Goal: Task Accomplishment & Management: Manage account settings

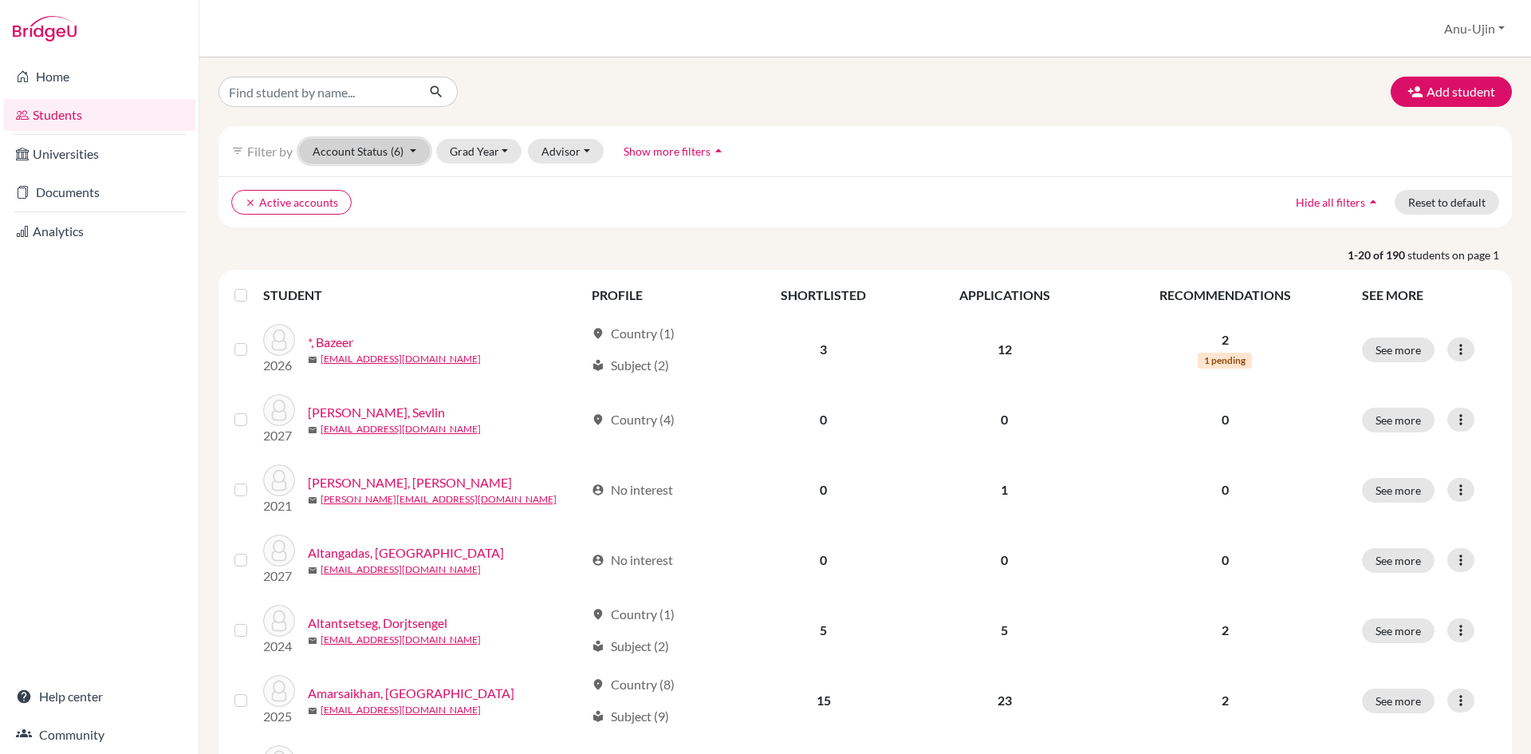
click at [363, 160] on button "Account Status (6)" at bounding box center [364, 151] width 131 height 25
click at [497, 146] on button "Grad Year" at bounding box center [479, 151] width 86 height 25
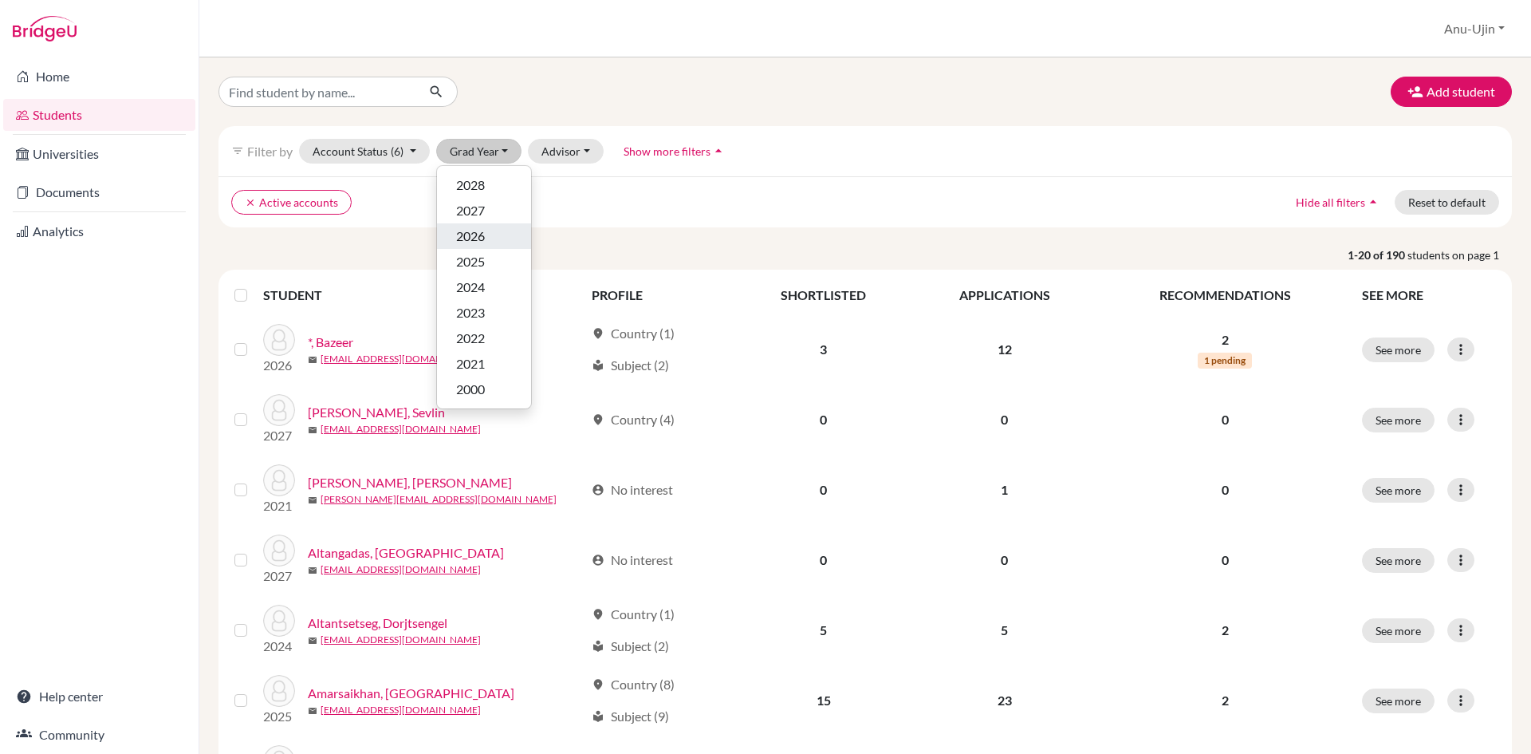
click at [507, 238] on div "2026" at bounding box center [484, 236] width 56 height 19
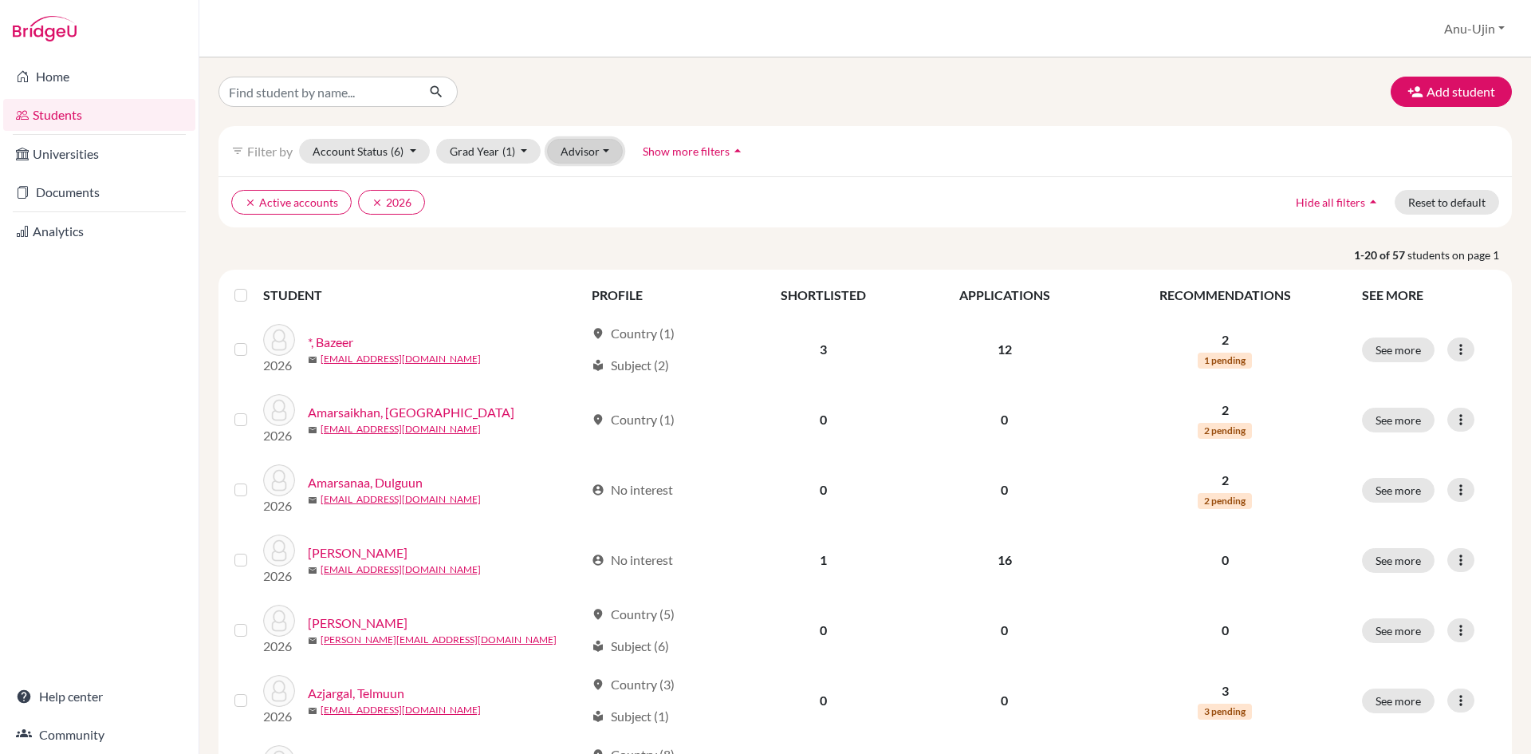
click at [564, 152] on button "Advisor" at bounding box center [585, 151] width 76 height 25
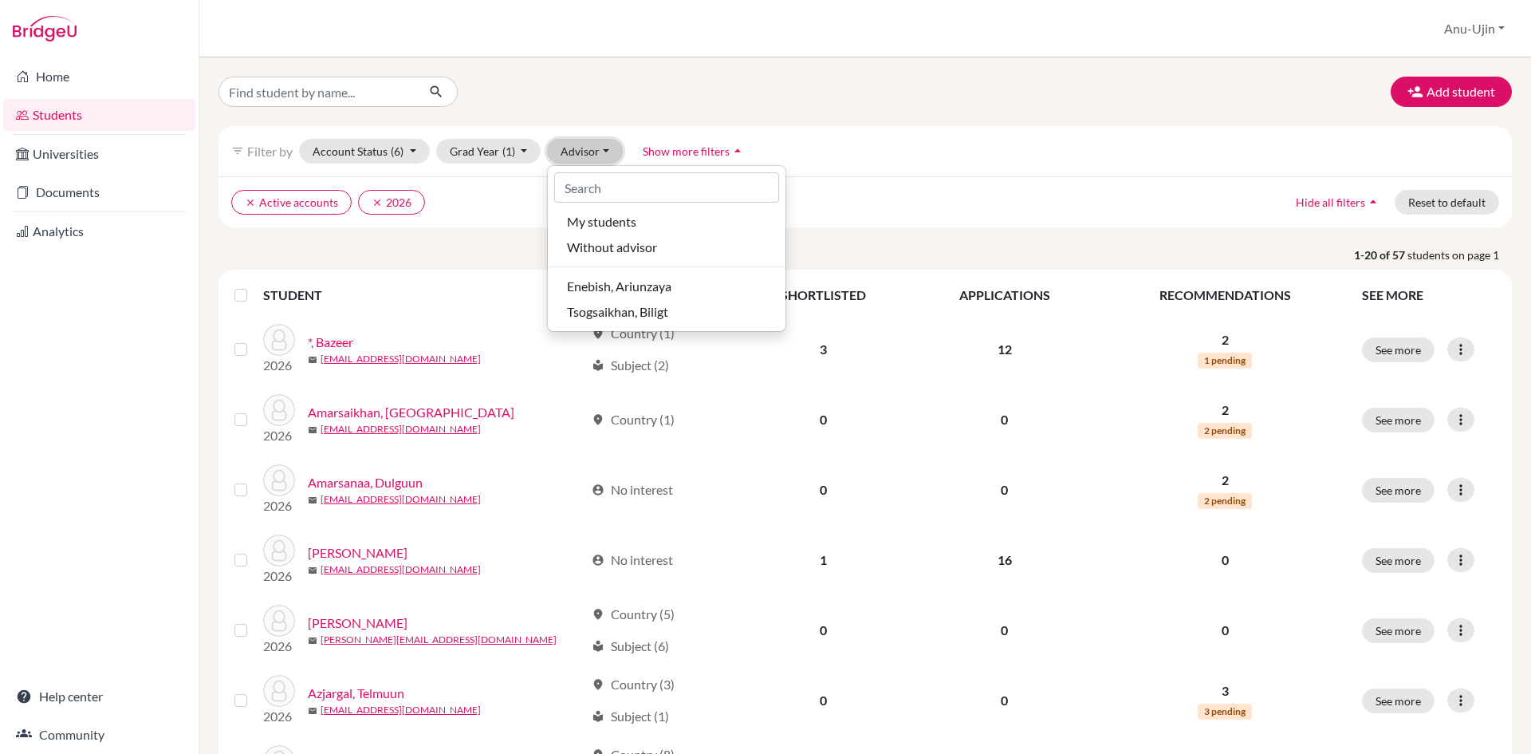
click at [566, 158] on button "Advisor" at bounding box center [585, 151] width 76 height 25
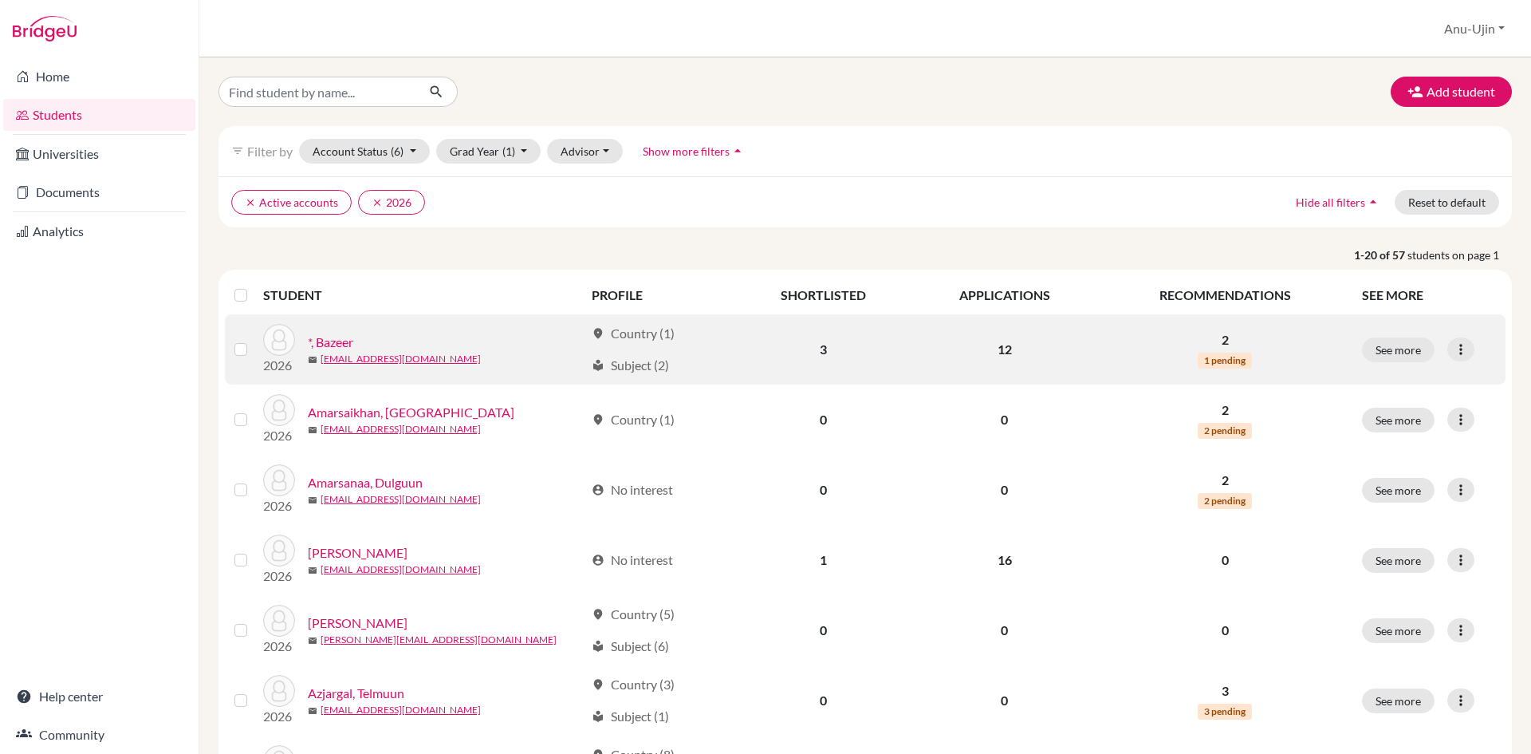
click at [1232, 364] on span "1 pending" at bounding box center [1225, 361] width 54 height 16
click at [1397, 345] on button "See more" at bounding box center [1398, 349] width 73 height 25
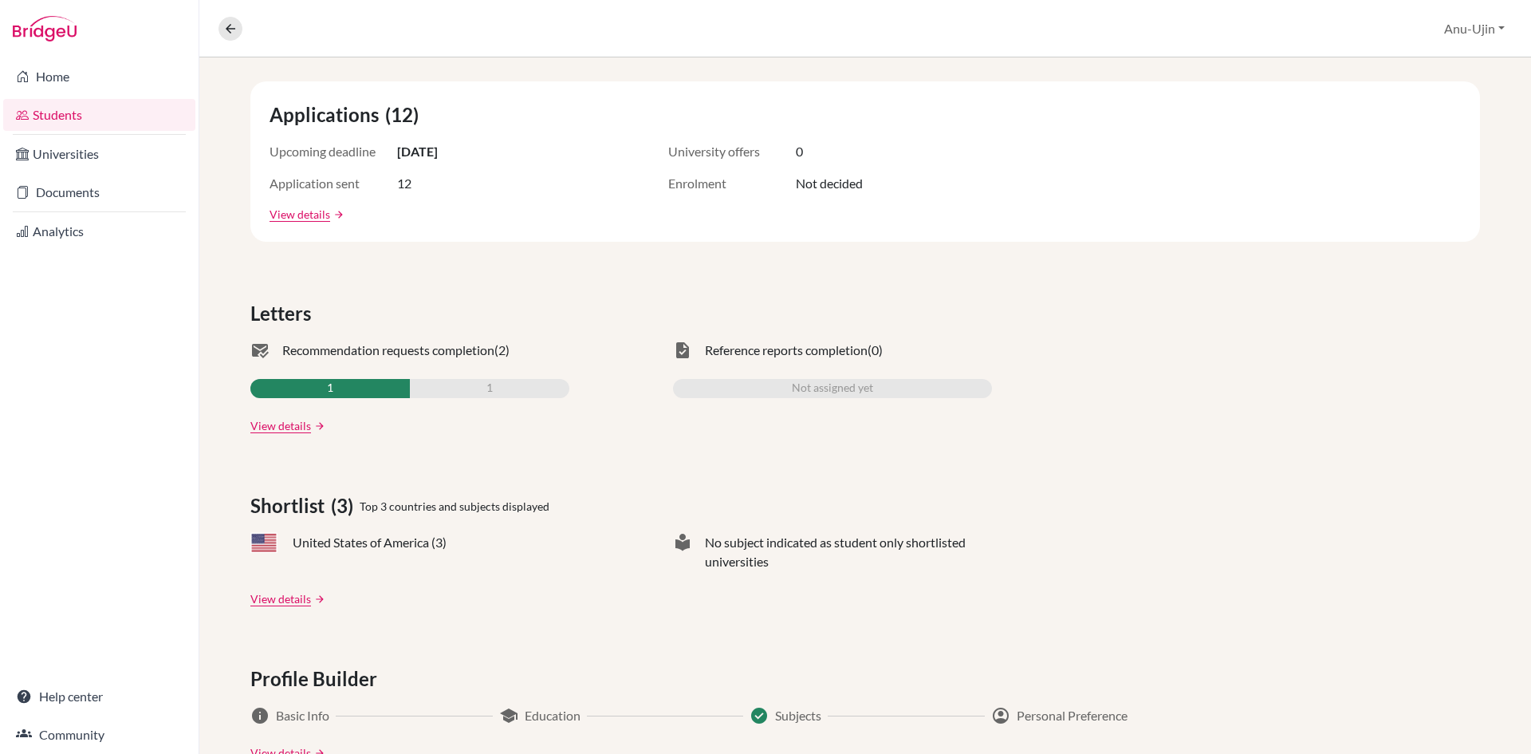
scroll to position [319, 0]
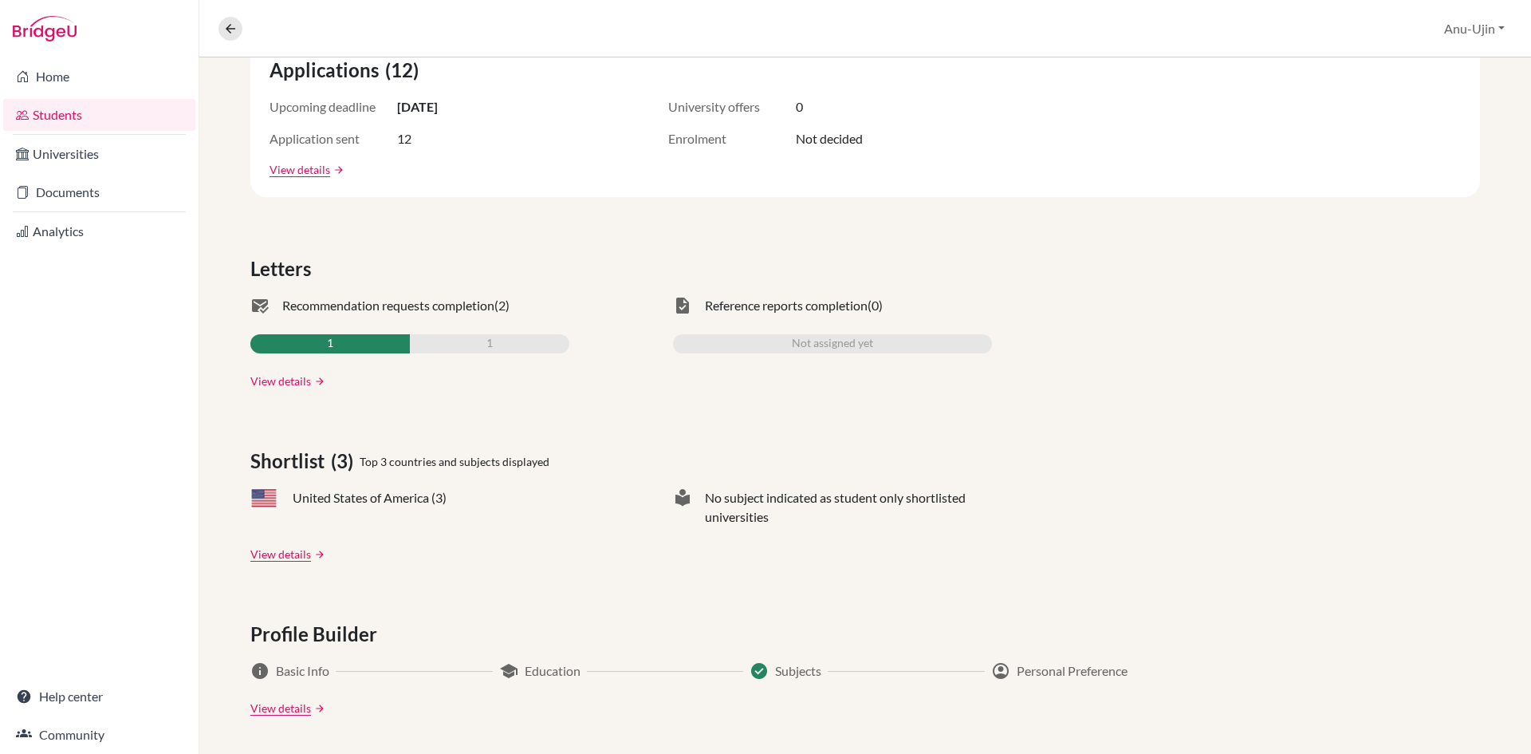
click at [305, 380] on link "View details" at bounding box center [280, 380] width 61 height 17
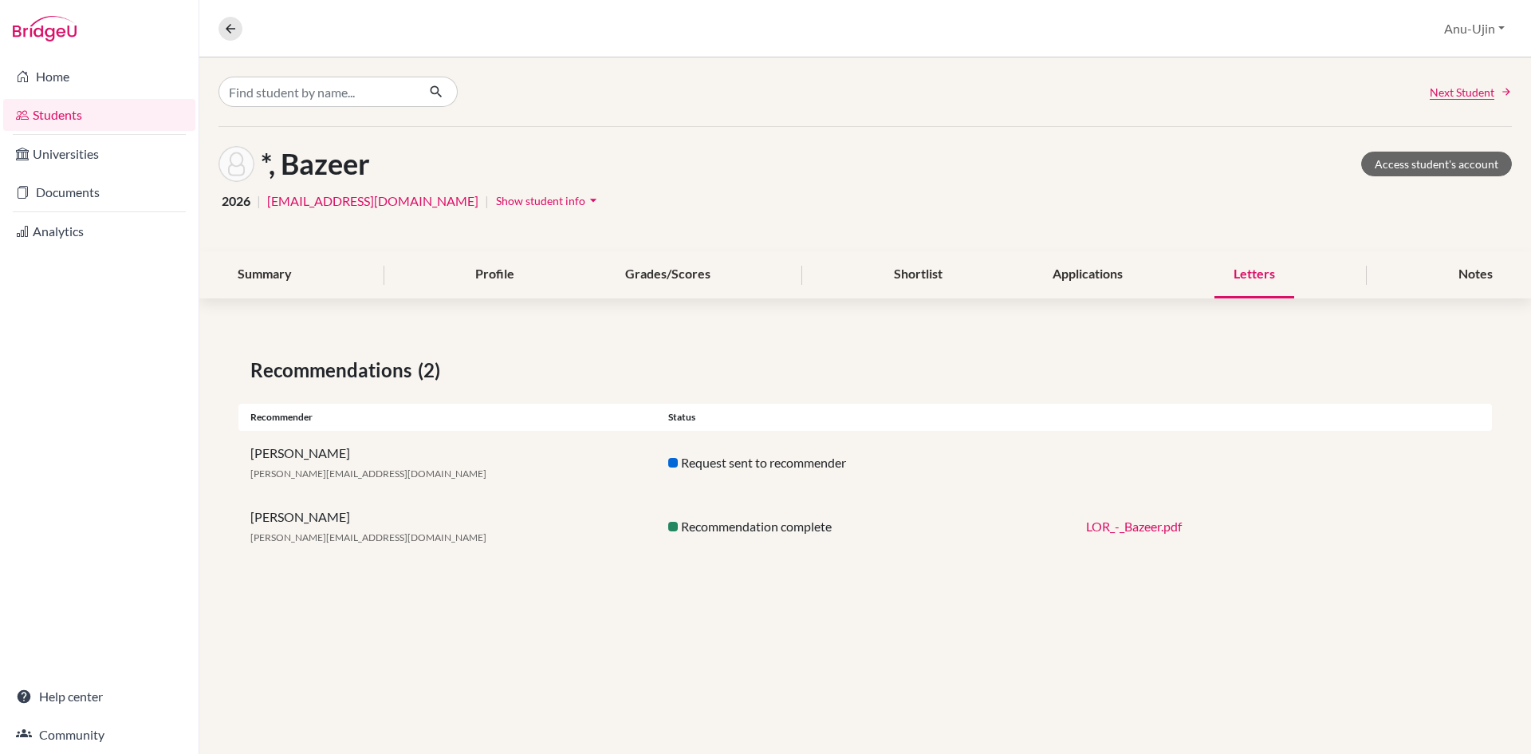
click at [1160, 530] on link "LOR_-_Bazeer.pdf" at bounding box center [1134, 525] width 96 height 15
click at [1494, 94] on span "Next Student" at bounding box center [1462, 92] width 65 height 17
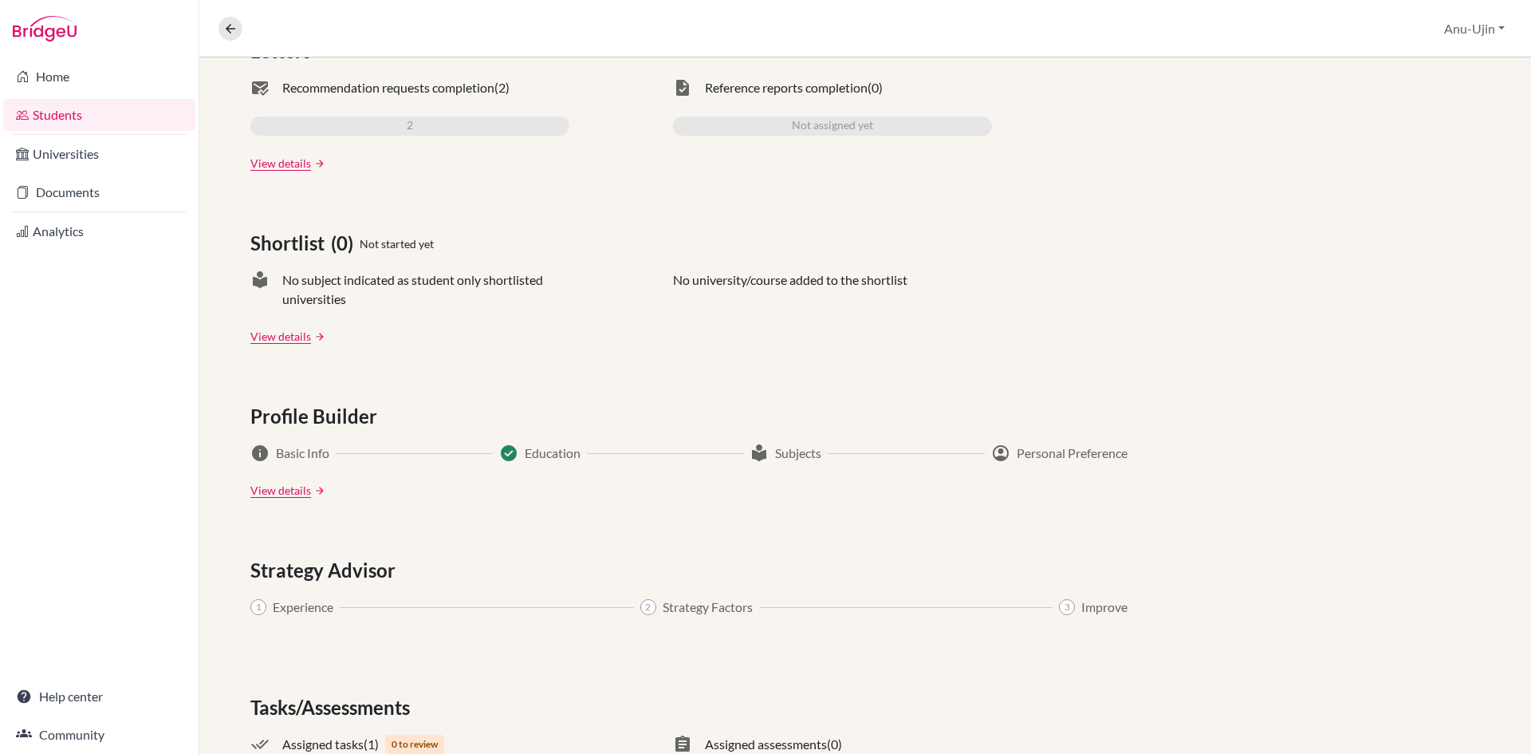
scroll to position [649, 0]
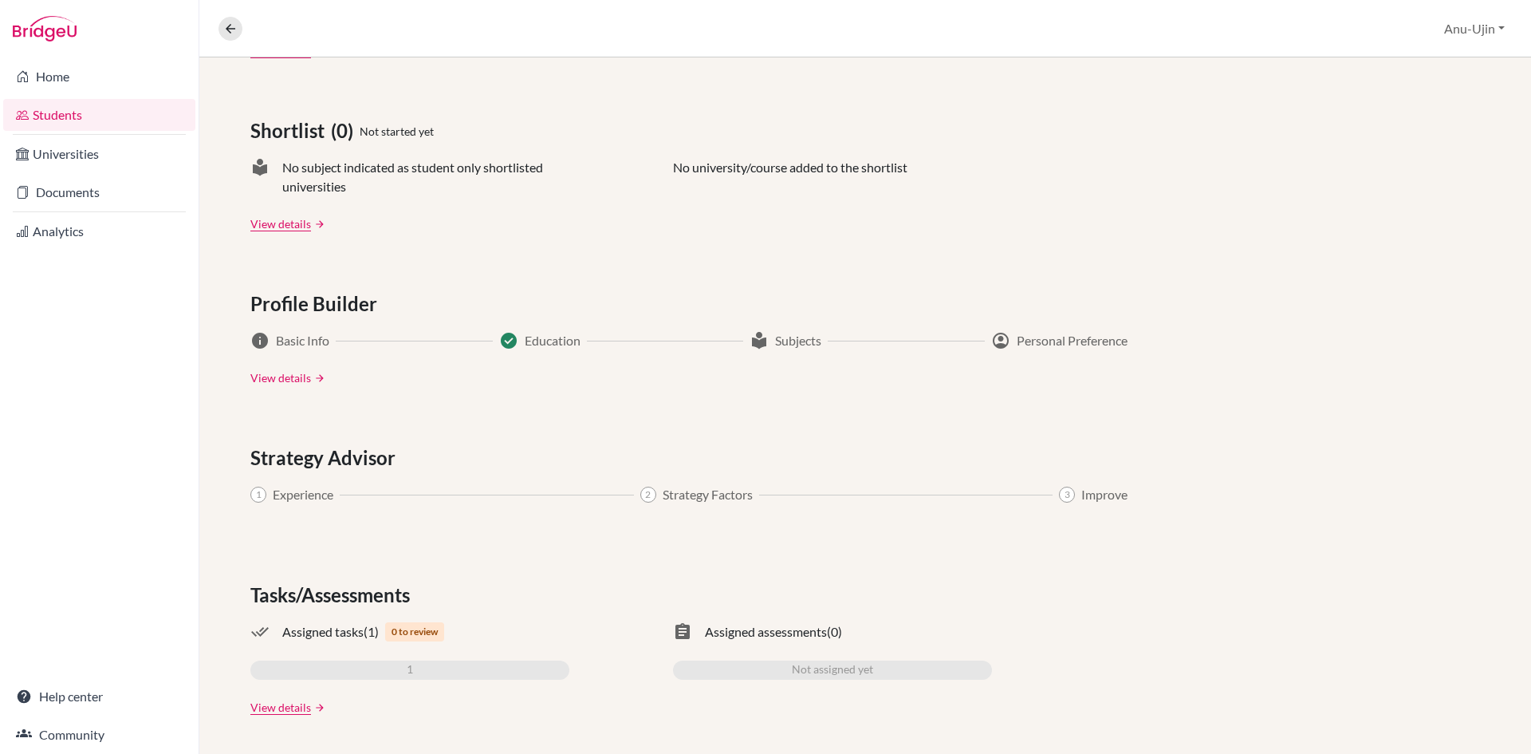
click at [299, 380] on link "View details" at bounding box center [280, 377] width 61 height 17
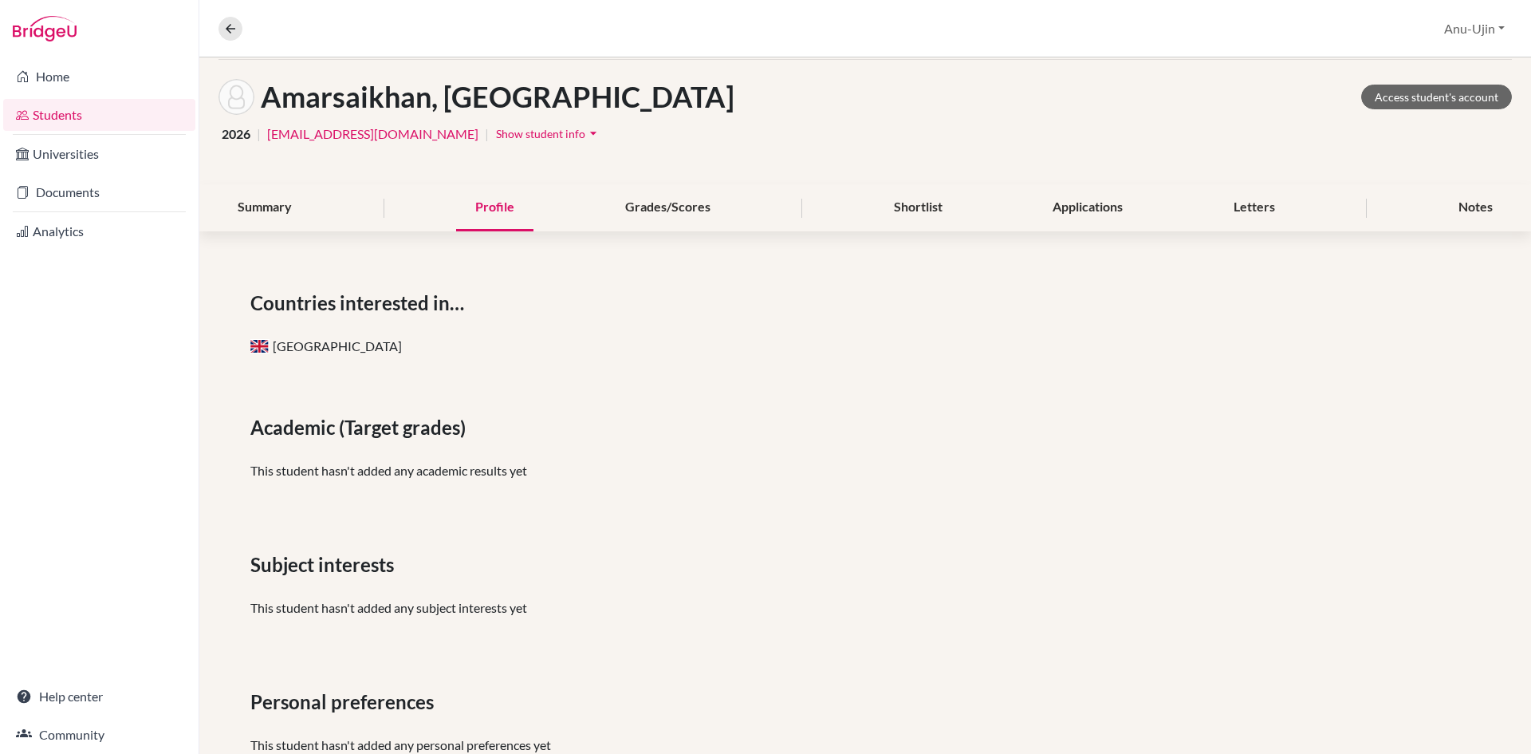
scroll to position [39, 0]
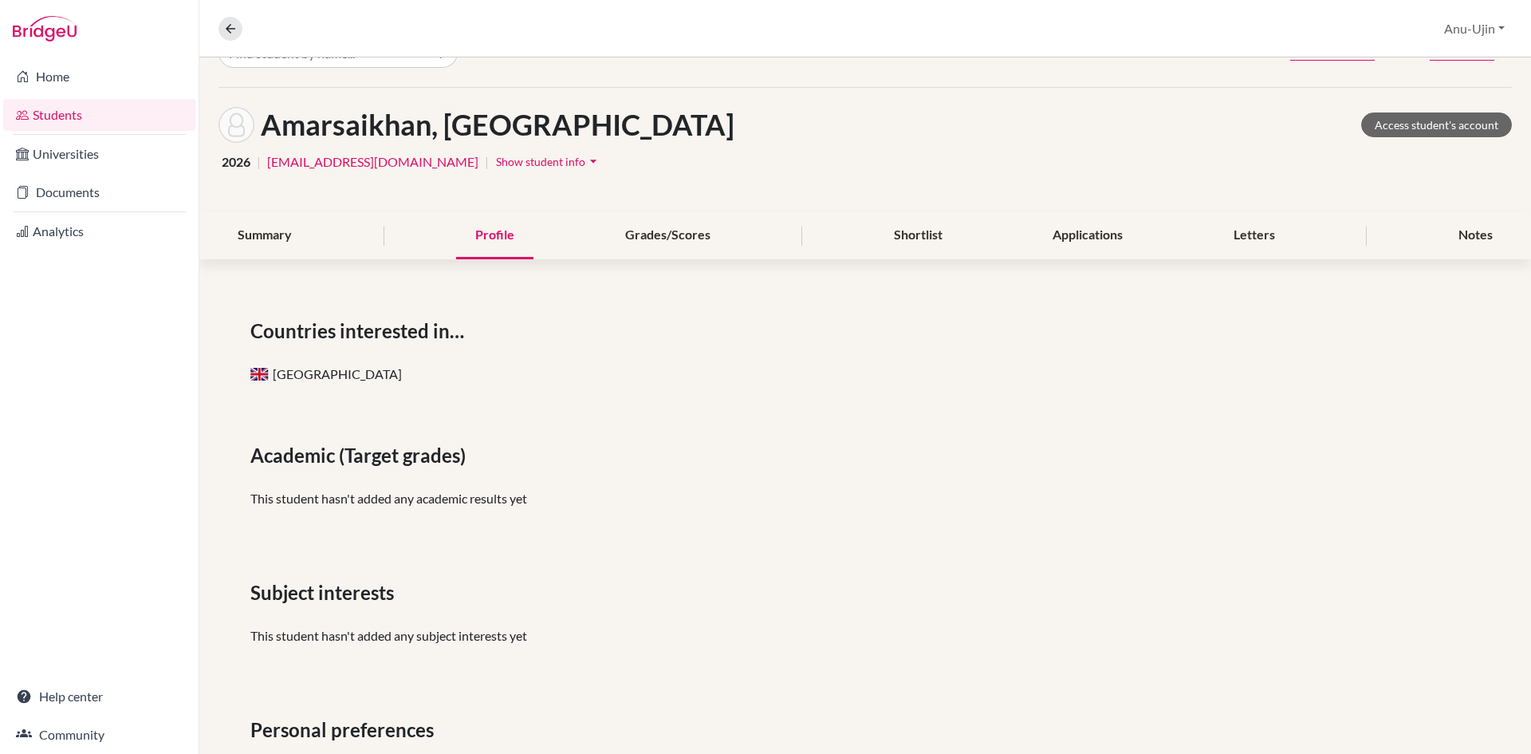
click at [531, 250] on div "Summary Profile Grades/Scores Shortlist Applications Letters Notes" at bounding box center [866, 235] width 1294 height 47
click at [494, 243] on div "Profile" at bounding box center [494, 235] width 77 height 47
click at [518, 154] on button "Show student info arrow_drop_down" at bounding box center [548, 161] width 107 height 25
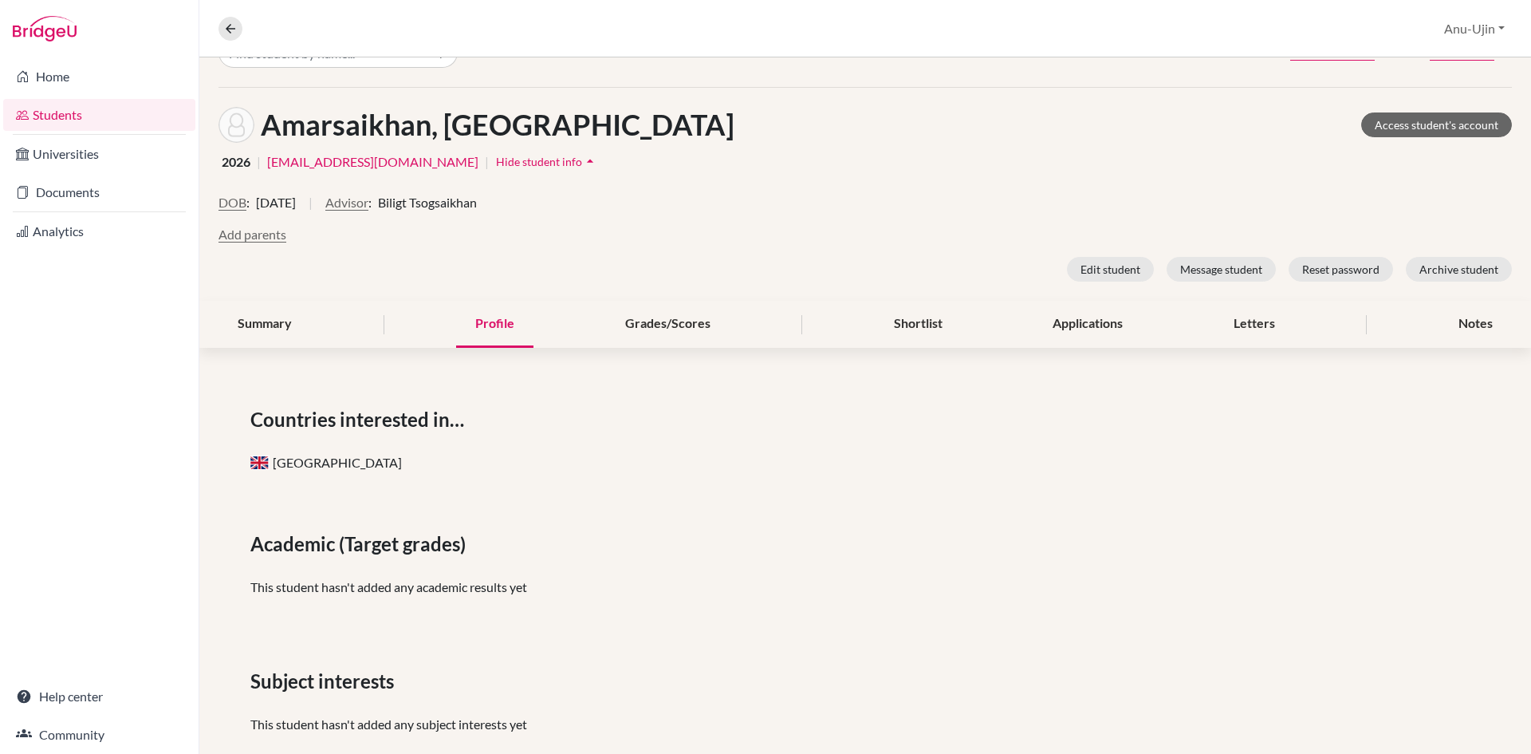
click at [518, 156] on span "Hide student info" at bounding box center [539, 162] width 86 height 14
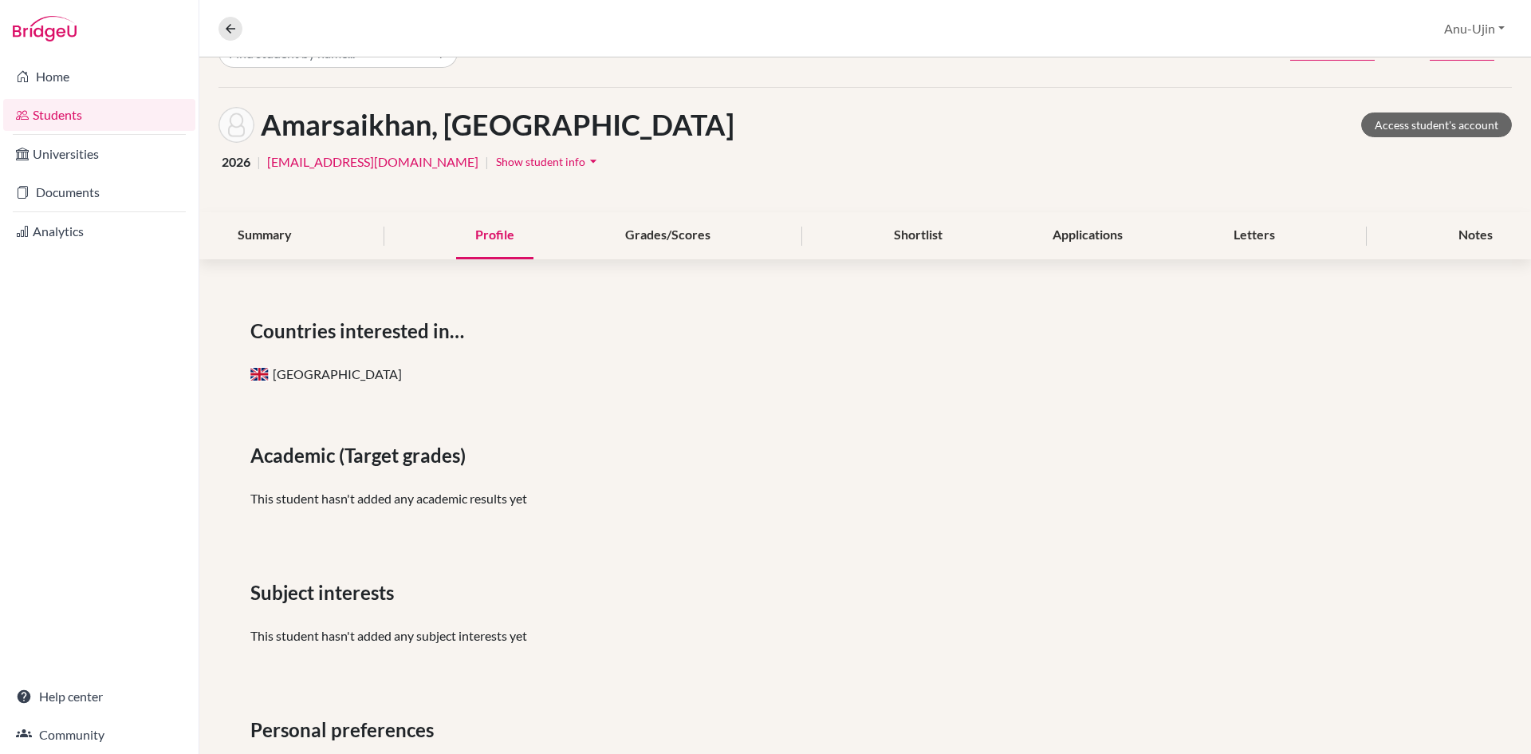
click at [496, 164] on span "Show student info" at bounding box center [540, 162] width 89 height 14
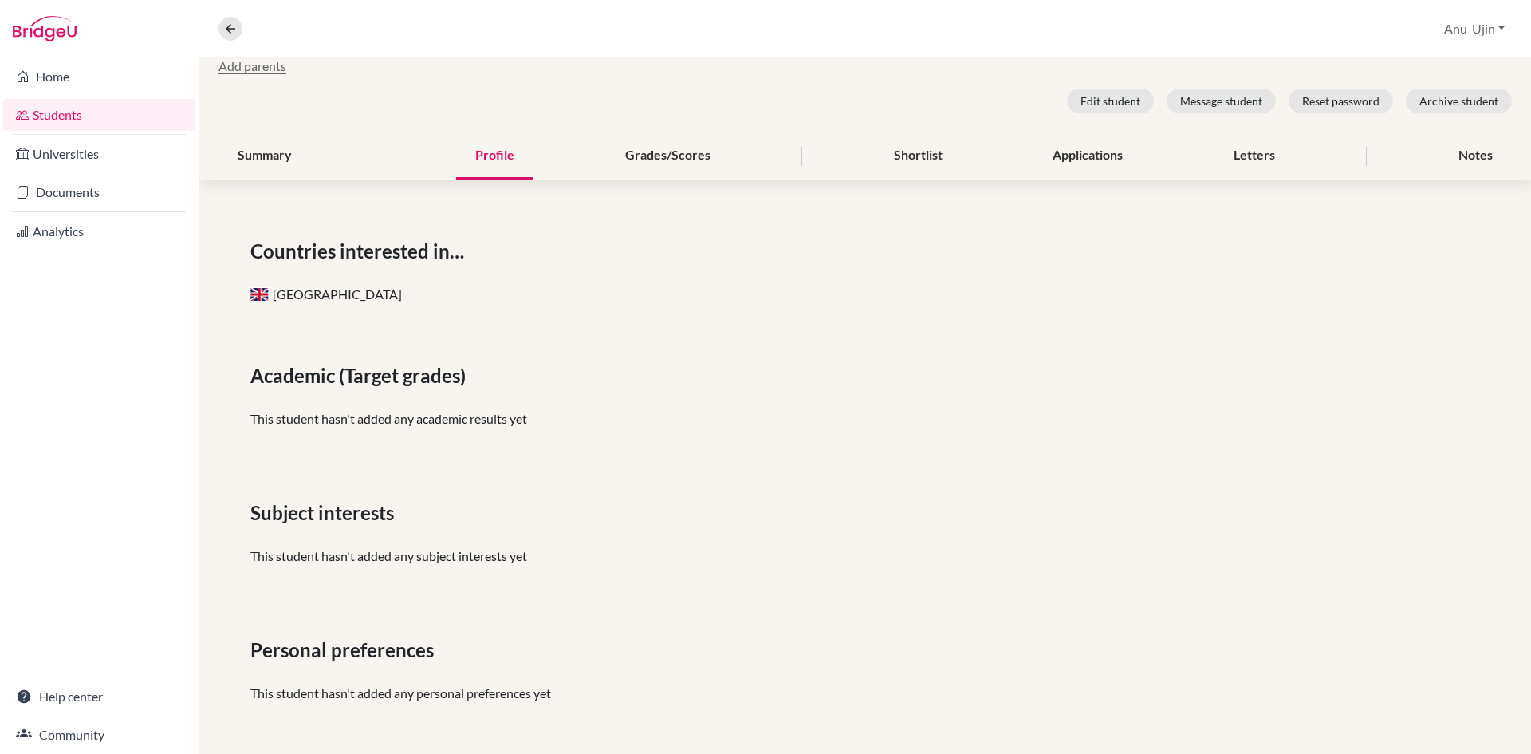
scroll to position [0, 0]
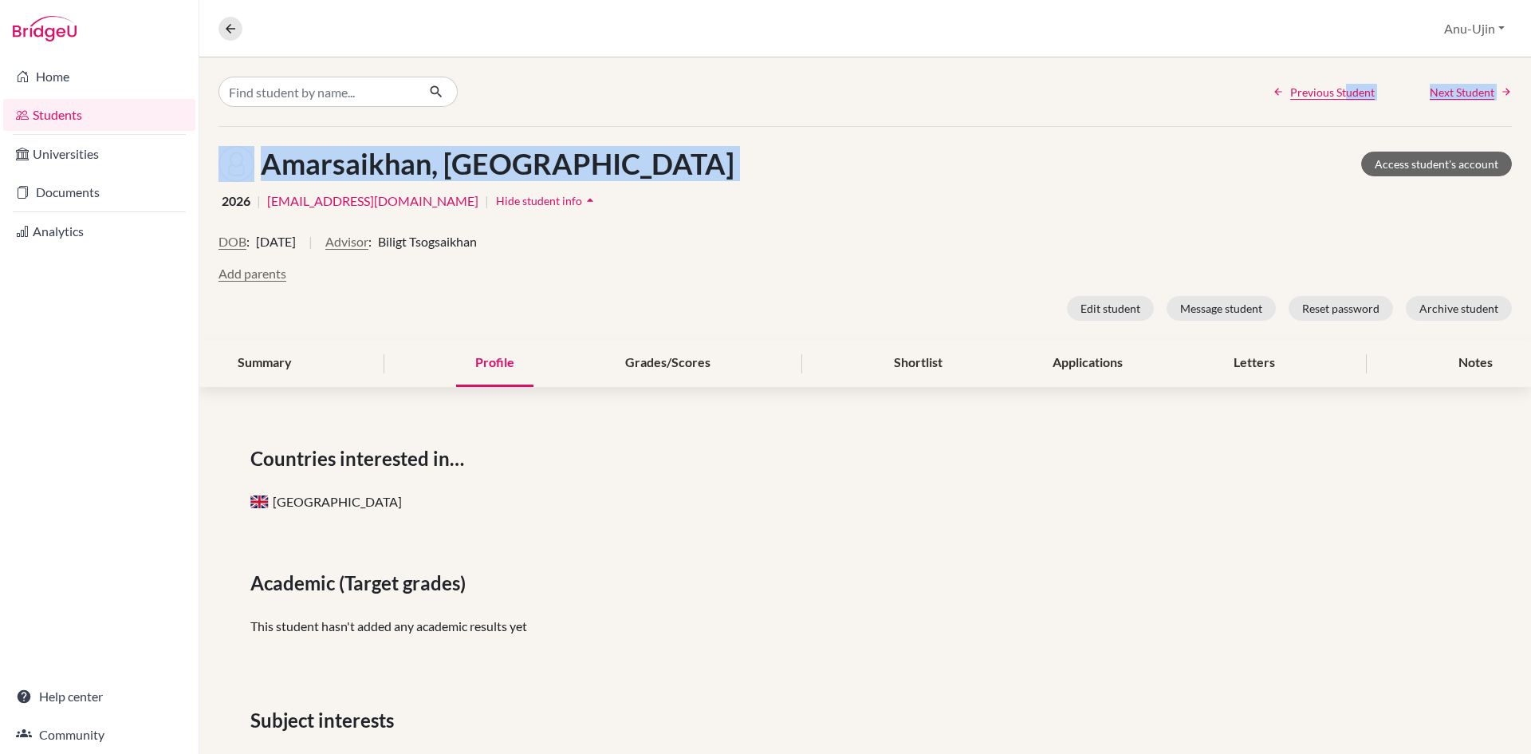
drag, startPoint x: 1334, startPoint y: 103, endPoint x: 1334, endPoint y: 127, distance: 23.9
click at [1334, 127] on div "Previous Student Next Student Amarsaikhan, Jamyangarav Access student's account…" at bounding box center [865, 509] width 1332 height 904
click at [1321, 156] on div "Amarsaikhan, Jamyangarav Access student's account" at bounding box center [866, 164] width 1294 height 36
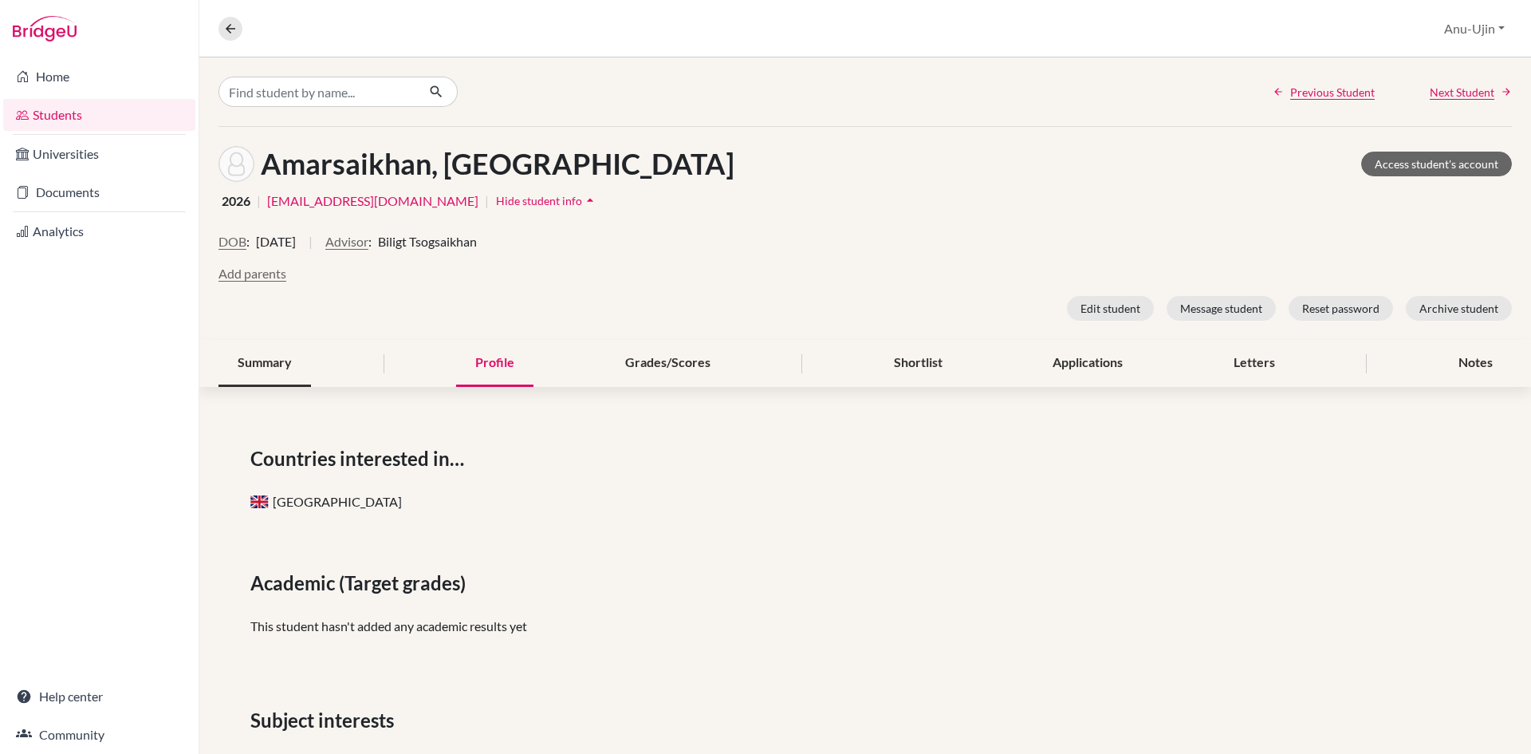
click at [229, 377] on div "Summary" at bounding box center [265, 363] width 93 height 47
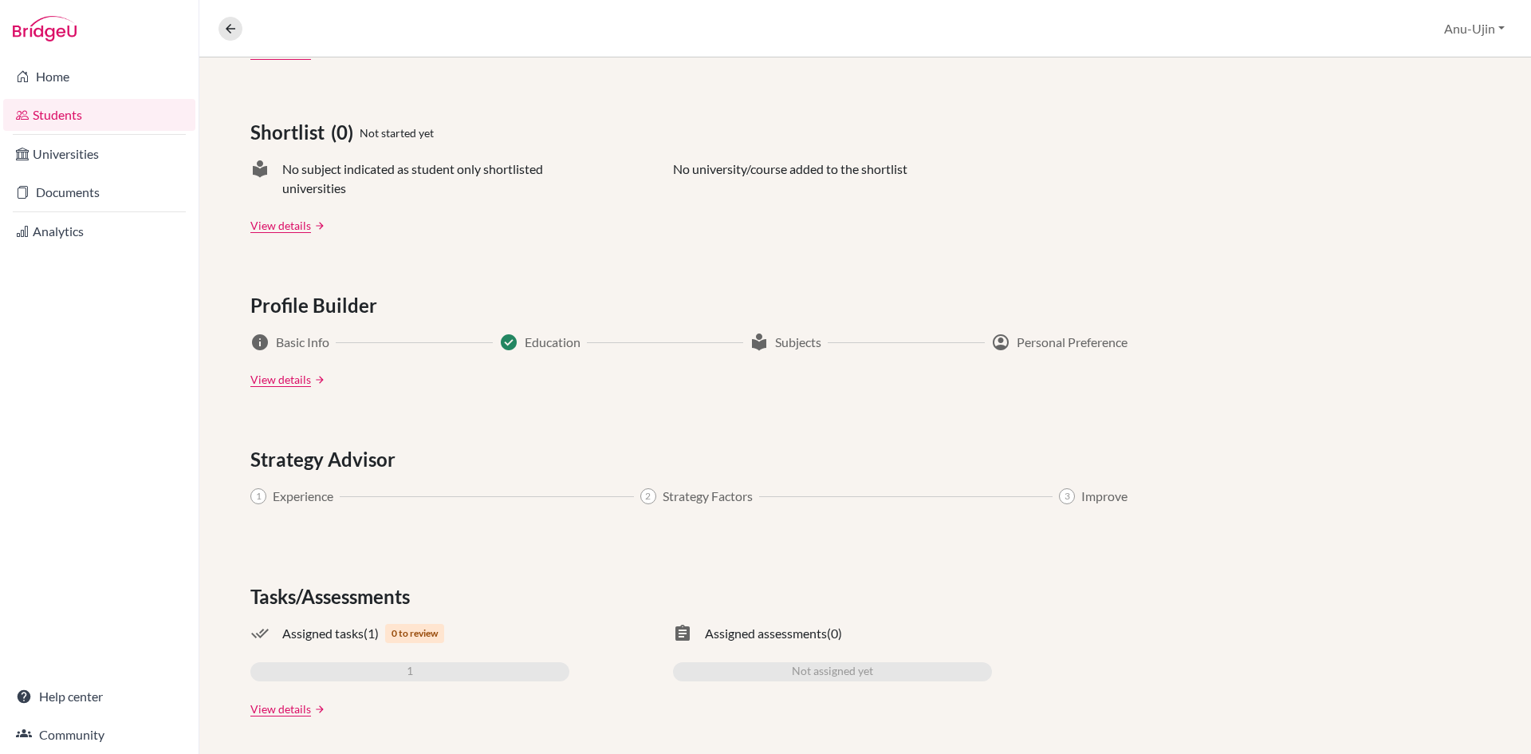
scroll to position [738, 0]
click at [353, 688] on div "Tasks/Assessments done_all Assigned tasks (1) 0 to review 1 assignment Assigned…" at bounding box center [865, 648] width 1230 height 135
click at [325, 718] on div "Applications (0) Not started yet Upcoming deadline N/A University offers N/A Ap…" at bounding box center [865, 210] width 1332 height 1085
click at [317, 707] on link "arrow_forward" at bounding box center [318, 707] width 14 height 11
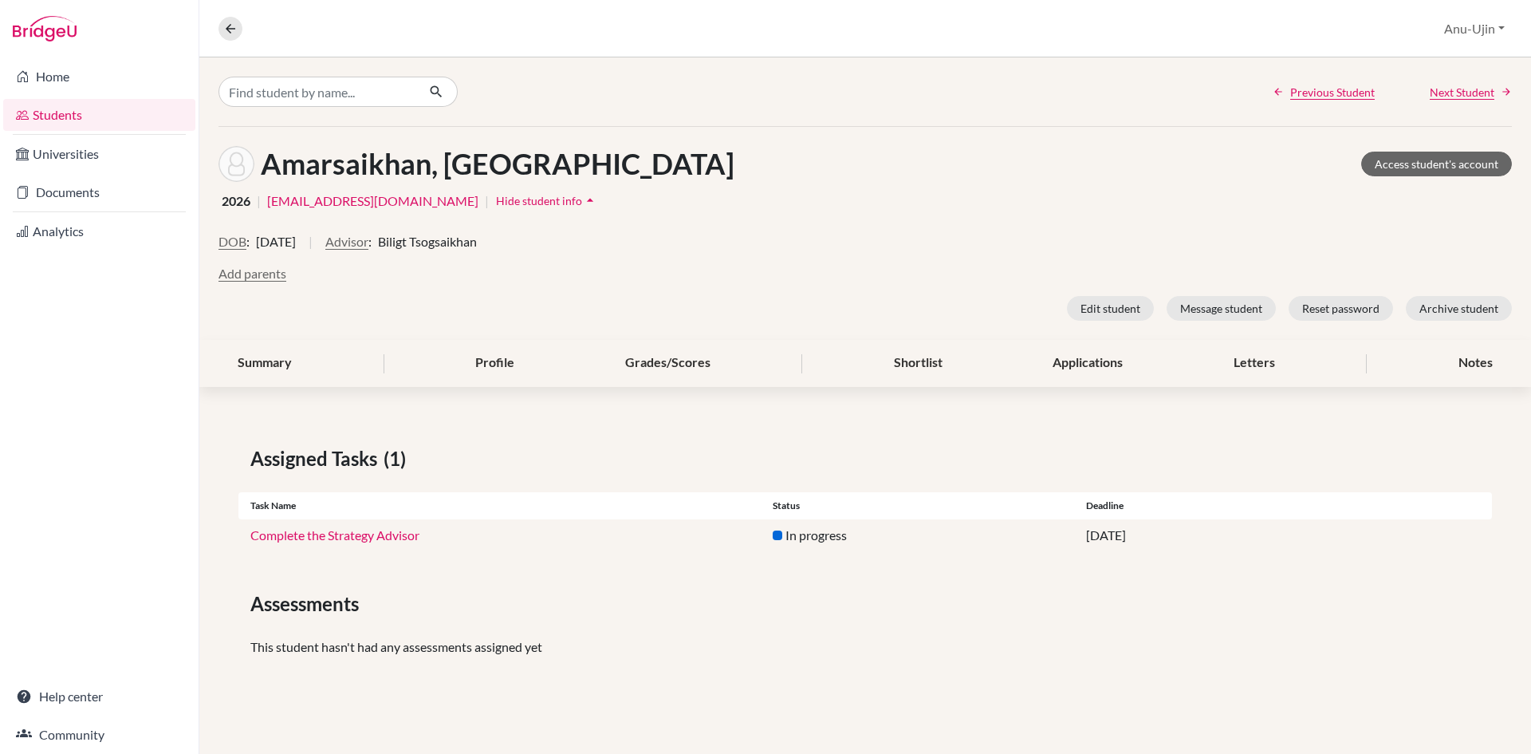
click at [382, 539] on link "Complete the Strategy Advisor" at bounding box center [334, 534] width 169 height 15
click at [1431, 87] on span "Next Student" at bounding box center [1462, 92] width 65 height 17
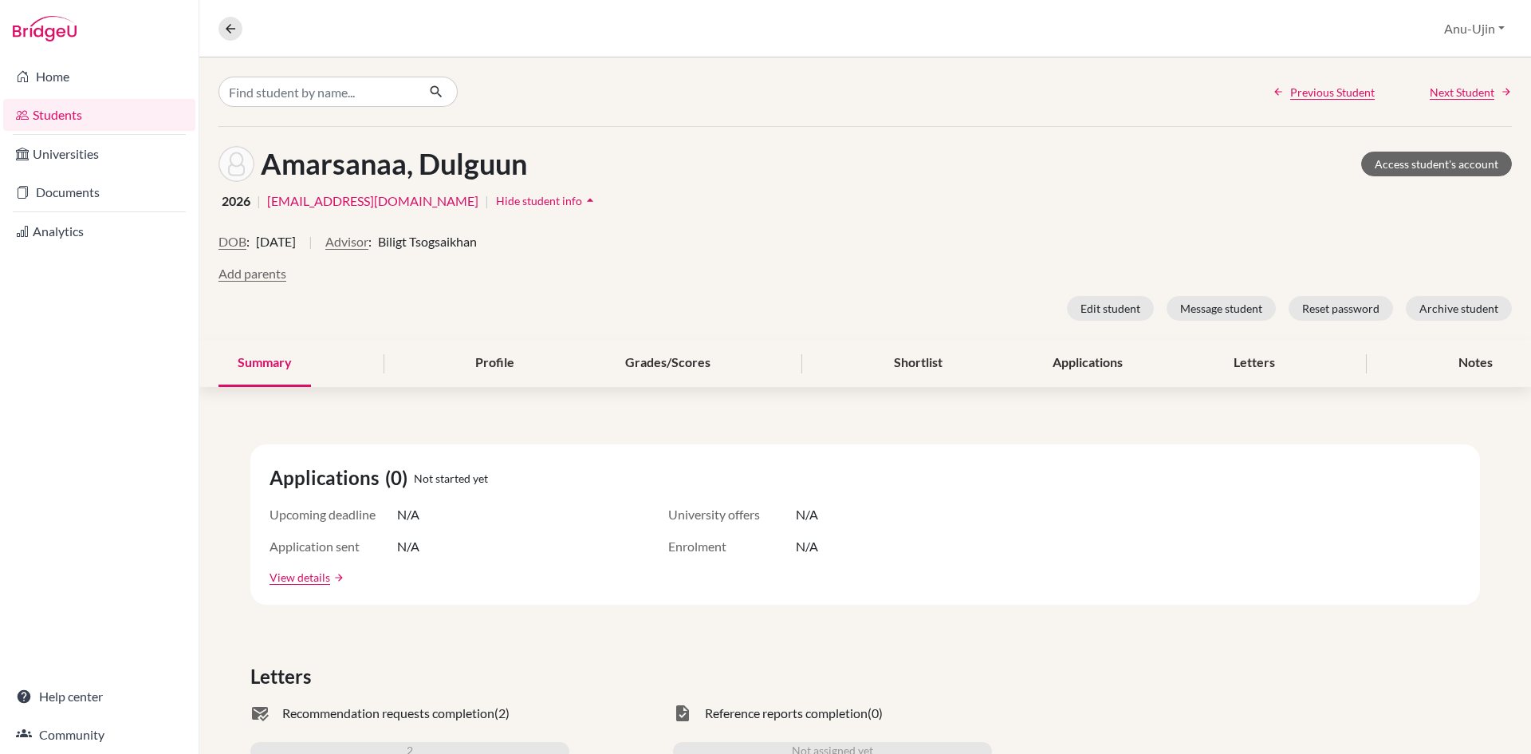
click at [1440, 96] on span "Next Student" at bounding box center [1462, 92] width 65 height 17
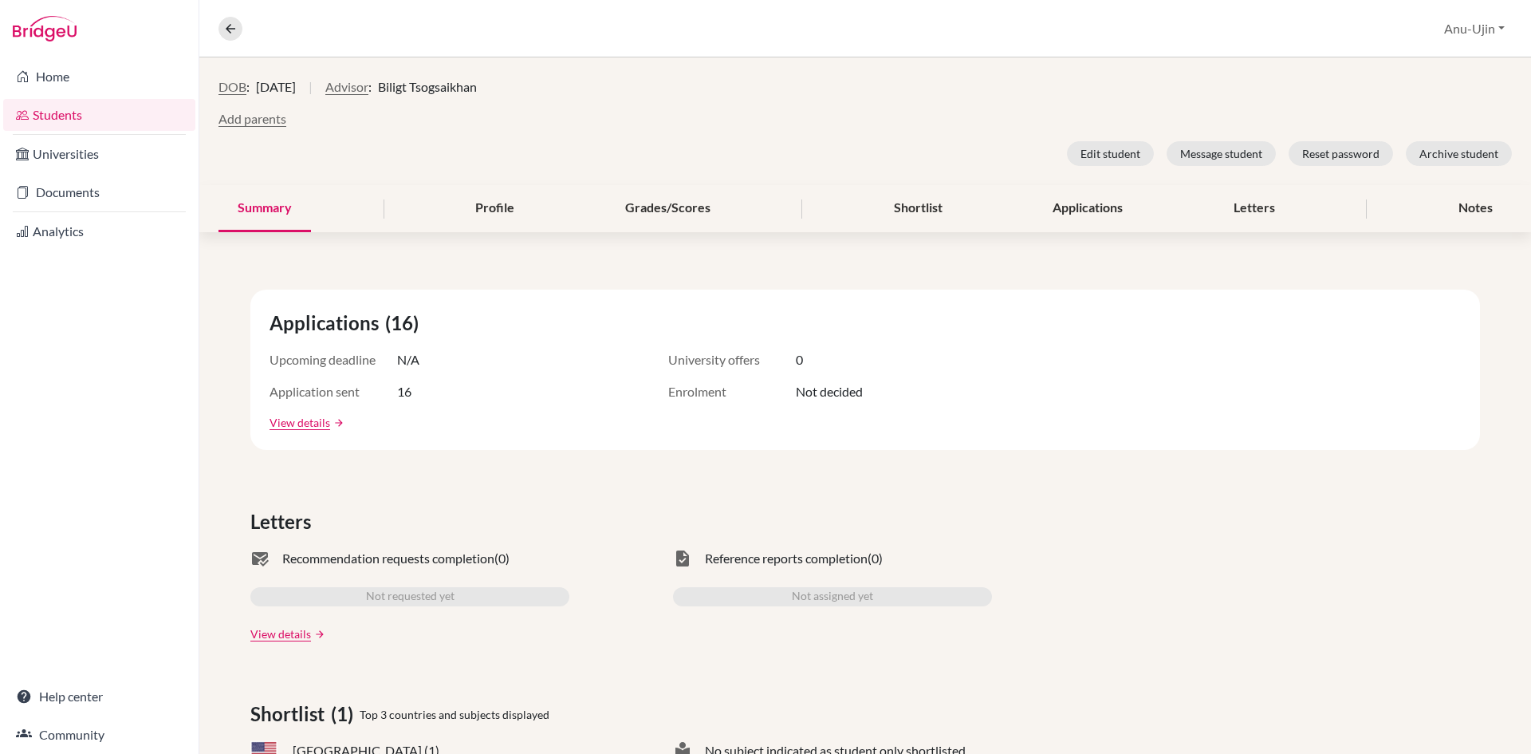
scroll to position [20, 0]
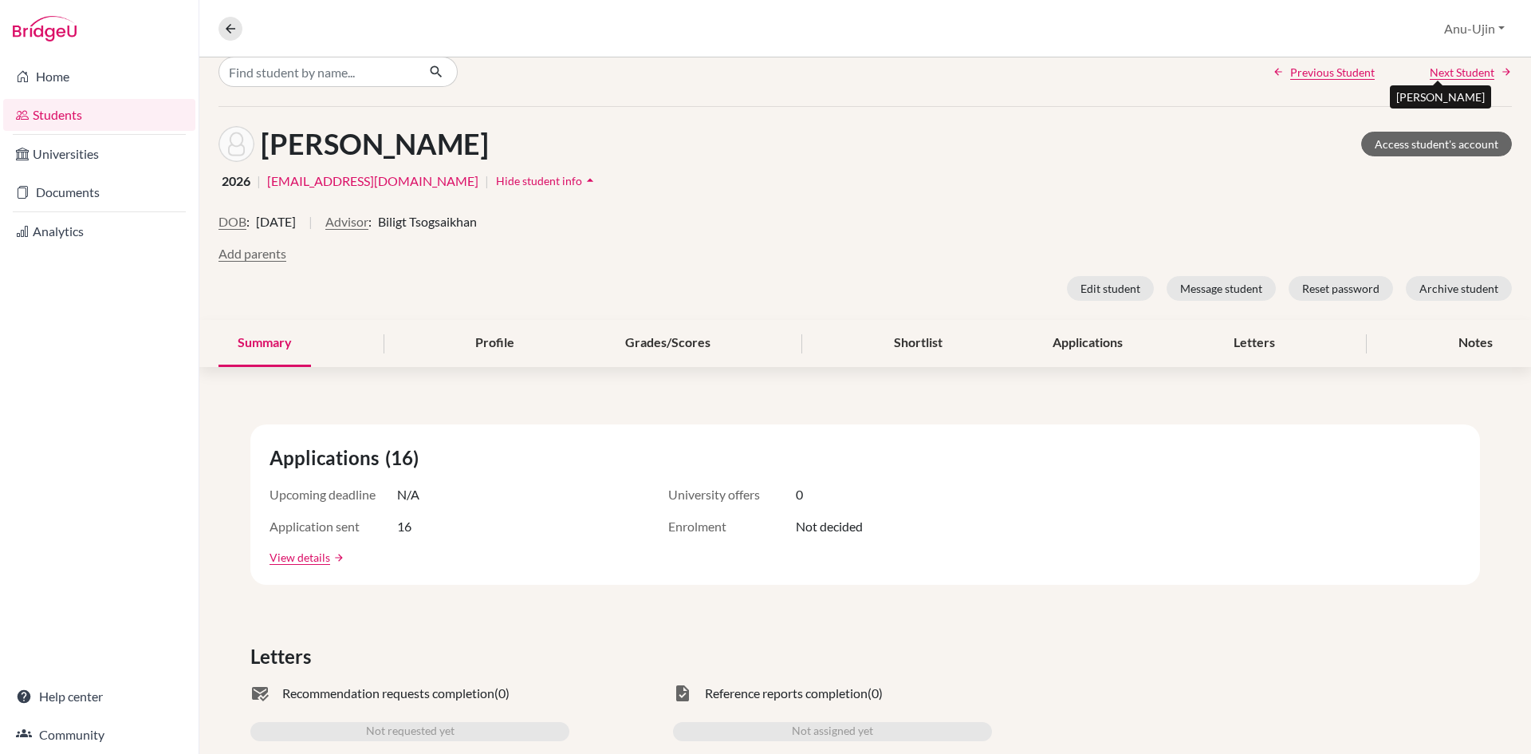
click at [1459, 72] on span "Next Student" at bounding box center [1462, 72] width 65 height 17
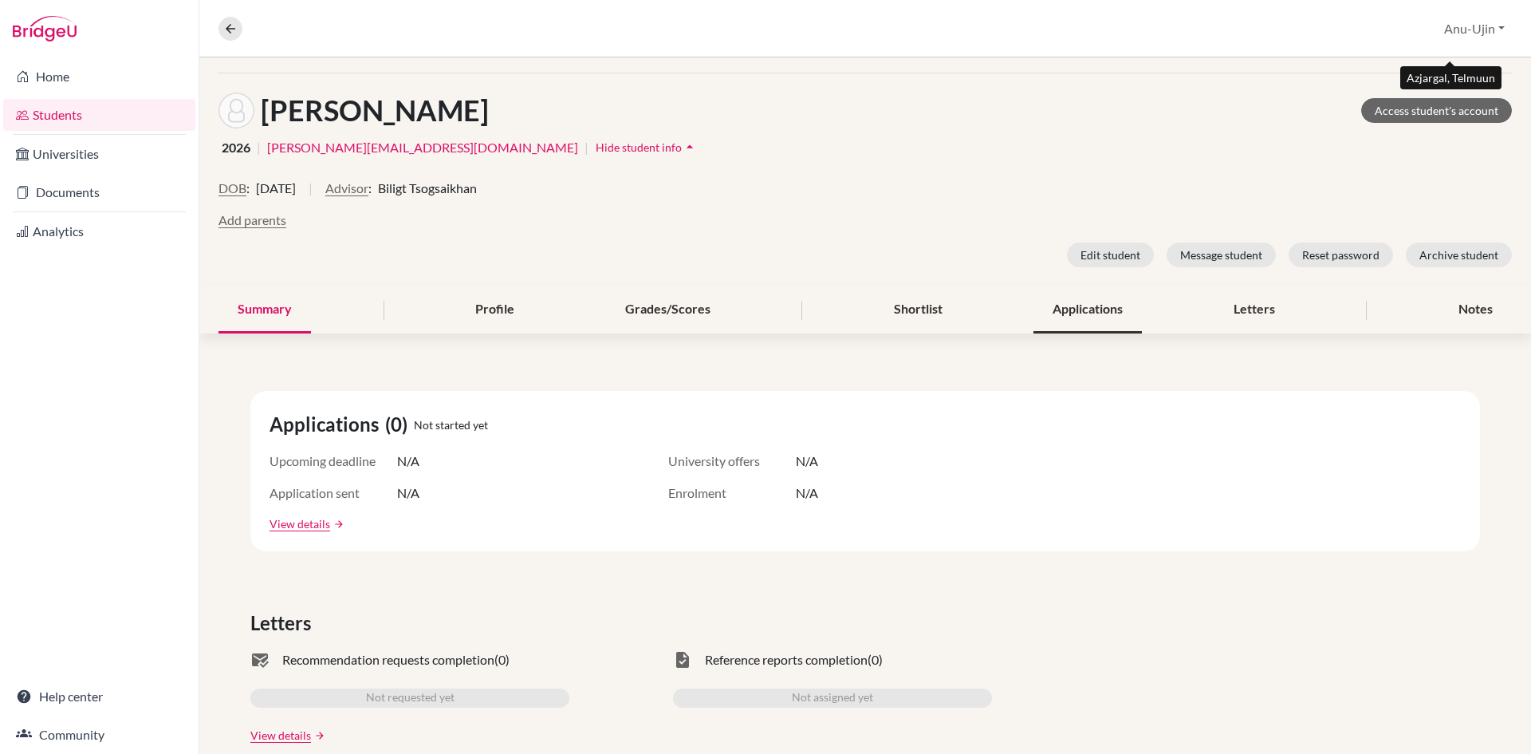
scroll to position [20, 0]
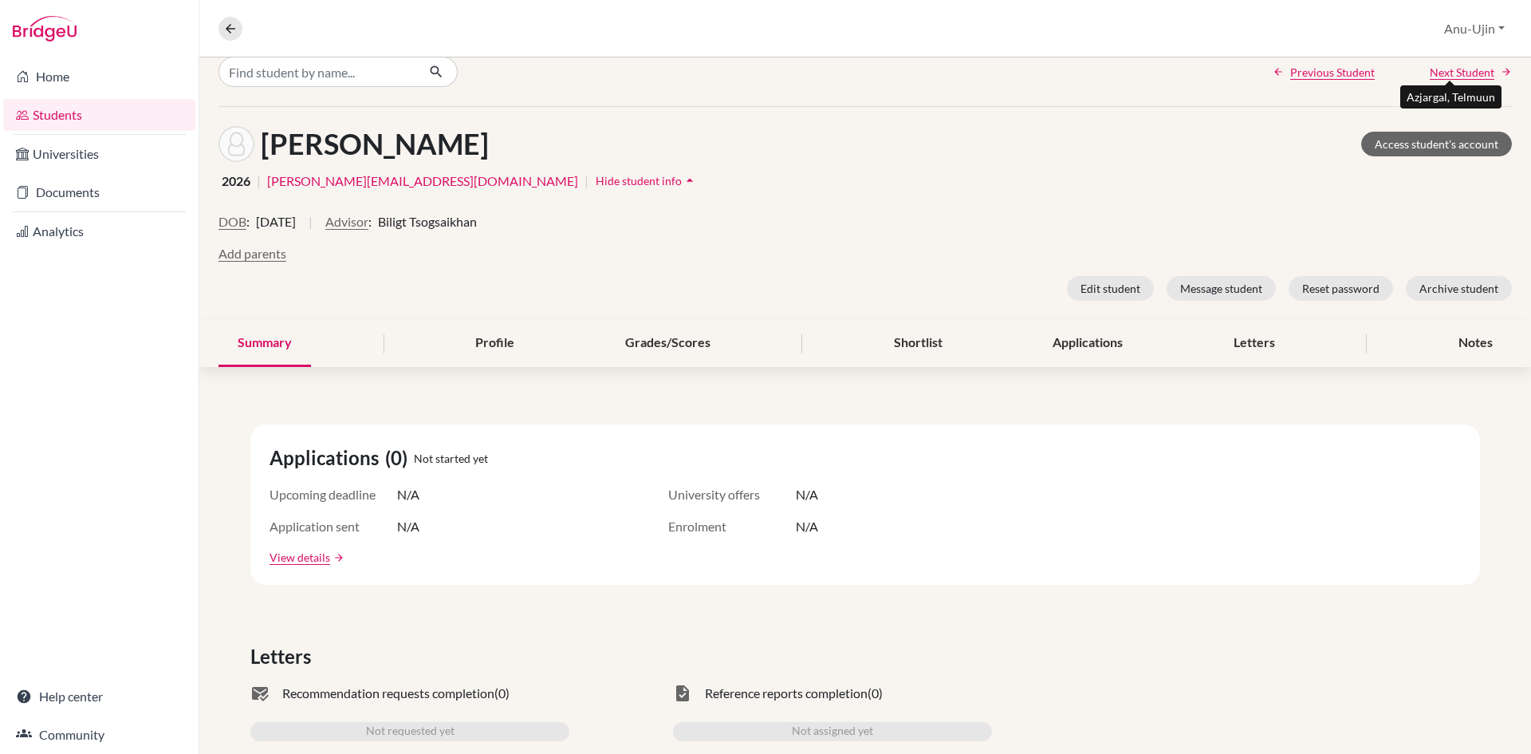
click at [1463, 80] on span "Next Student" at bounding box center [1462, 72] width 65 height 17
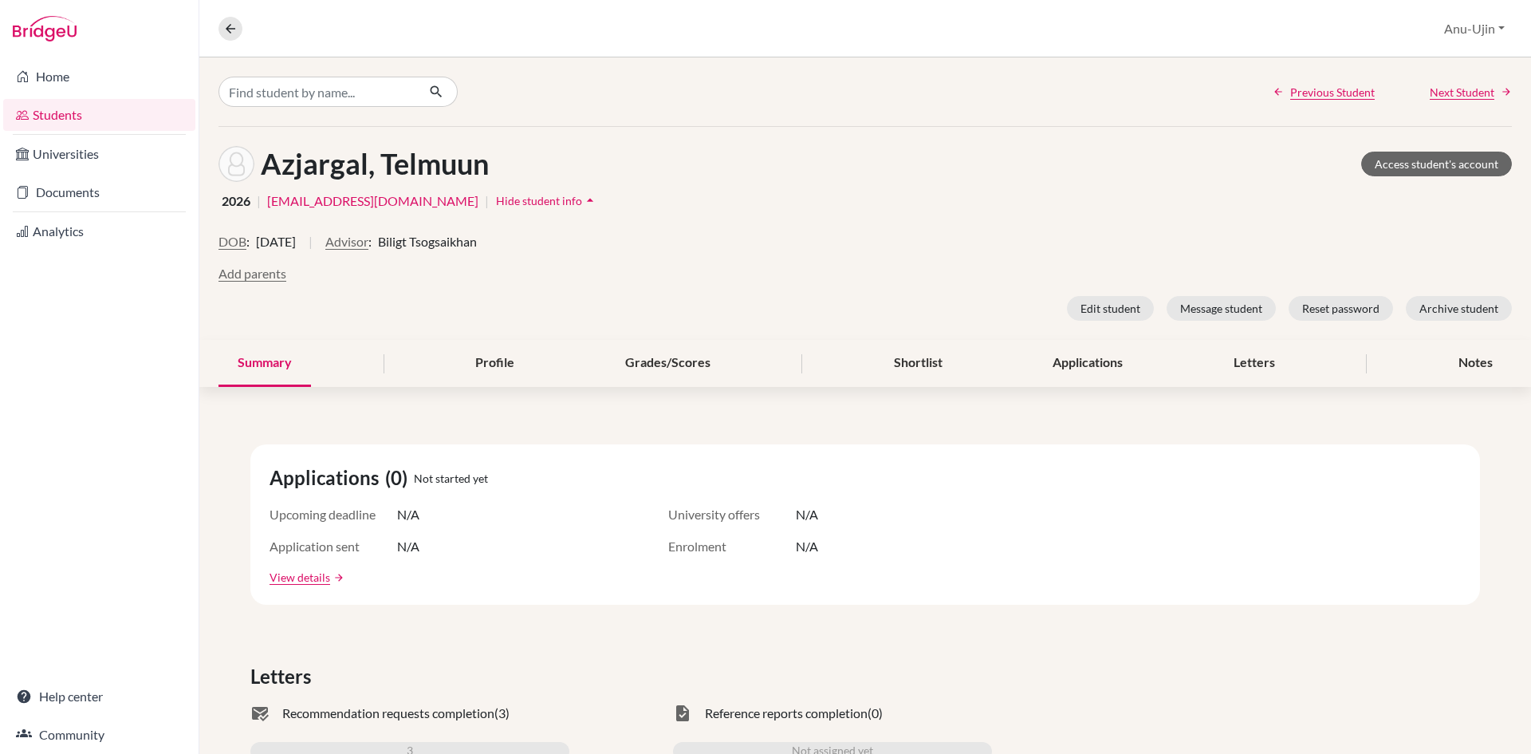
click at [1448, 98] on span "Next Student" at bounding box center [1462, 92] width 65 height 17
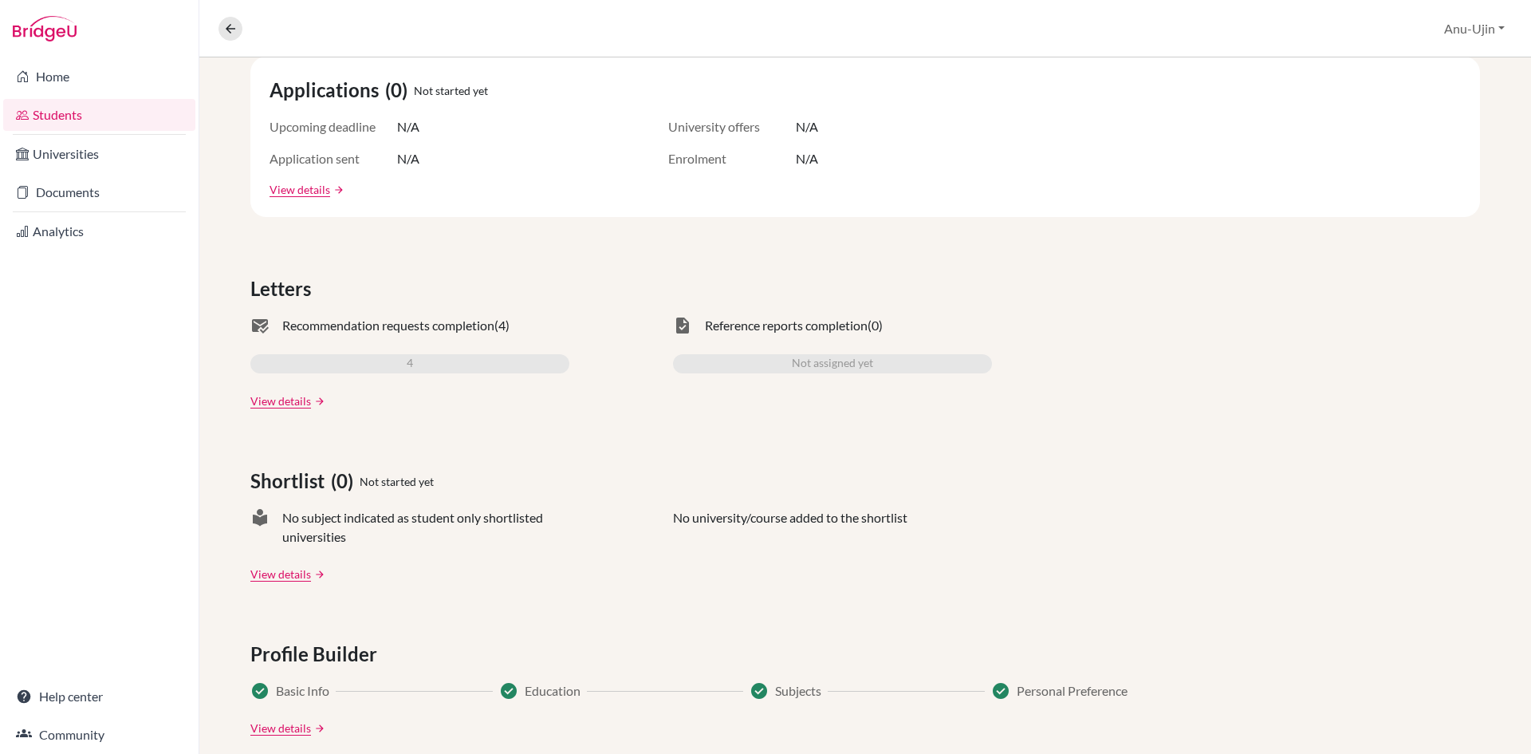
scroll to position [399, 0]
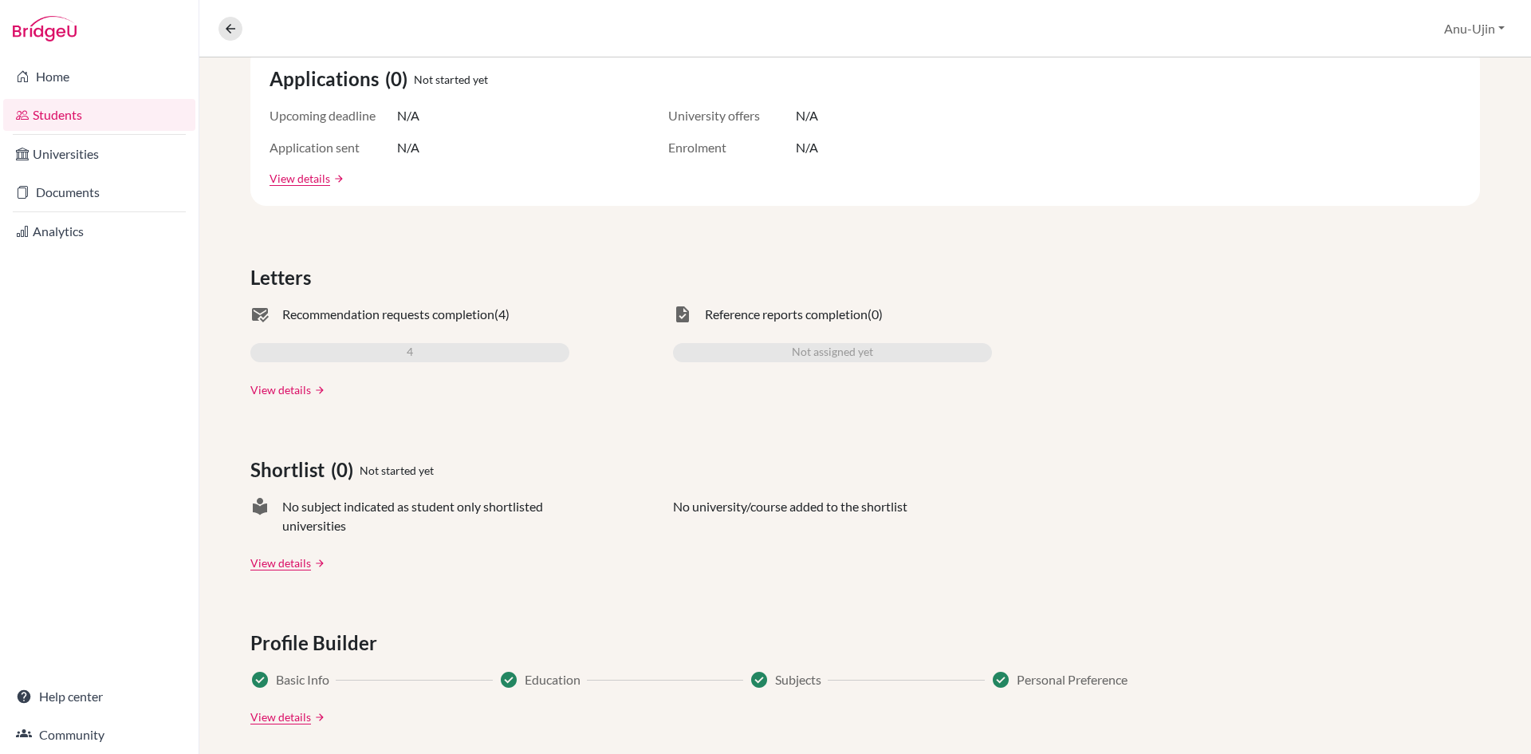
click at [292, 388] on link "View details" at bounding box center [280, 389] width 61 height 17
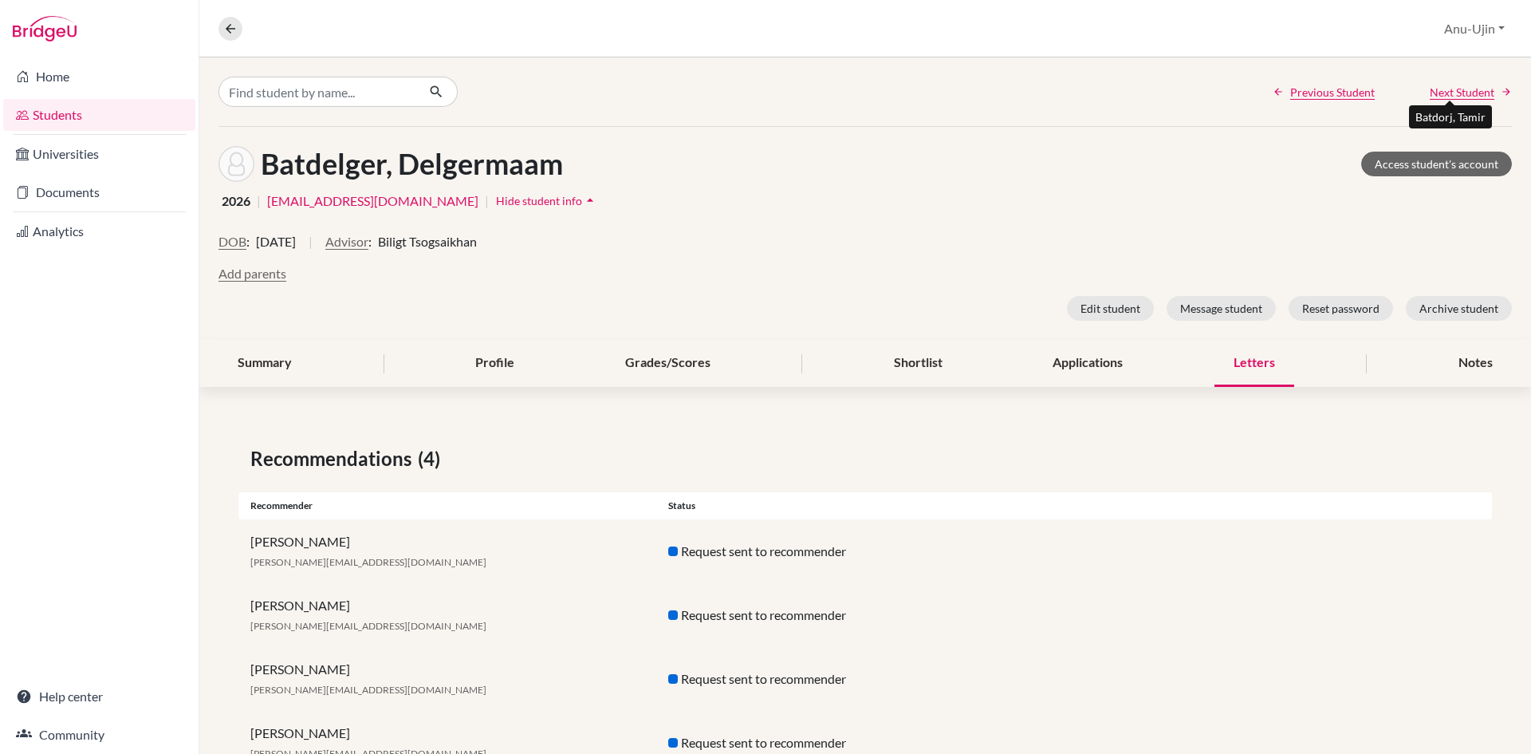
click at [1468, 93] on span "Next Student" at bounding box center [1462, 92] width 65 height 17
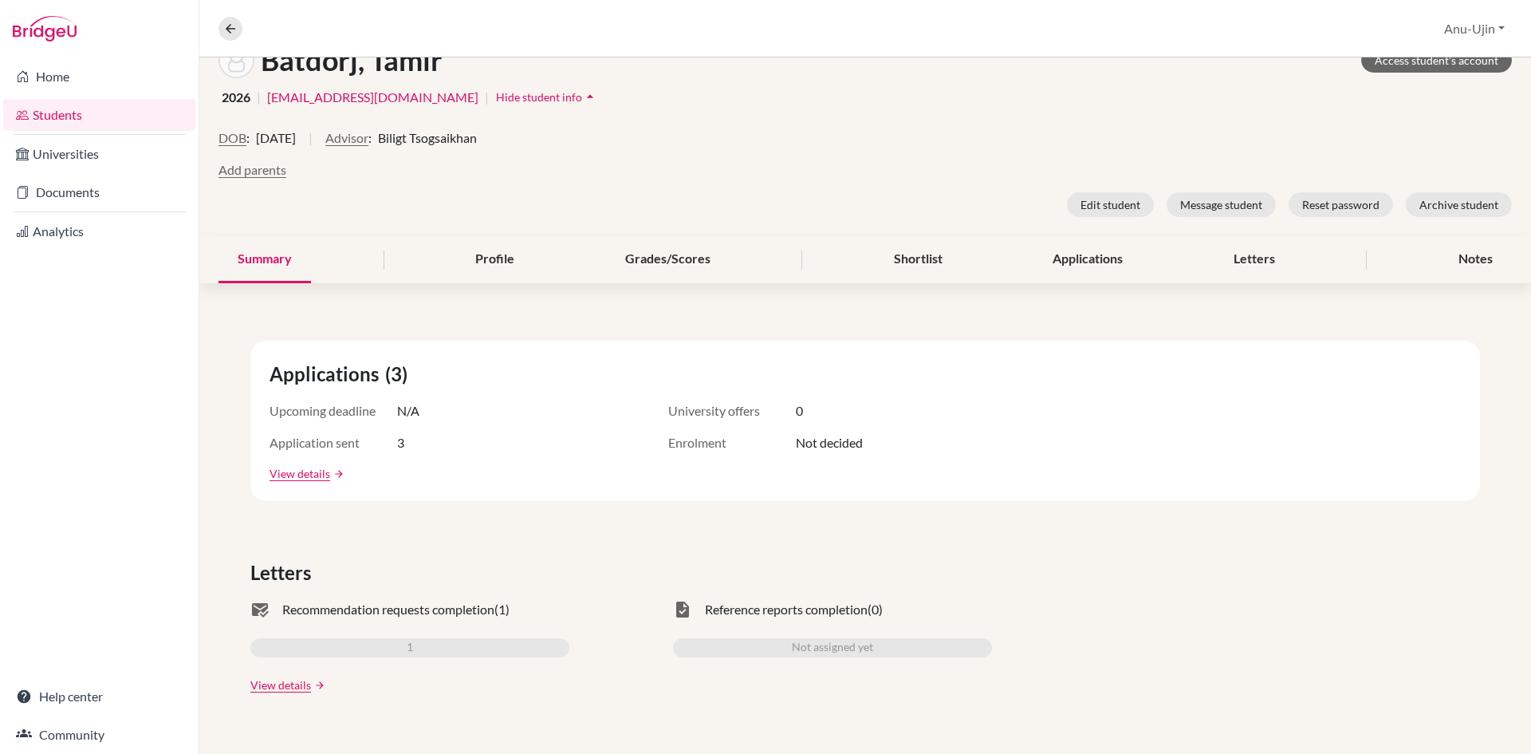
scroll to position [239, 0]
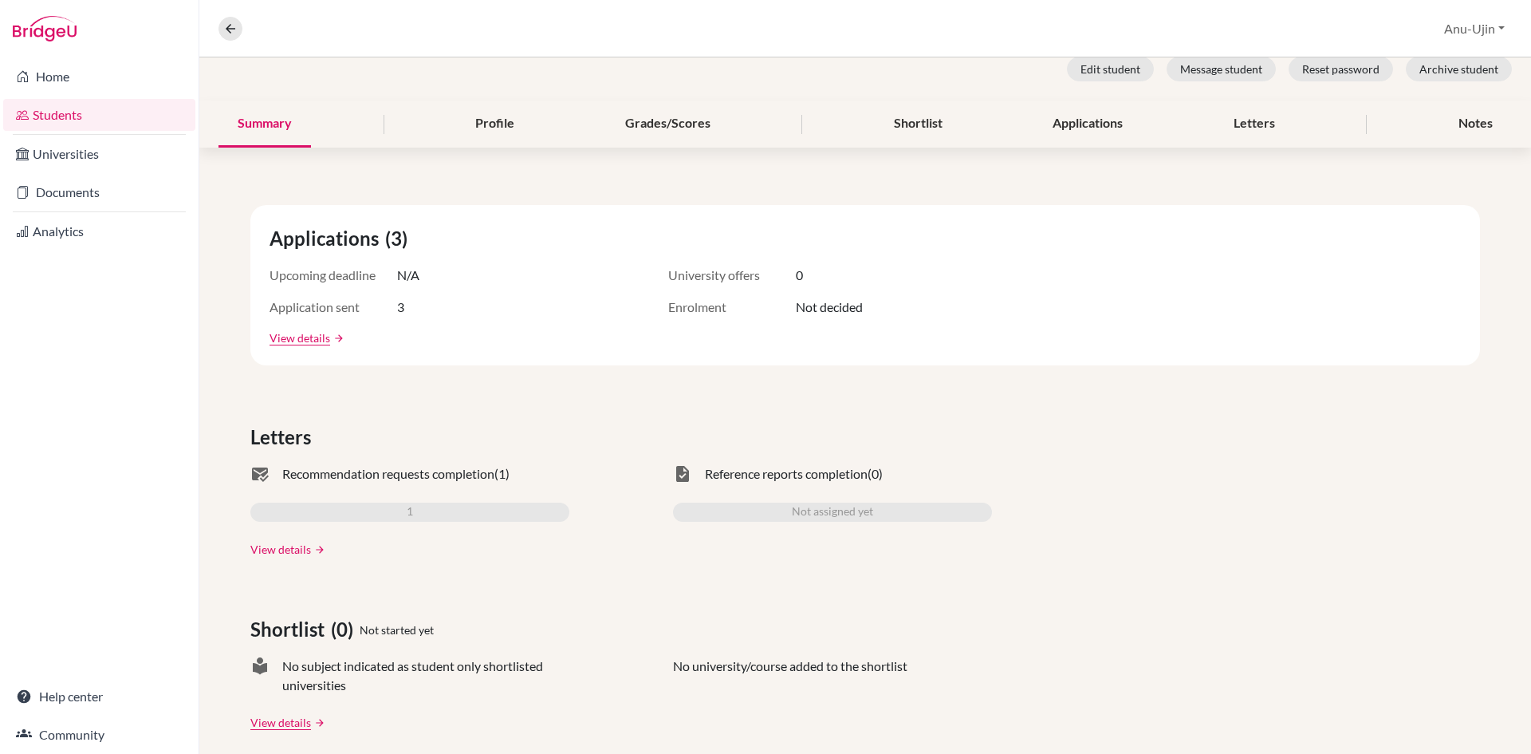
click at [270, 547] on link "View details" at bounding box center [280, 549] width 61 height 17
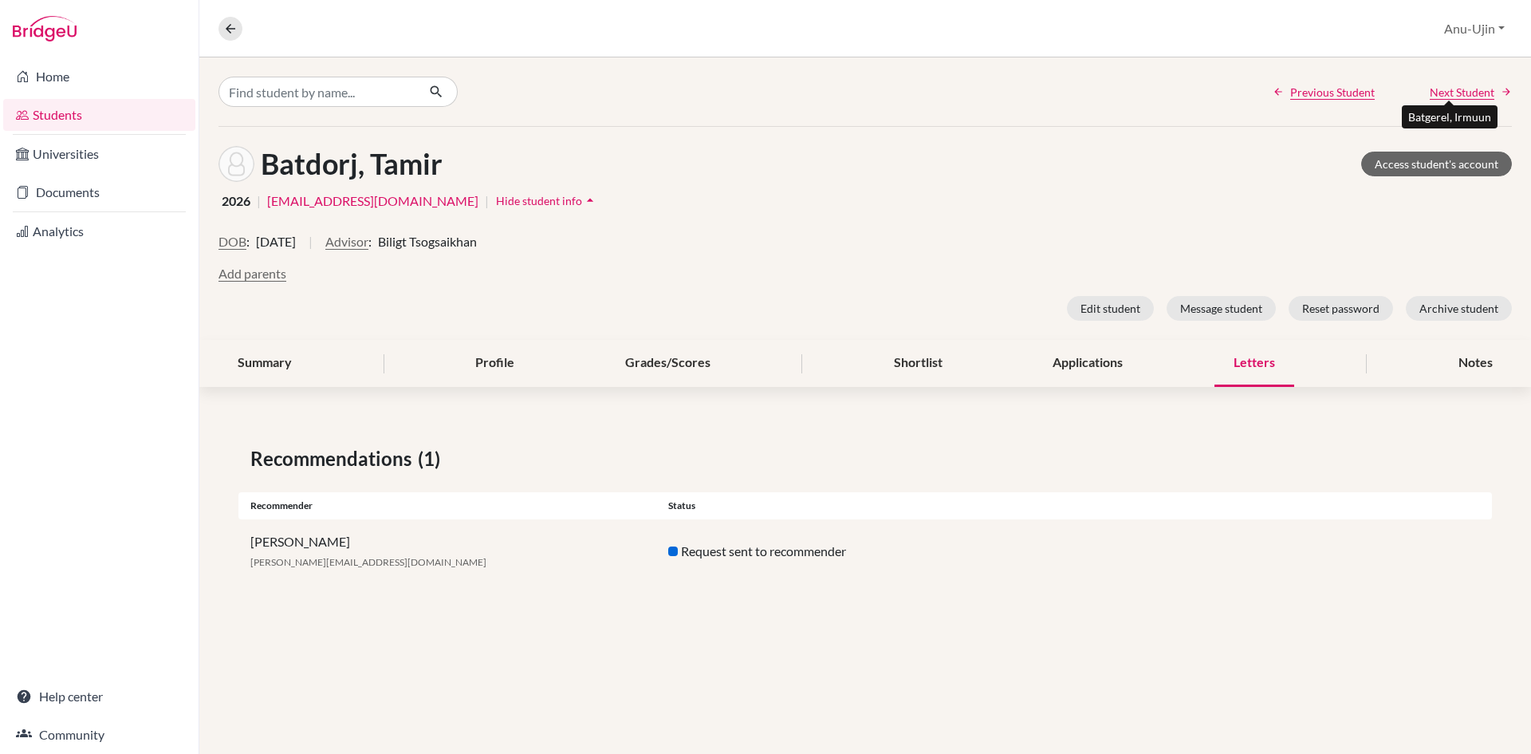
click at [1484, 93] on span "Next Student" at bounding box center [1462, 92] width 65 height 17
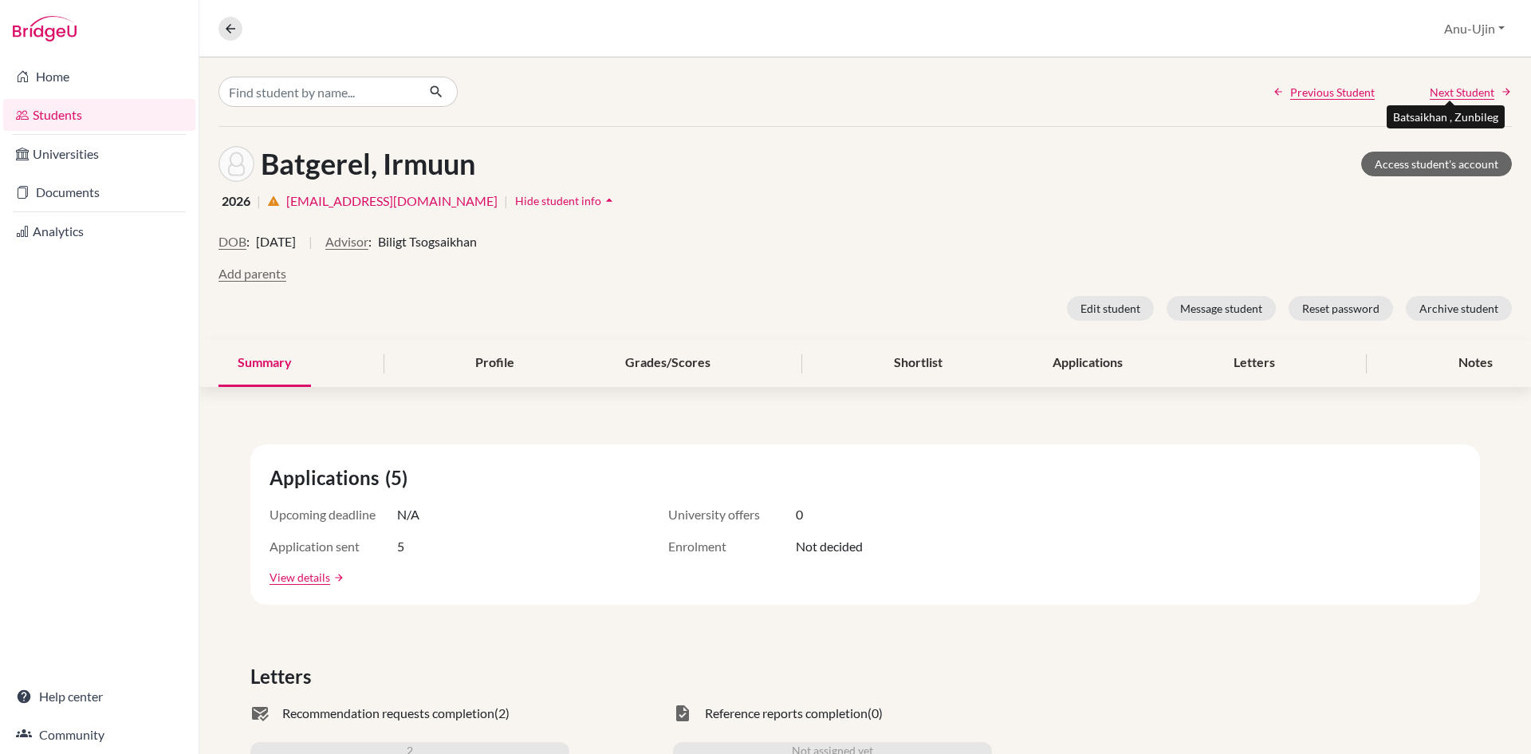
click at [348, 205] on link "[EMAIL_ADDRESS][DOMAIN_NAME]" at bounding box center [391, 200] width 211 height 19
click at [947, 134] on div "Batgerel, Irmuun Access student's account 2026 | warning irmuun.bat@asu.edu.mn …" at bounding box center [865, 233] width 1332 height 213
click at [1450, 100] on span "Next Student" at bounding box center [1462, 92] width 65 height 17
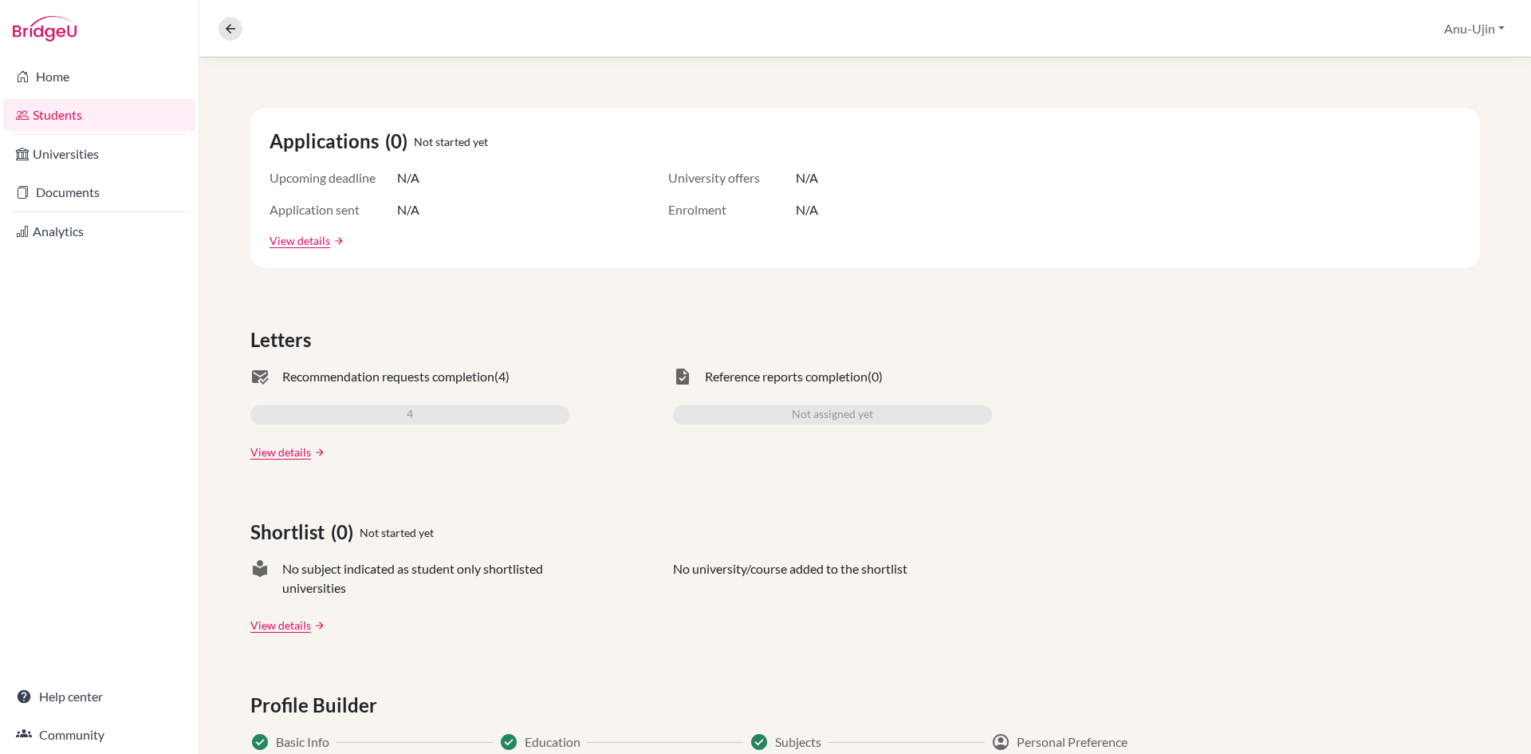
scroll to position [339, 0]
click at [295, 443] on link "View details" at bounding box center [280, 449] width 61 height 17
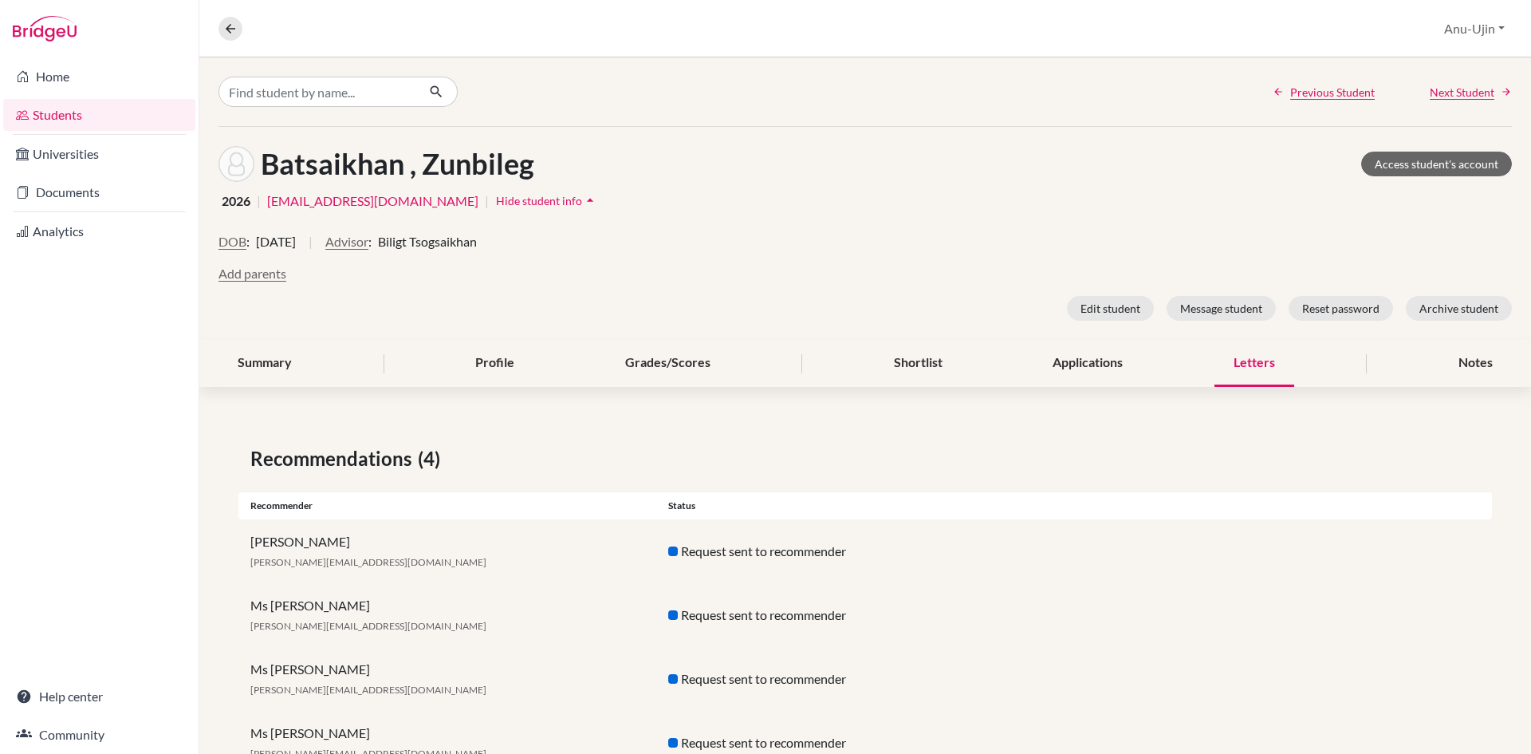
click at [770, 420] on div "Recommendations (4) Recommender Status Martin Coetzee mr.coetzee@asu.edu.mn Req…" at bounding box center [865, 609] width 1332 height 407
click at [1439, 90] on span "Next Student" at bounding box center [1462, 92] width 65 height 17
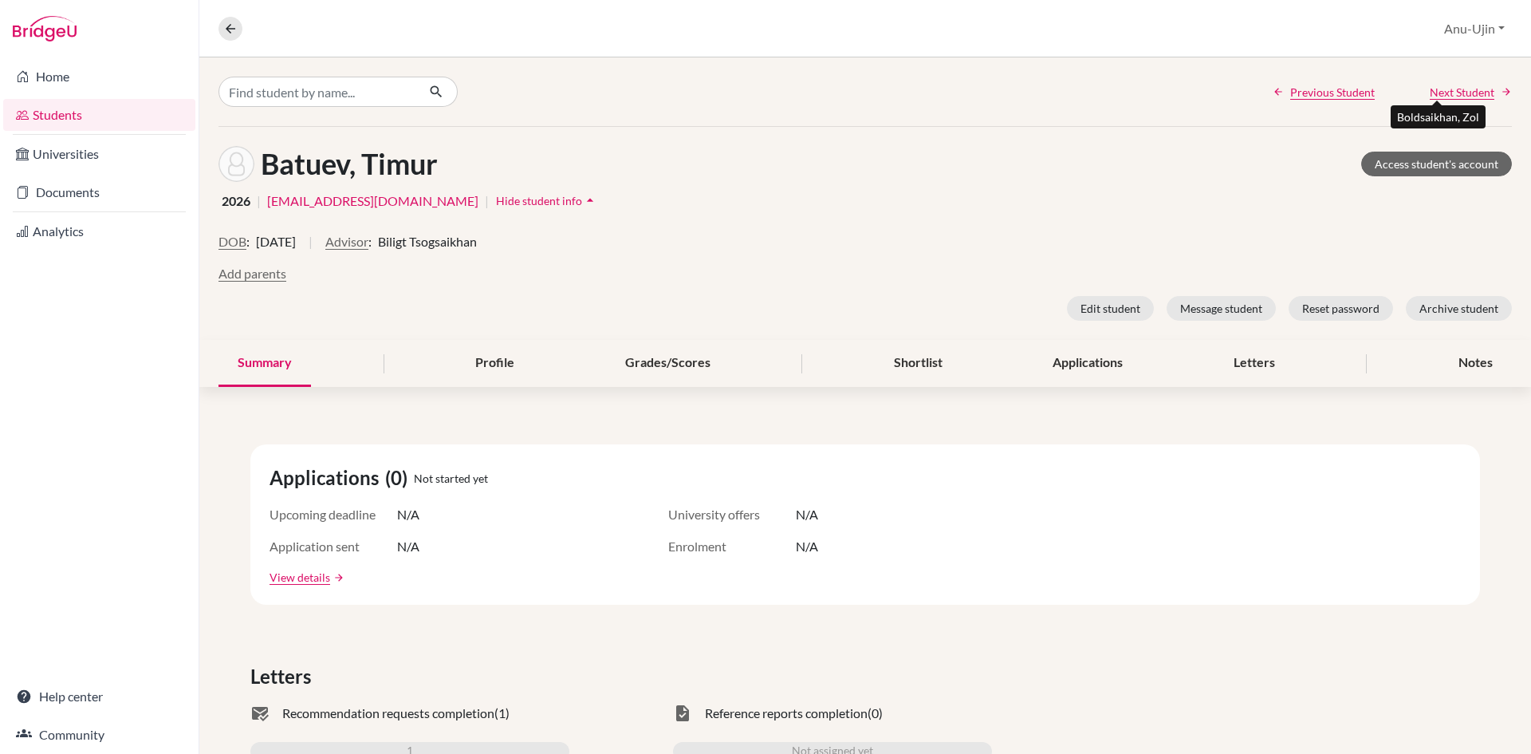
click at [1457, 92] on span "Next Student" at bounding box center [1462, 92] width 65 height 17
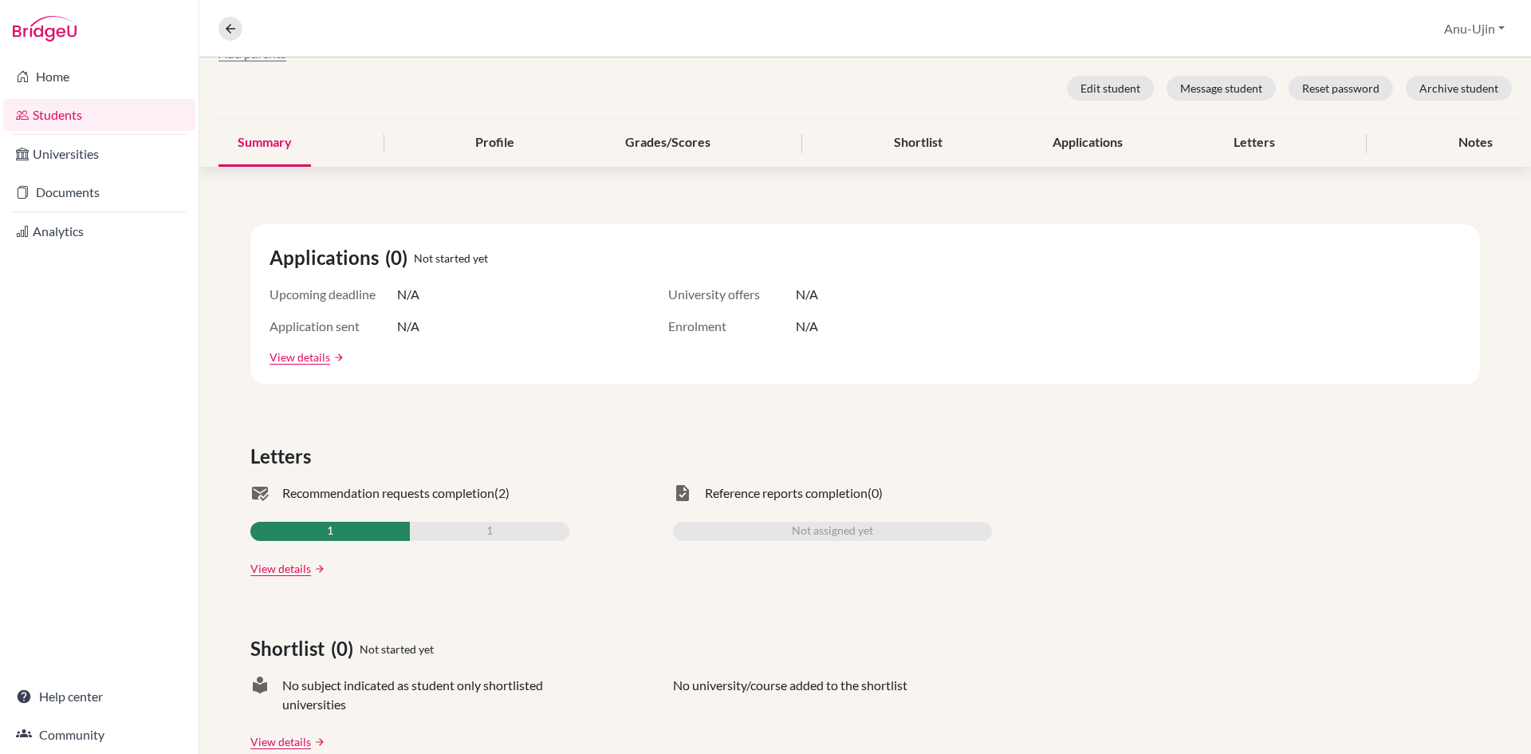
scroll to position [479, 0]
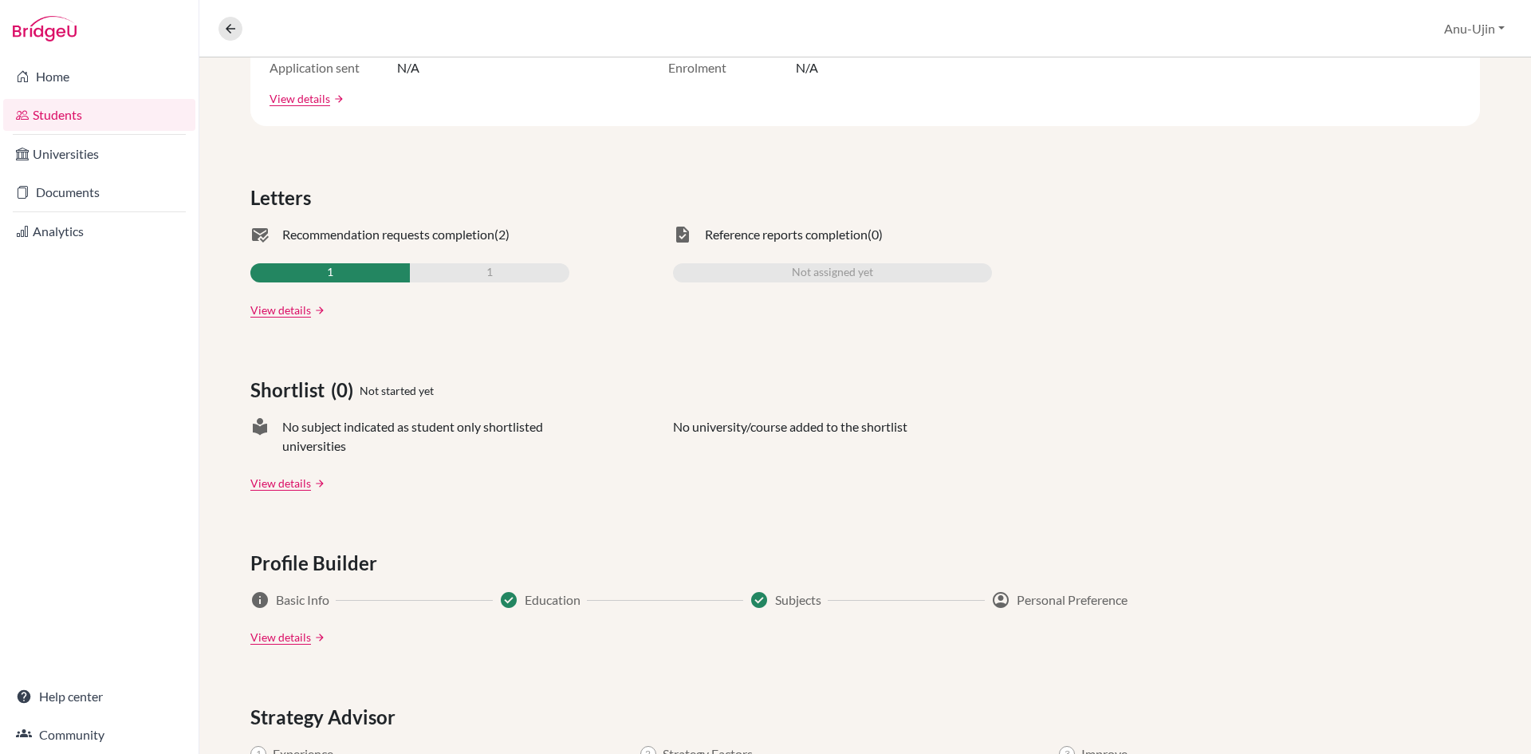
click at [305, 325] on div "Applications (0) Not started yet Upcoming deadline N/A University offers N/A Ap…" at bounding box center [865, 469] width 1332 height 1085
click at [311, 308] on link "arrow_forward" at bounding box center [318, 310] width 14 height 11
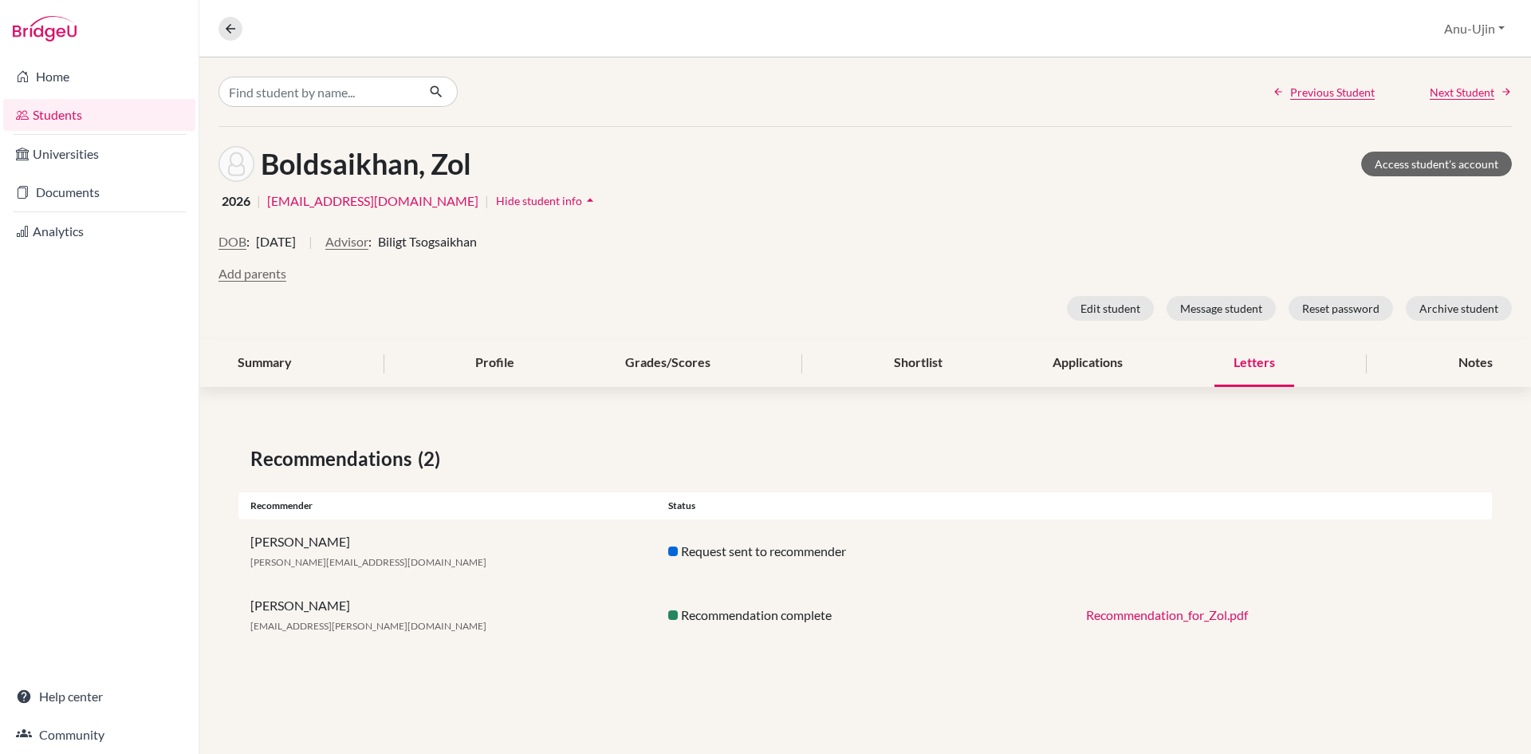
click at [1101, 617] on link "Recommendation_for_Zol.pdf" at bounding box center [1167, 614] width 162 height 15
click at [1460, 86] on span "Next Student" at bounding box center [1462, 92] width 65 height 17
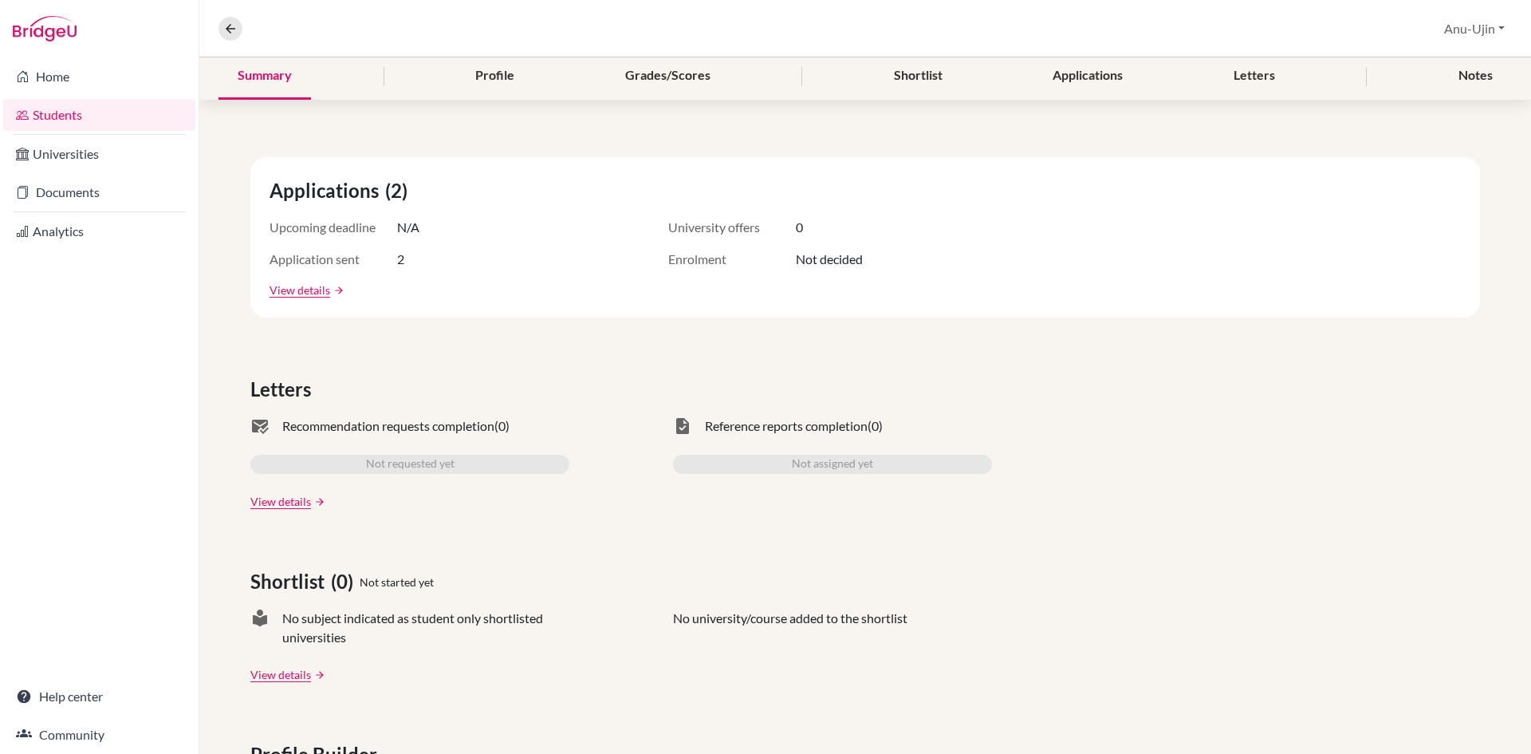
scroll to position [160, 0]
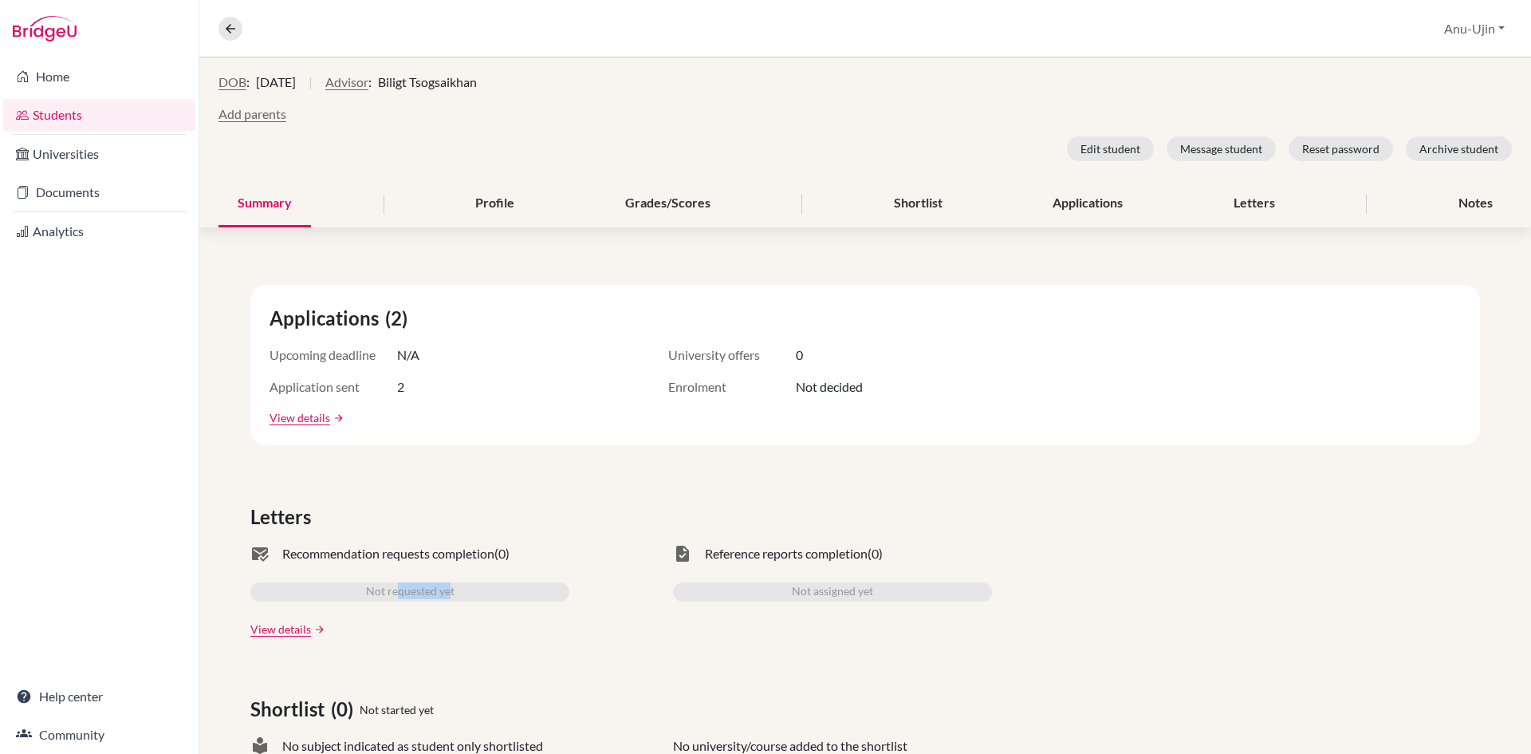
drag, startPoint x: 451, startPoint y: 591, endPoint x: 400, endPoint y: 579, distance: 53.2
click at [400, 579] on div "mark_email_read Recommendation requests completion (0) Not requested yet View d…" at bounding box center [409, 590] width 319 height 93
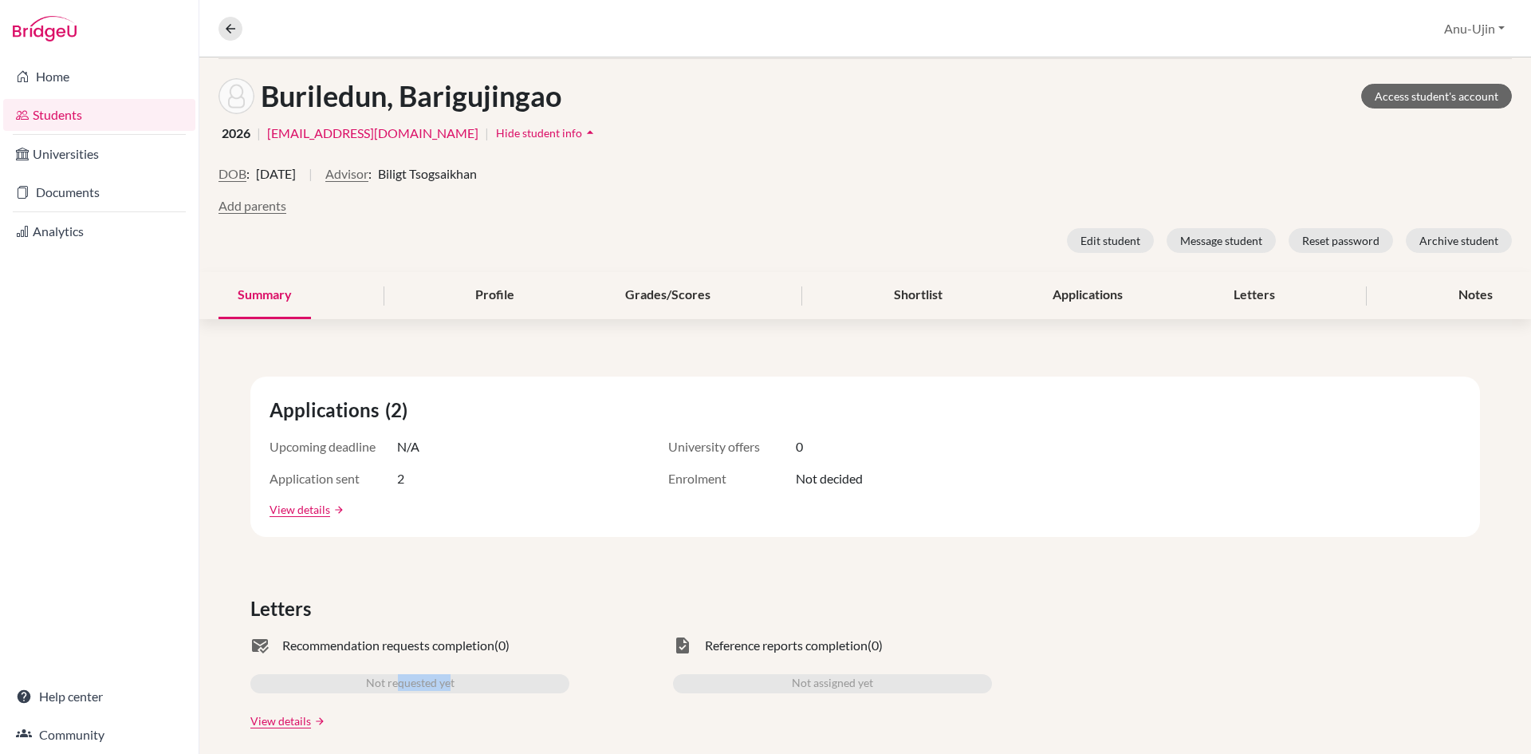
scroll to position [0, 0]
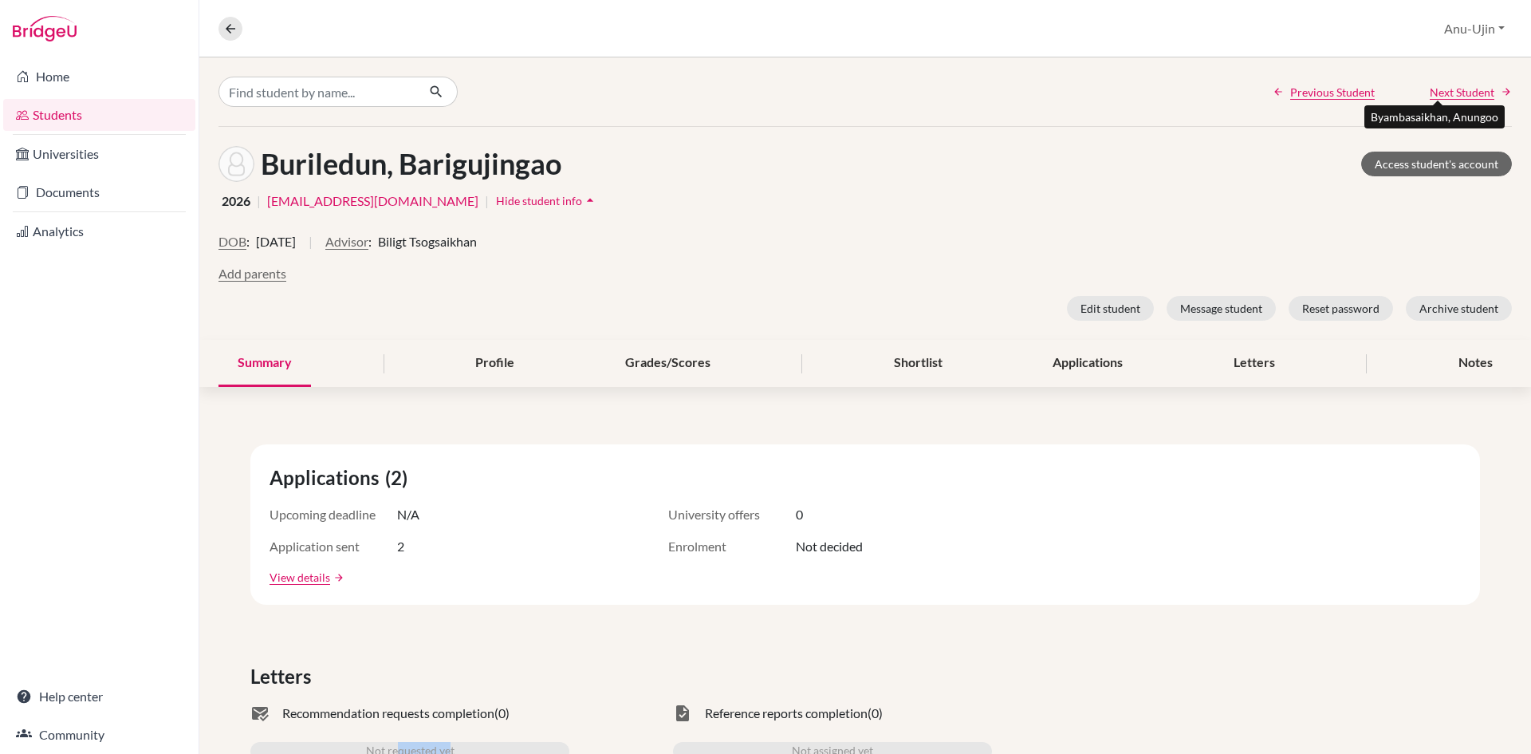
click at [1464, 91] on span "Next Student" at bounding box center [1462, 92] width 65 height 17
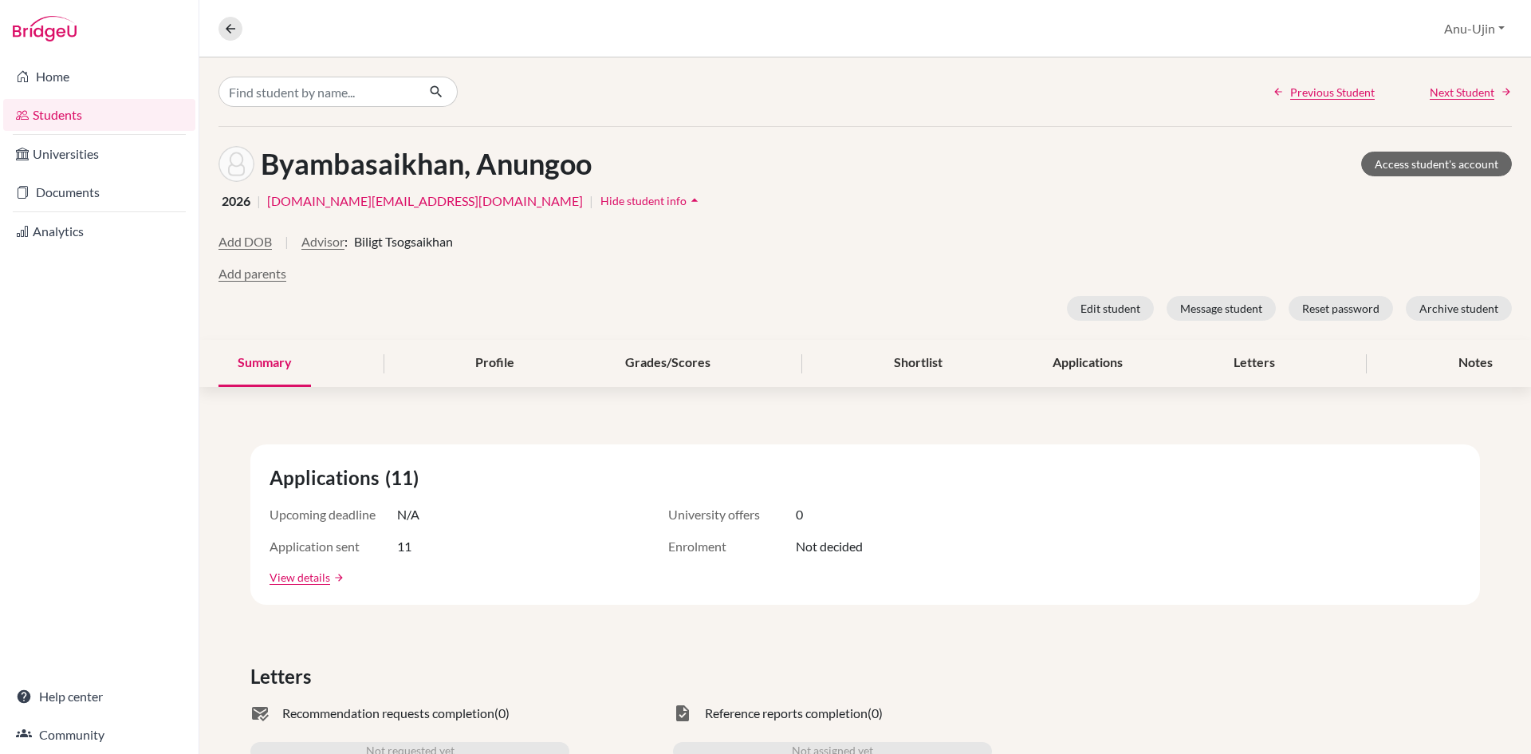
click at [1211, 219] on div "Byambasaikhan, Anungoo Access student's account 2026 | anungoo.by@asu.edu.mn | …" at bounding box center [865, 233] width 1332 height 213
click at [1430, 92] on span "Next Student" at bounding box center [1462, 92] width 65 height 17
click at [1432, 106] on div "Previous Student Next Student" at bounding box center [865, 91] width 1332 height 69
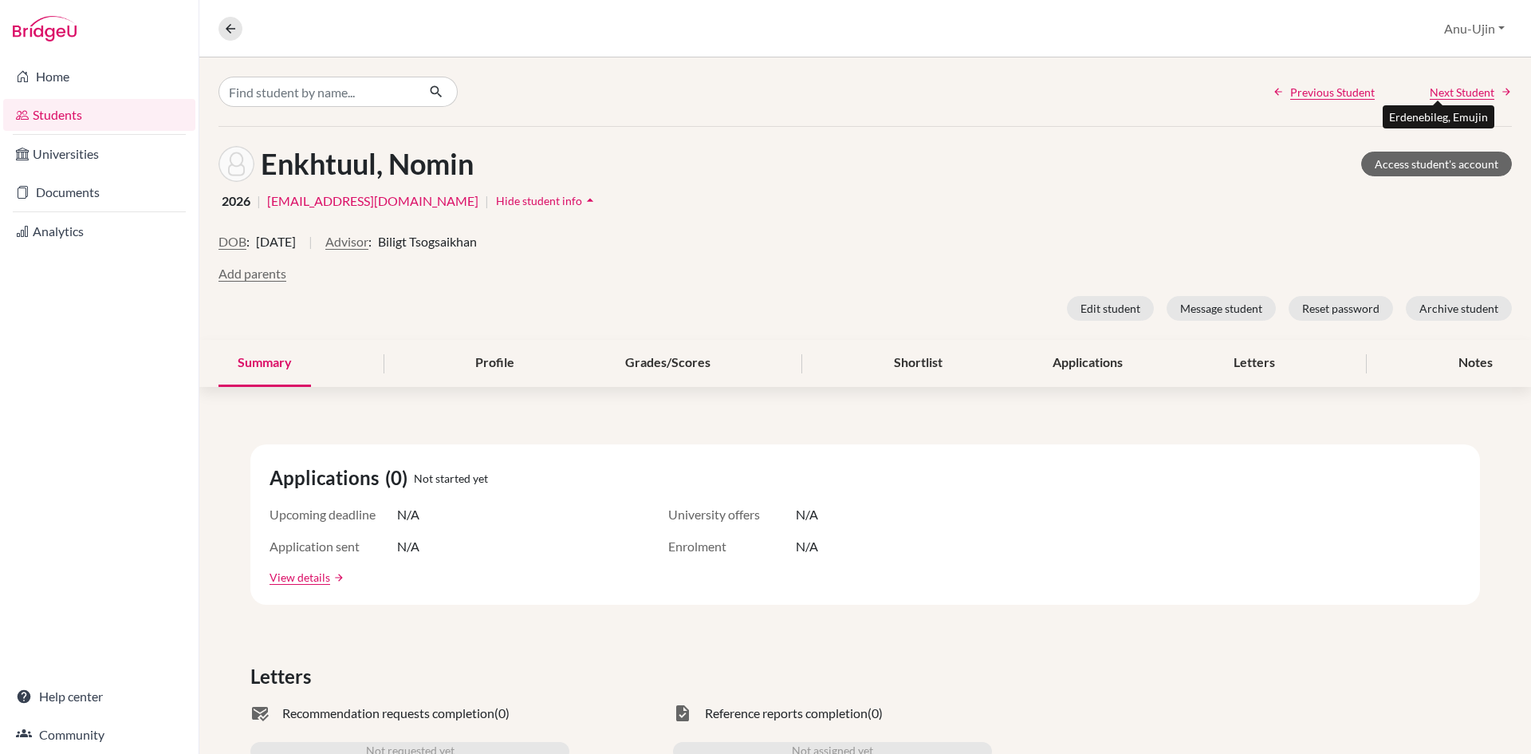
click at [1435, 99] on span "Next Student" at bounding box center [1462, 92] width 65 height 17
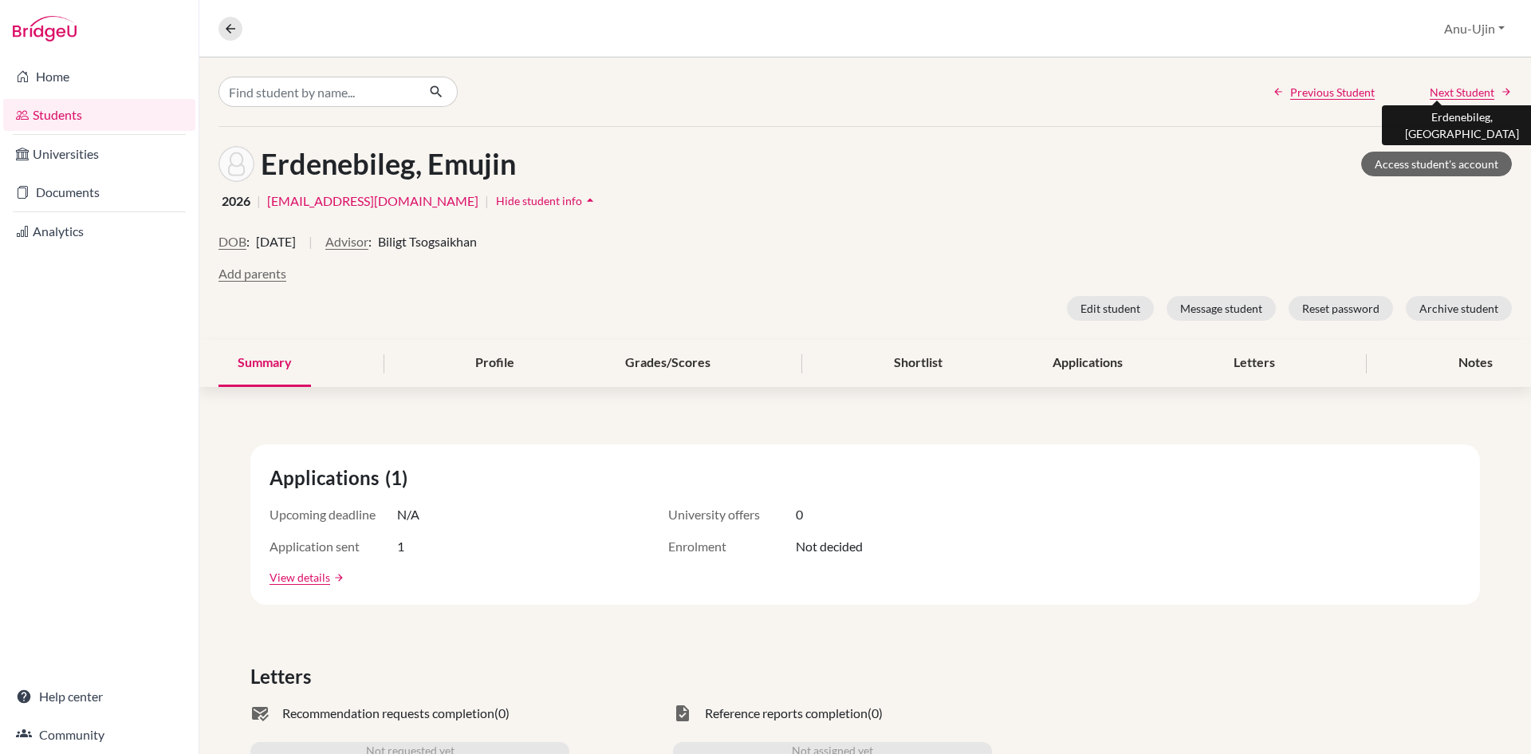
click at [1433, 93] on span "Next Student" at bounding box center [1462, 92] width 65 height 17
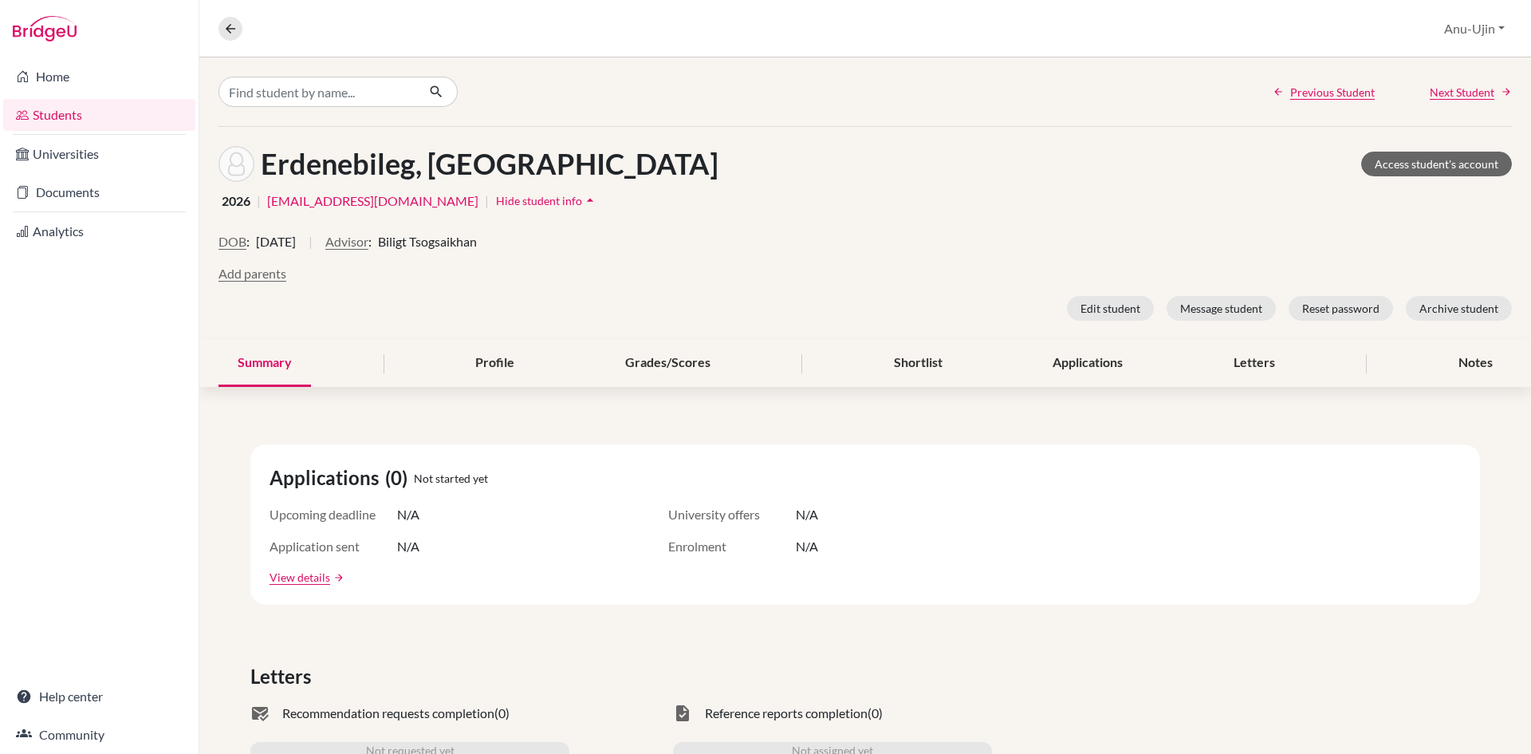
click at [1475, 102] on div "Previous Student Next Student" at bounding box center [865, 91] width 1332 height 69
click at [1475, 99] on span "Next Student" at bounding box center [1462, 92] width 65 height 17
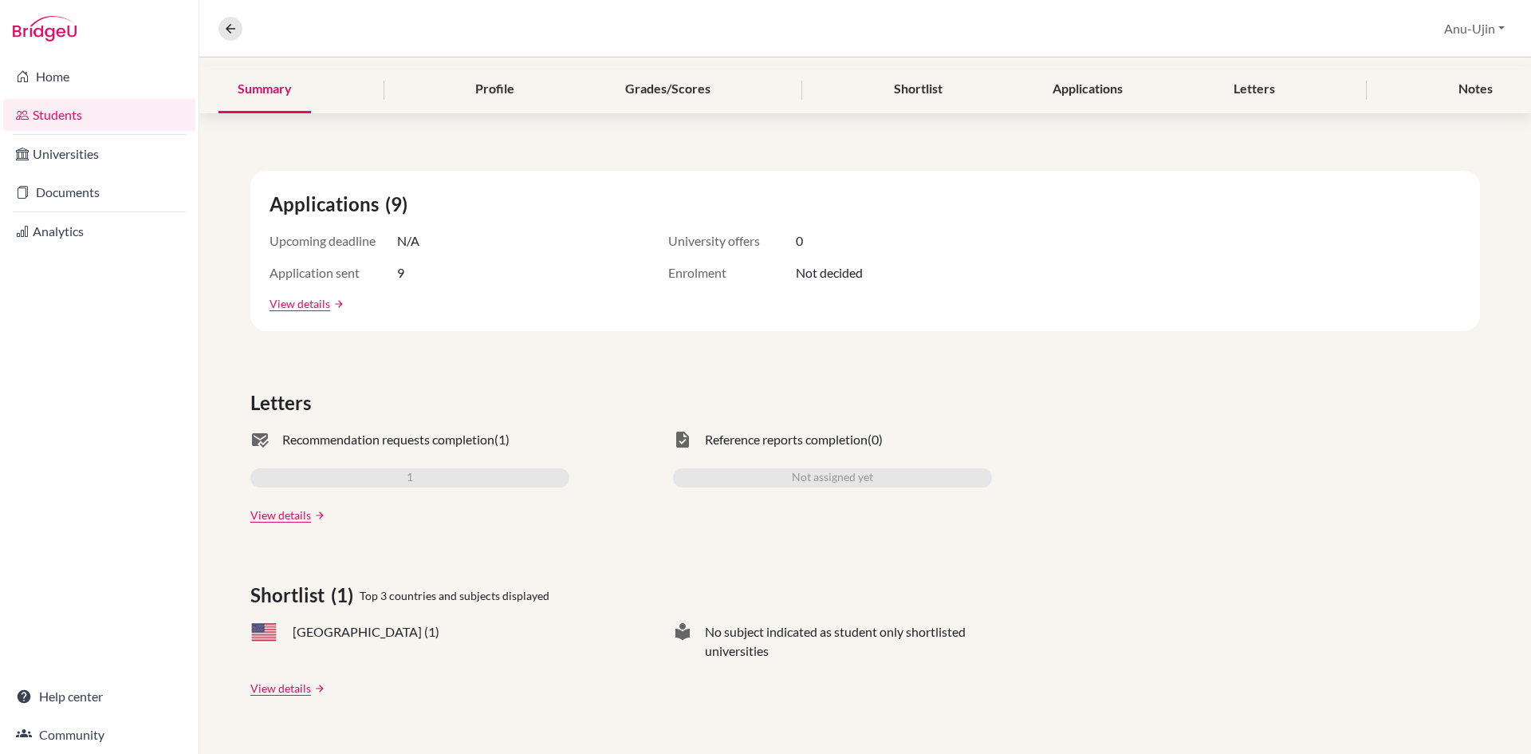
scroll to position [319, 0]
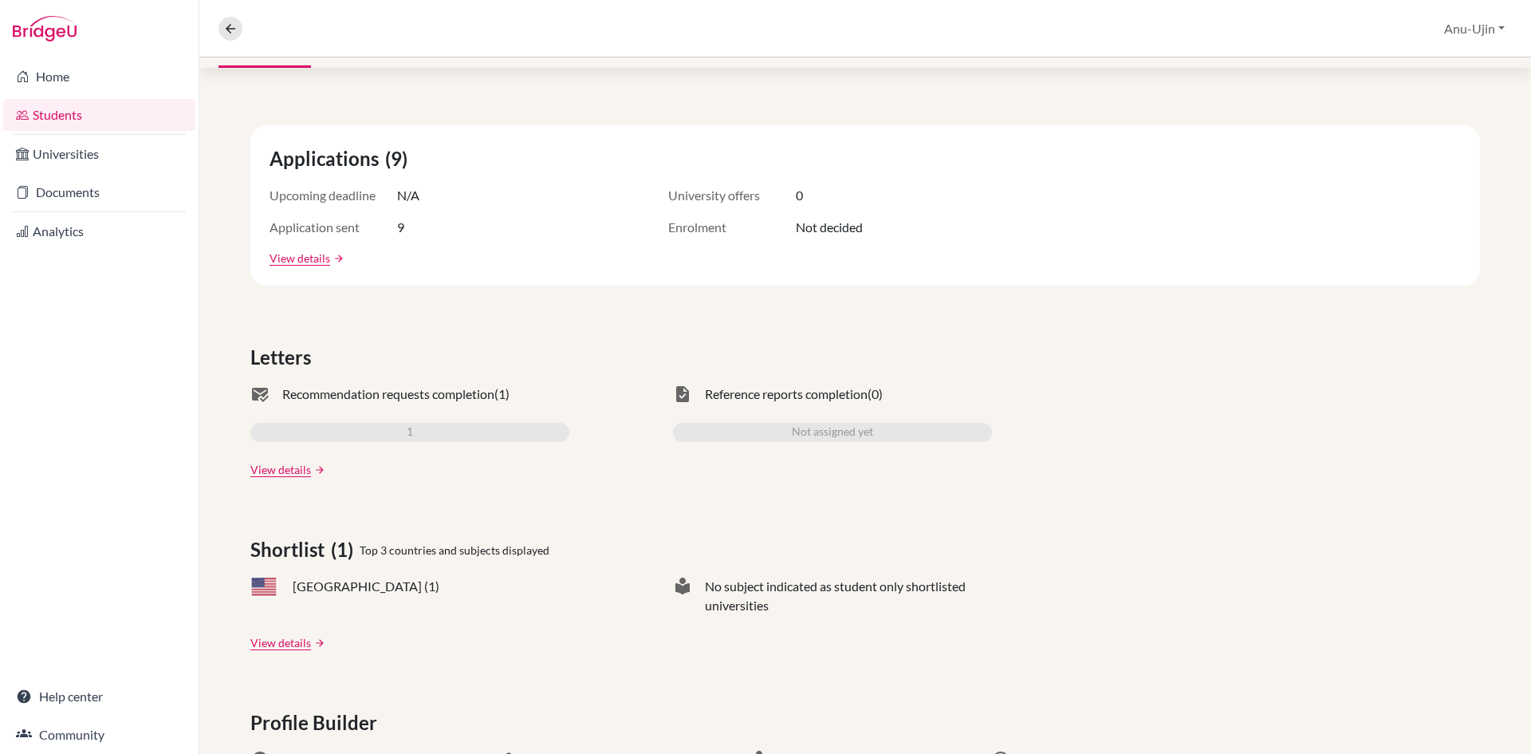
click at [311, 473] on link "arrow_forward" at bounding box center [318, 469] width 14 height 11
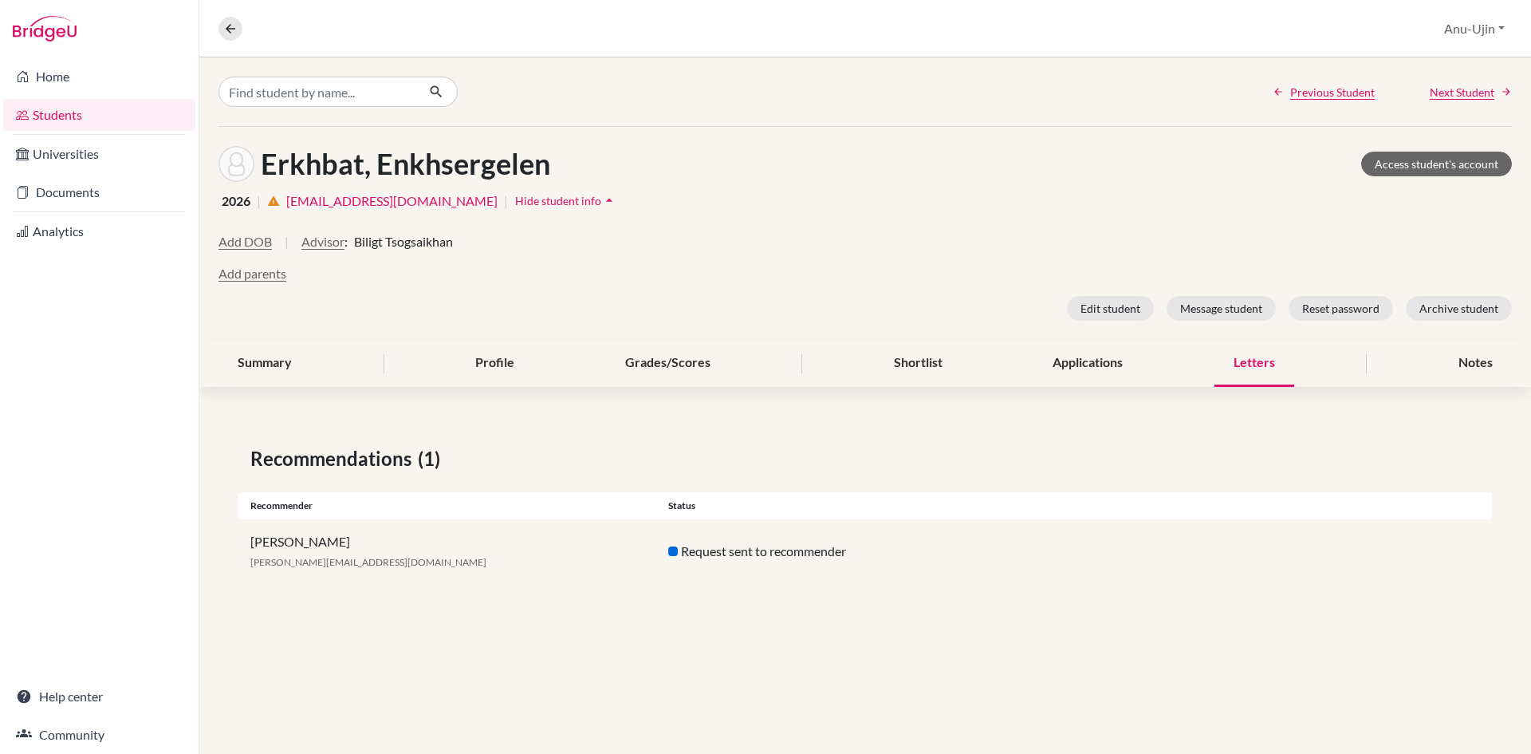
click at [1466, 102] on div "Previous Student Next Student" at bounding box center [865, 91] width 1332 height 69
click at [1453, 97] on span "Next Student" at bounding box center [1462, 92] width 65 height 17
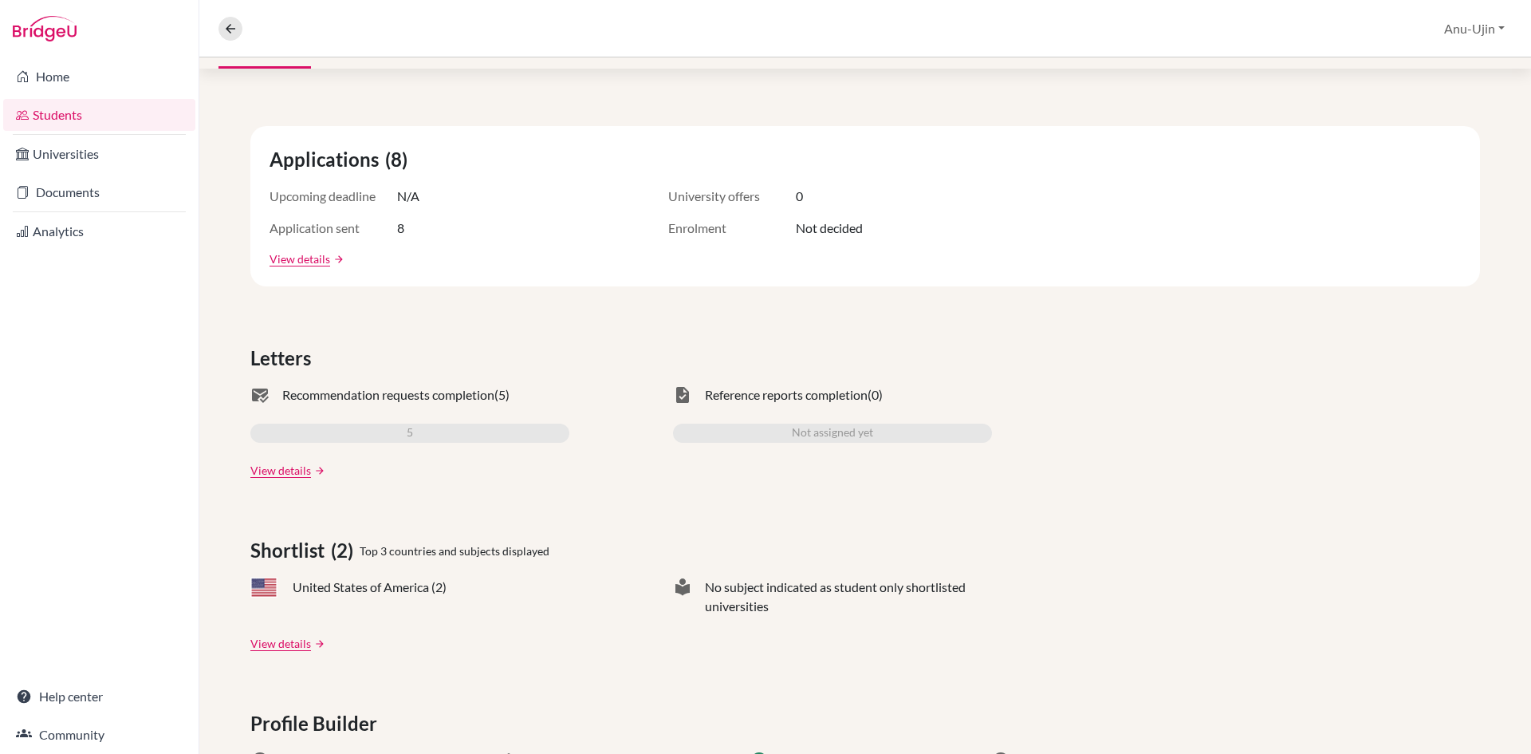
scroll to position [319, 0]
click at [278, 475] on link "View details" at bounding box center [280, 469] width 61 height 17
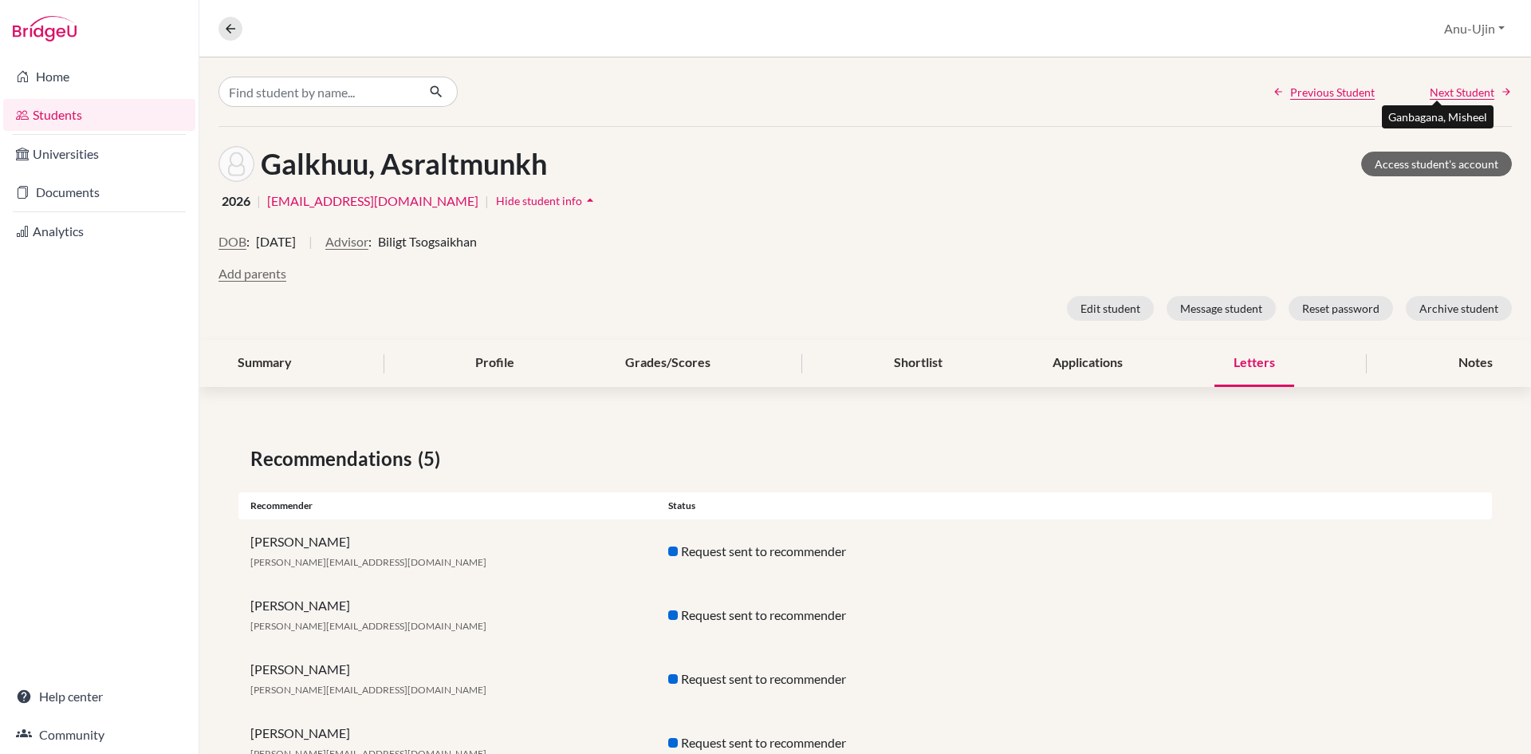
click at [1452, 89] on span "Next Student" at bounding box center [1462, 92] width 65 height 17
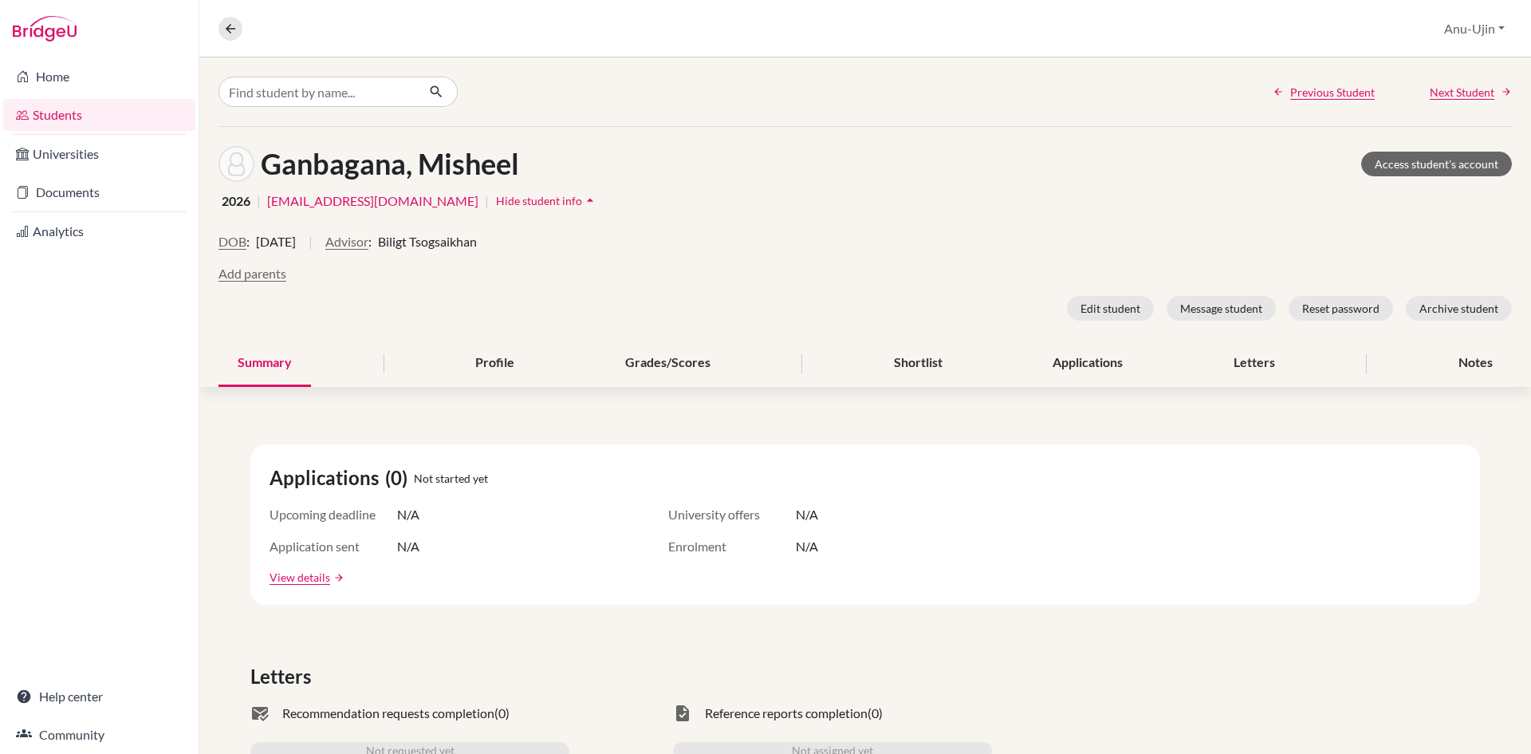
click at [1486, 93] on link "Next Student" at bounding box center [1471, 92] width 82 height 17
click at [1479, 97] on span "Next Student" at bounding box center [1462, 92] width 65 height 17
click at [1314, 100] on span "Previous Student" at bounding box center [1332, 92] width 85 height 17
click at [1436, 95] on span "Next Student" at bounding box center [1462, 92] width 65 height 17
click at [1415, 100] on div "Previous Student Next Student" at bounding box center [1392, 92] width 239 height 17
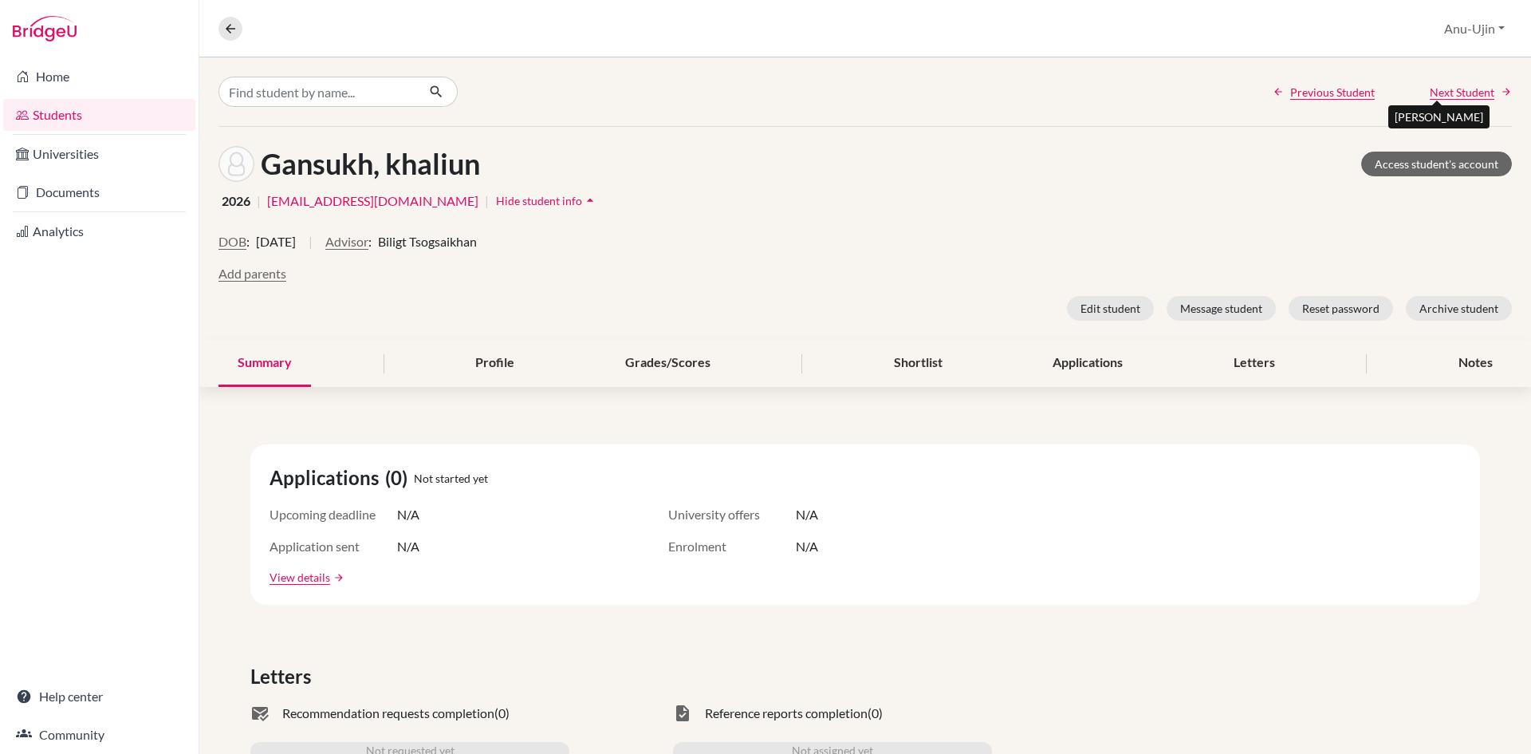
click at [1430, 97] on span "Next Student" at bounding box center [1462, 92] width 65 height 17
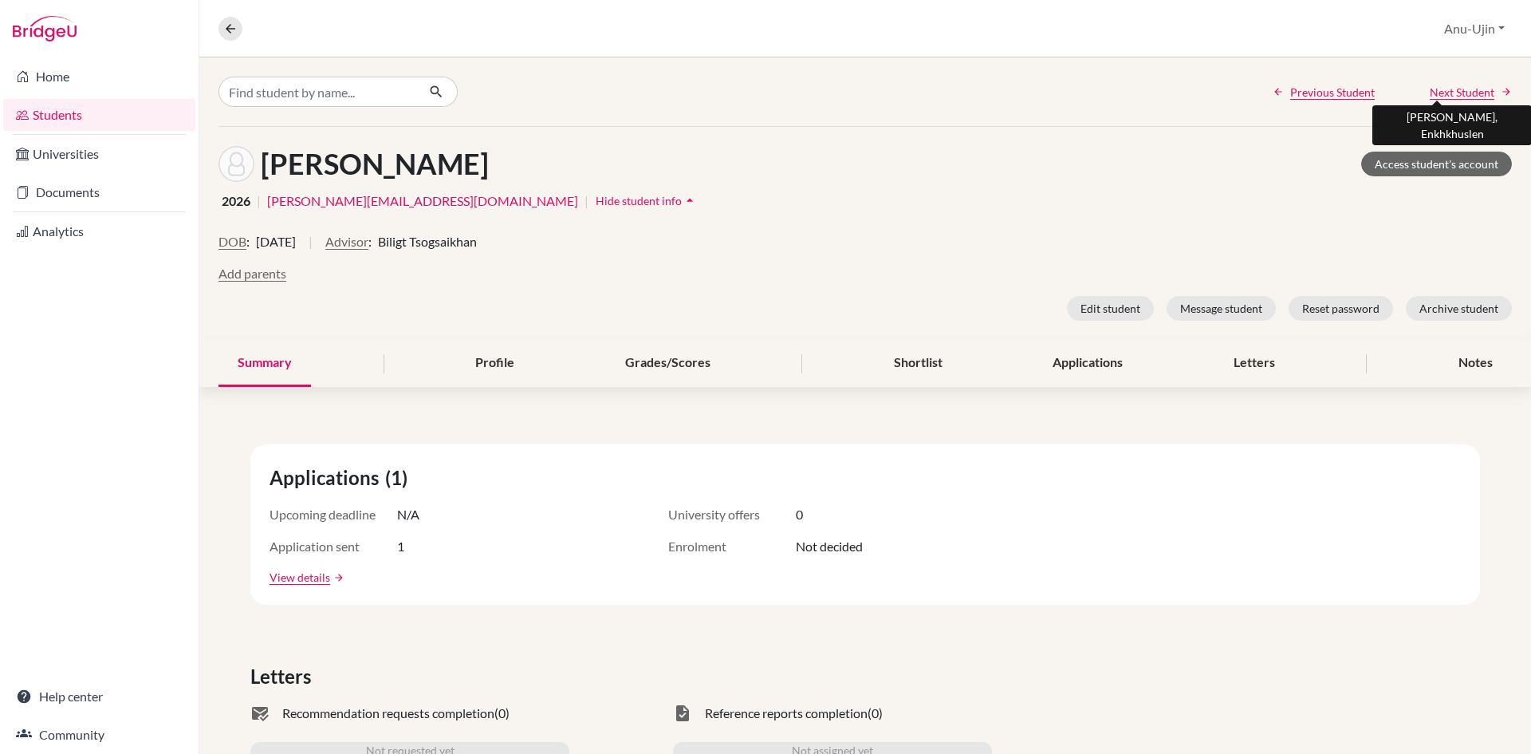
click at [1444, 95] on span "Next Student" at bounding box center [1462, 92] width 65 height 17
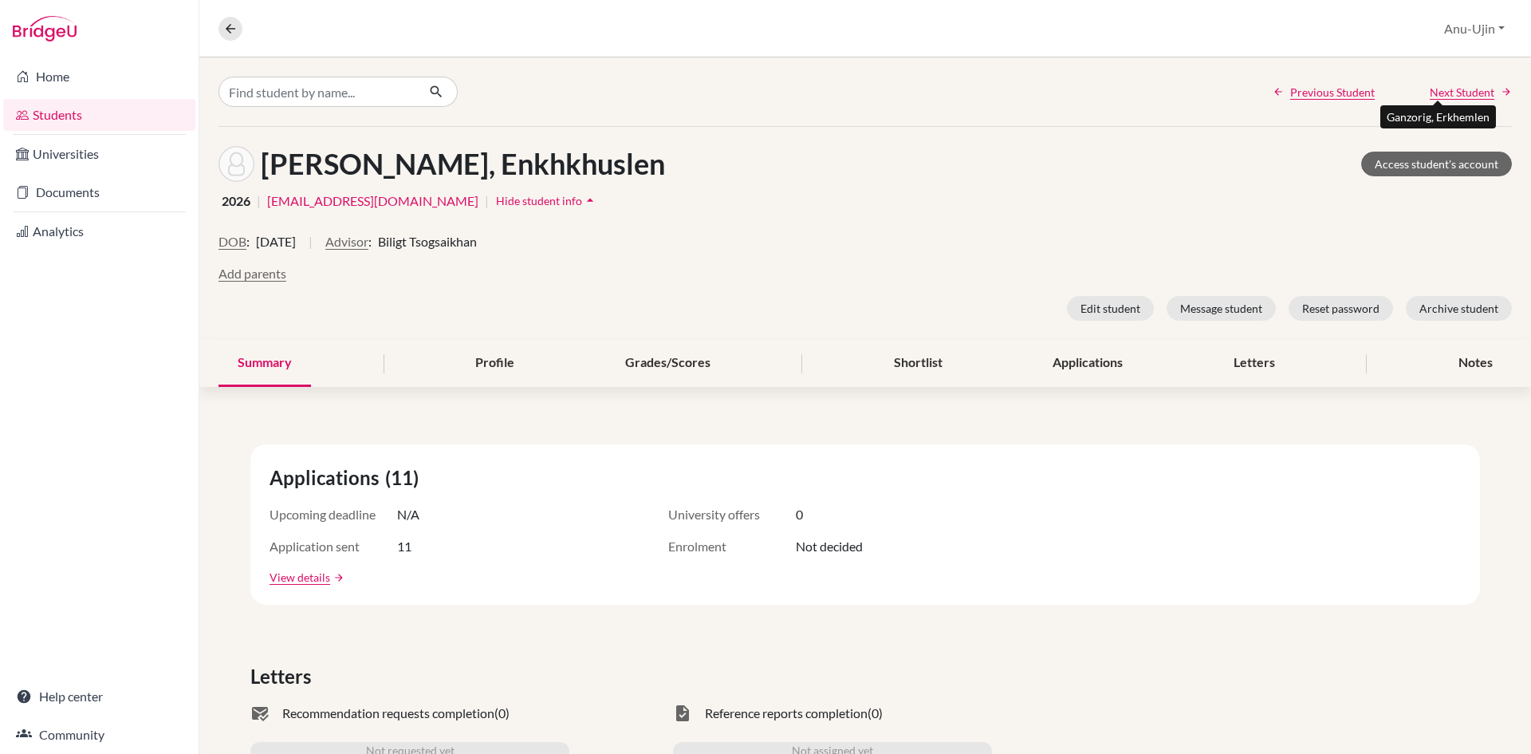
click at [1479, 94] on span "Next Student" at bounding box center [1462, 92] width 65 height 17
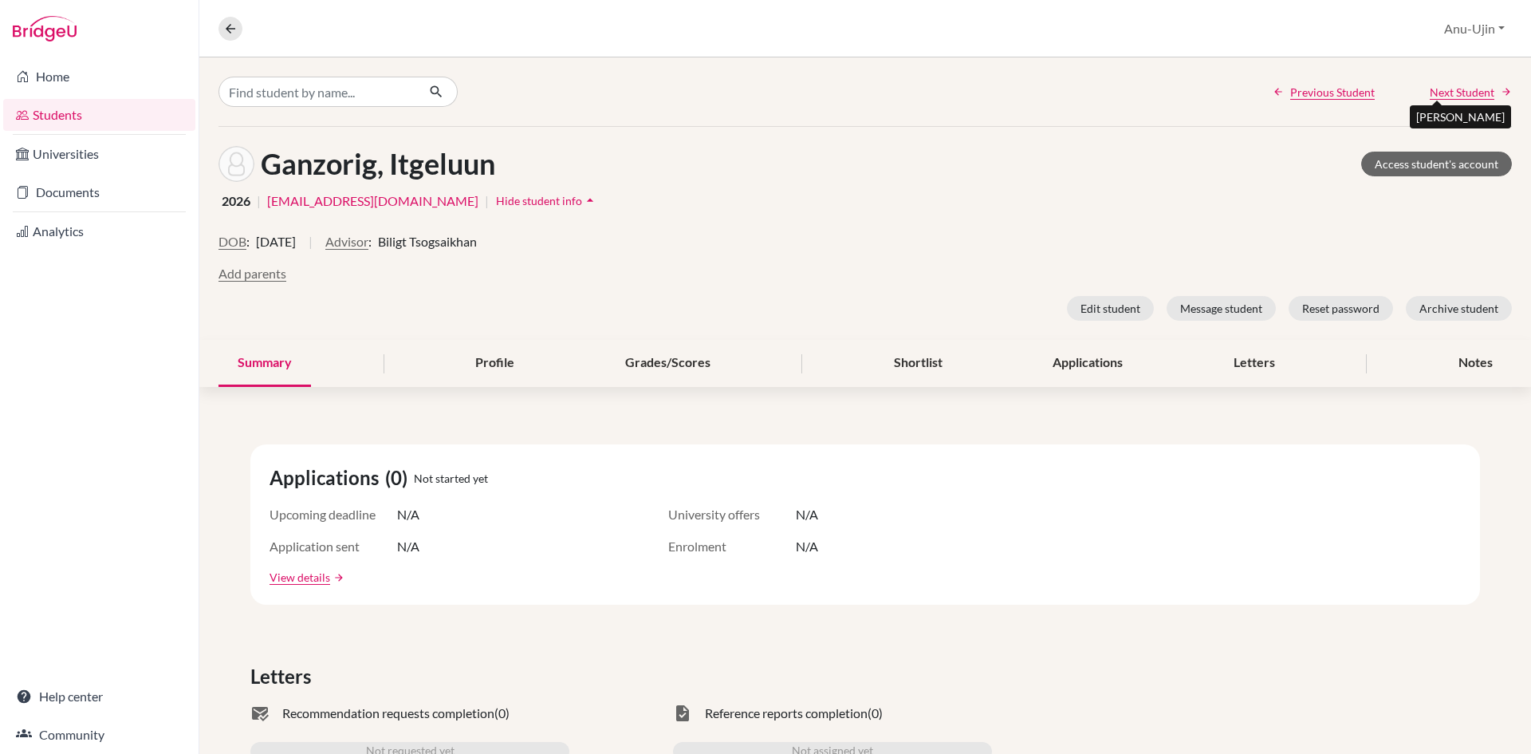
click at [1479, 94] on span "Next Student" at bounding box center [1462, 92] width 65 height 17
click at [1462, 97] on span "Next Student" at bounding box center [1462, 92] width 65 height 17
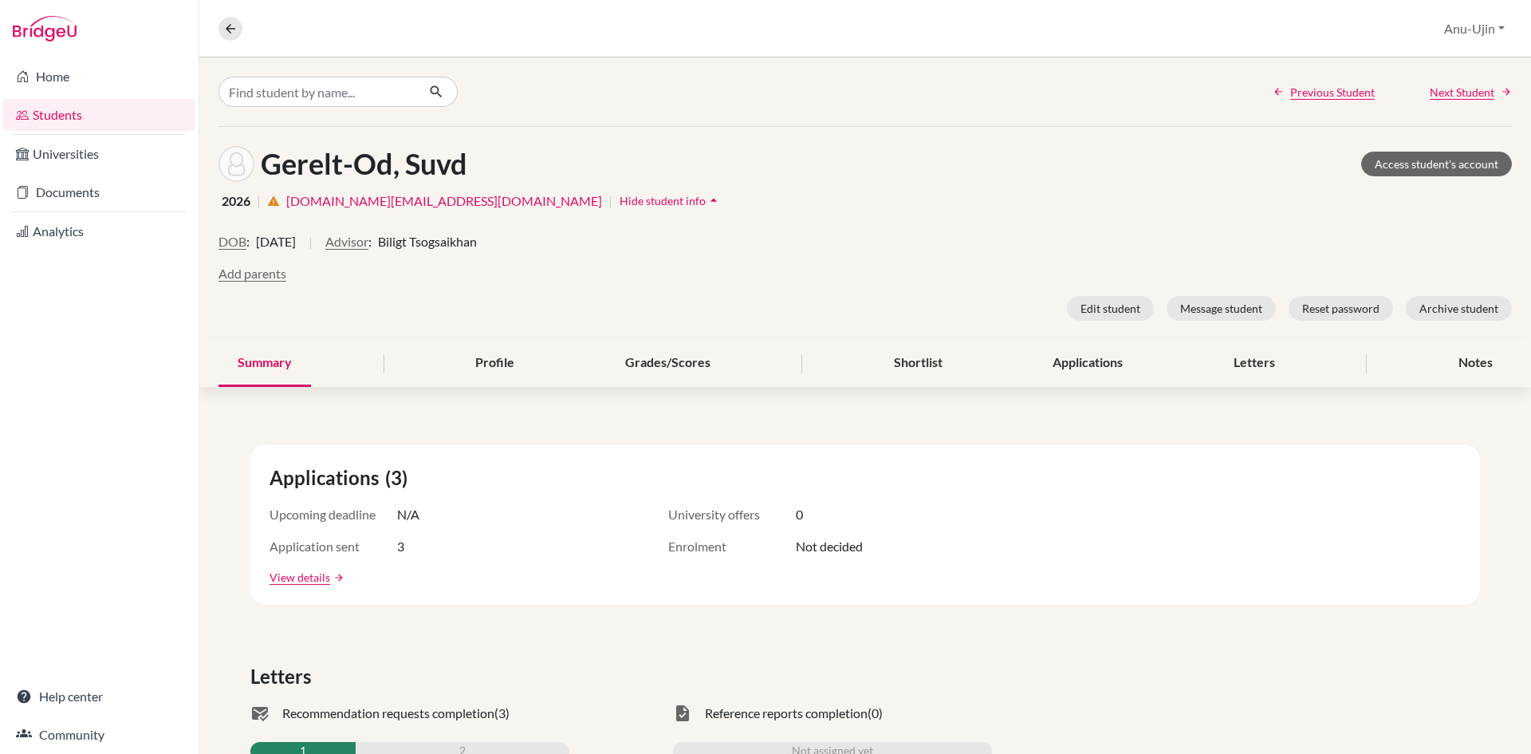
scroll to position [319, 0]
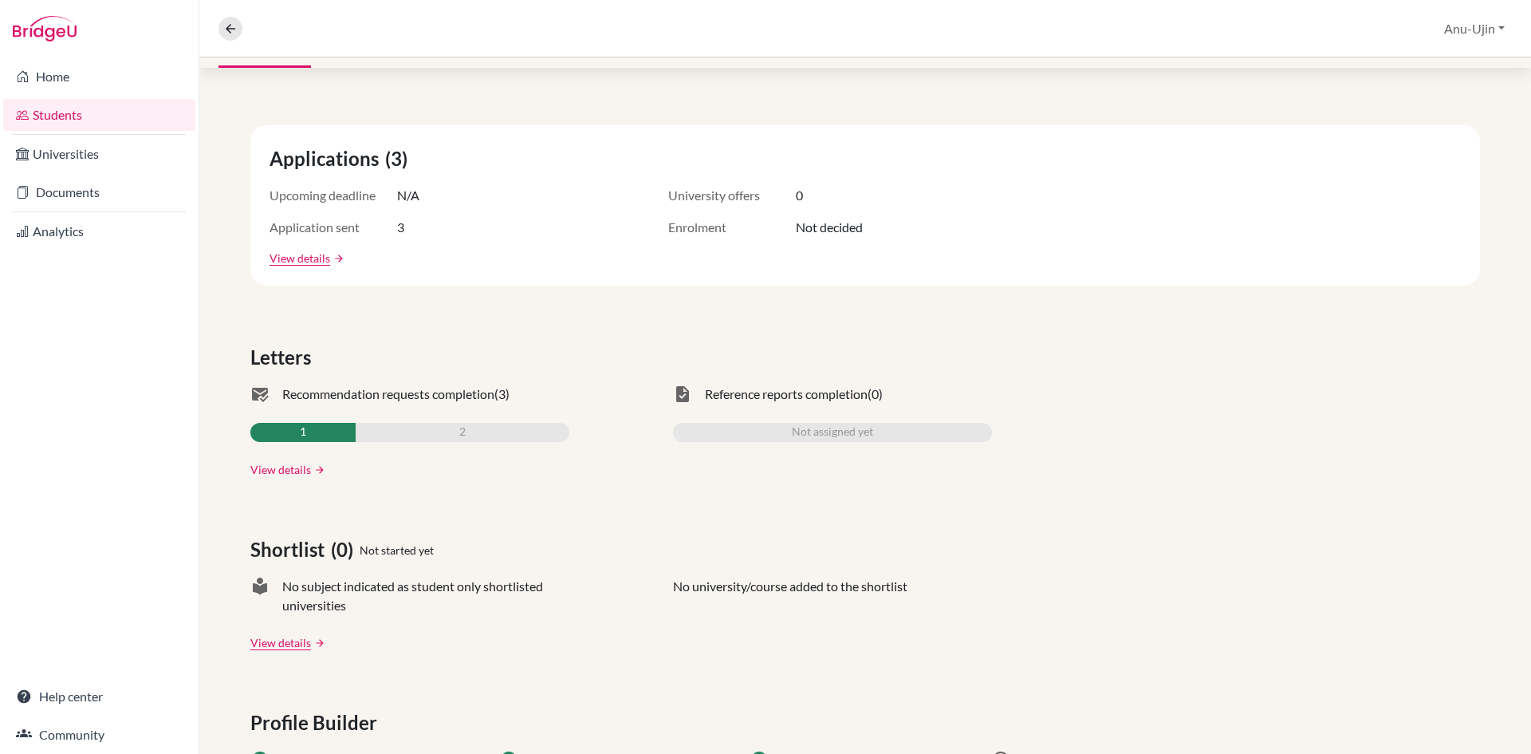
click at [287, 468] on link "View details" at bounding box center [280, 469] width 61 height 17
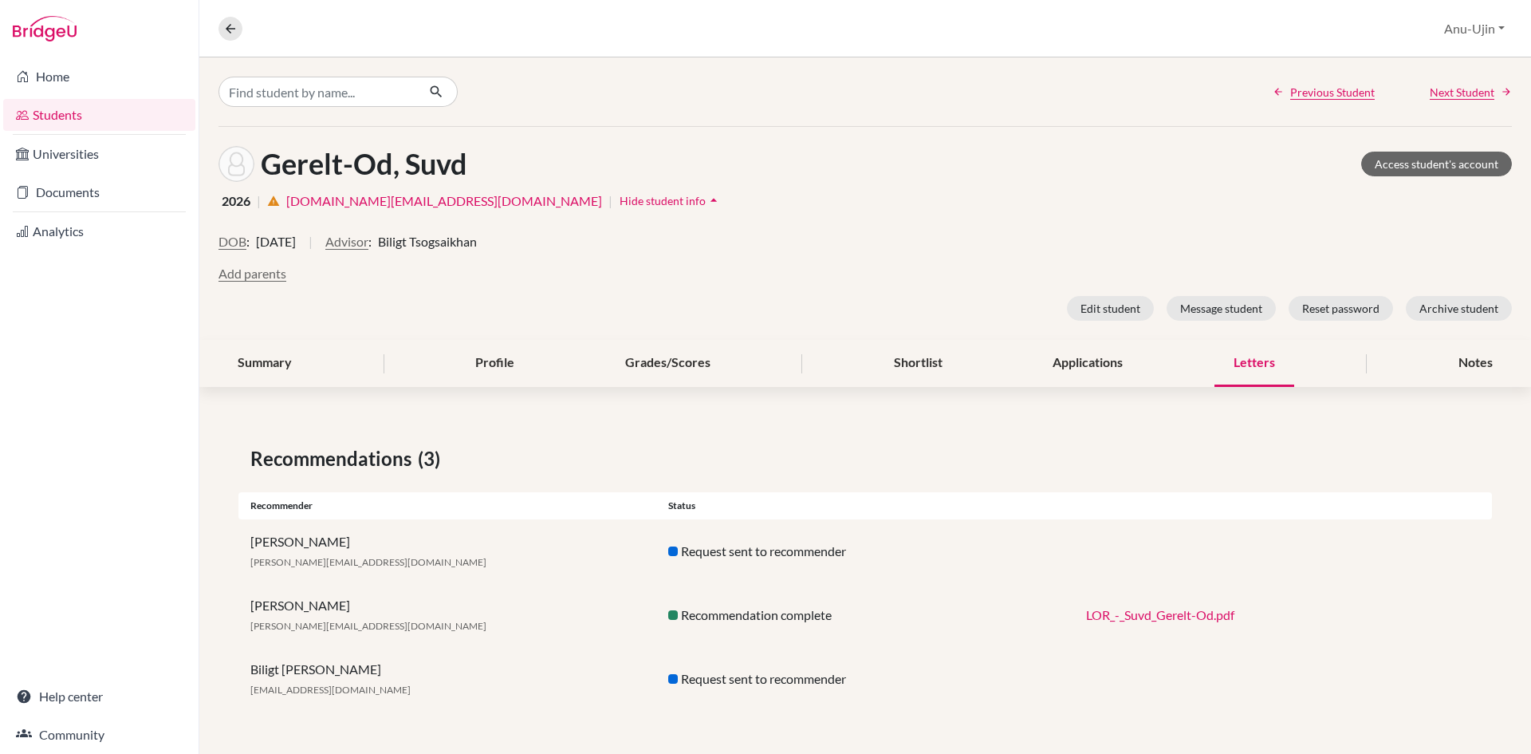
click at [1158, 613] on link "LOR_-_Suvd_Gerelt-Od.pdf" at bounding box center [1160, 614] width 148 height 15
click at [1472, 94] on span "Next Student" at bounding box center [1462, 92] width 65 height 17
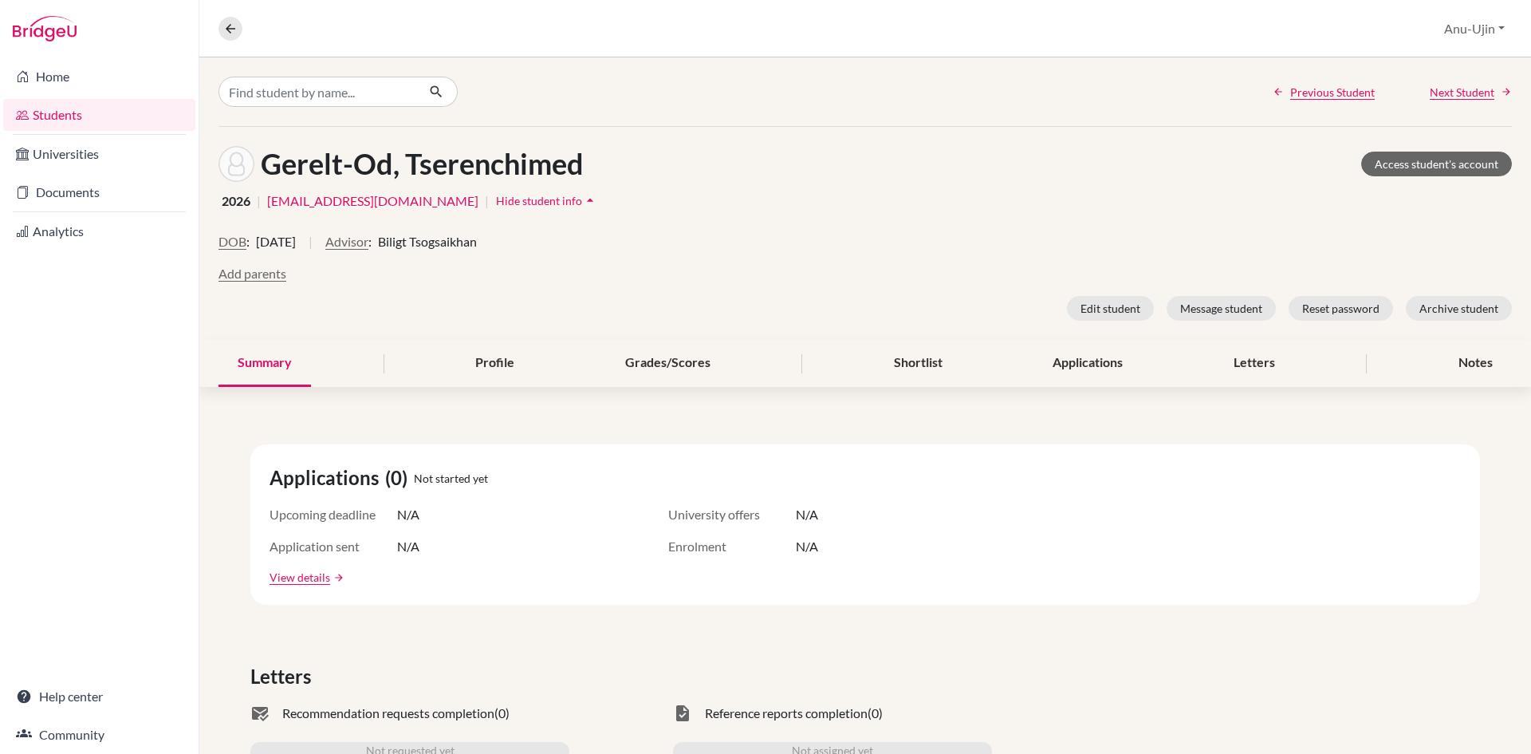
click at [1459, 92] on span "Next Student" at bounding box center [1462, 92] width 65 height 17
click at [1305, 84] on span "Previous Student" at bounding box center [1332, 92] width 85 height 17
click at [1453, 90] on span "Next Student" at bounding box center [1462, 92] width 65 height 17
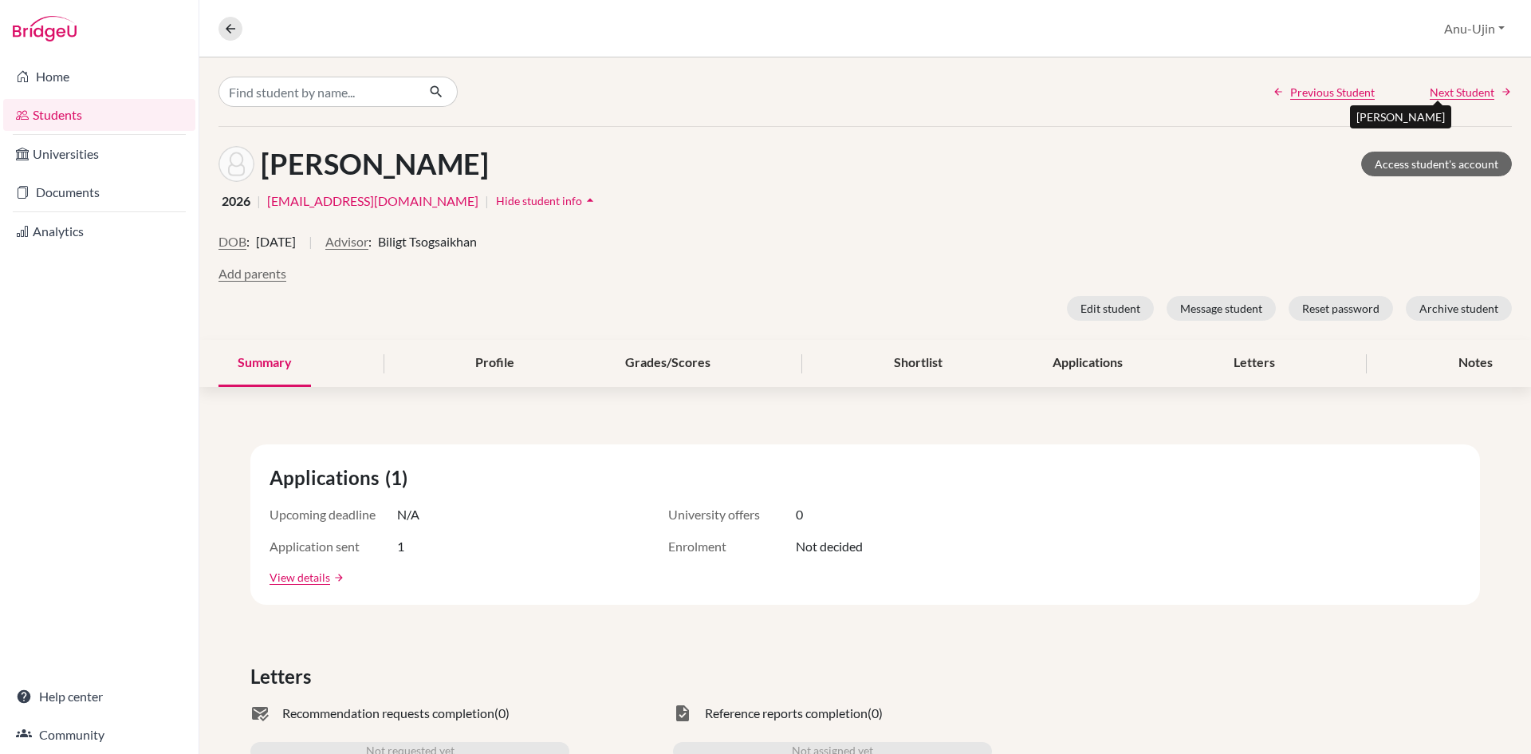
click at [1453, 90] on span "Next Student" at bounding box center [1462, 92] width 65 height 17
click at [1471, 90] on span "Next Student" at bounding box center [1462, 92] width 65 height 17
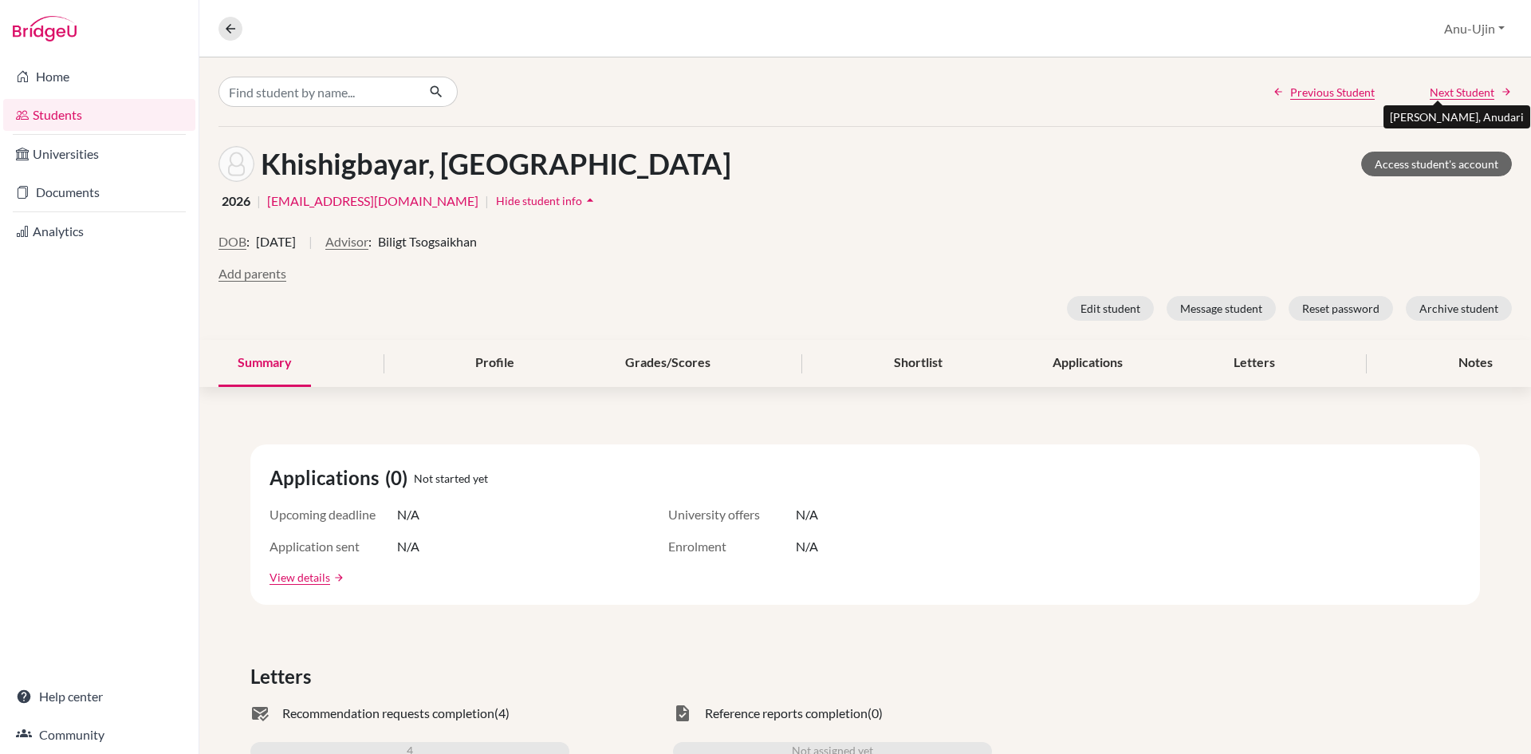
click at [1452, 90] on span "Next Student" at bounding box center [1462, 92] width 65 height 17
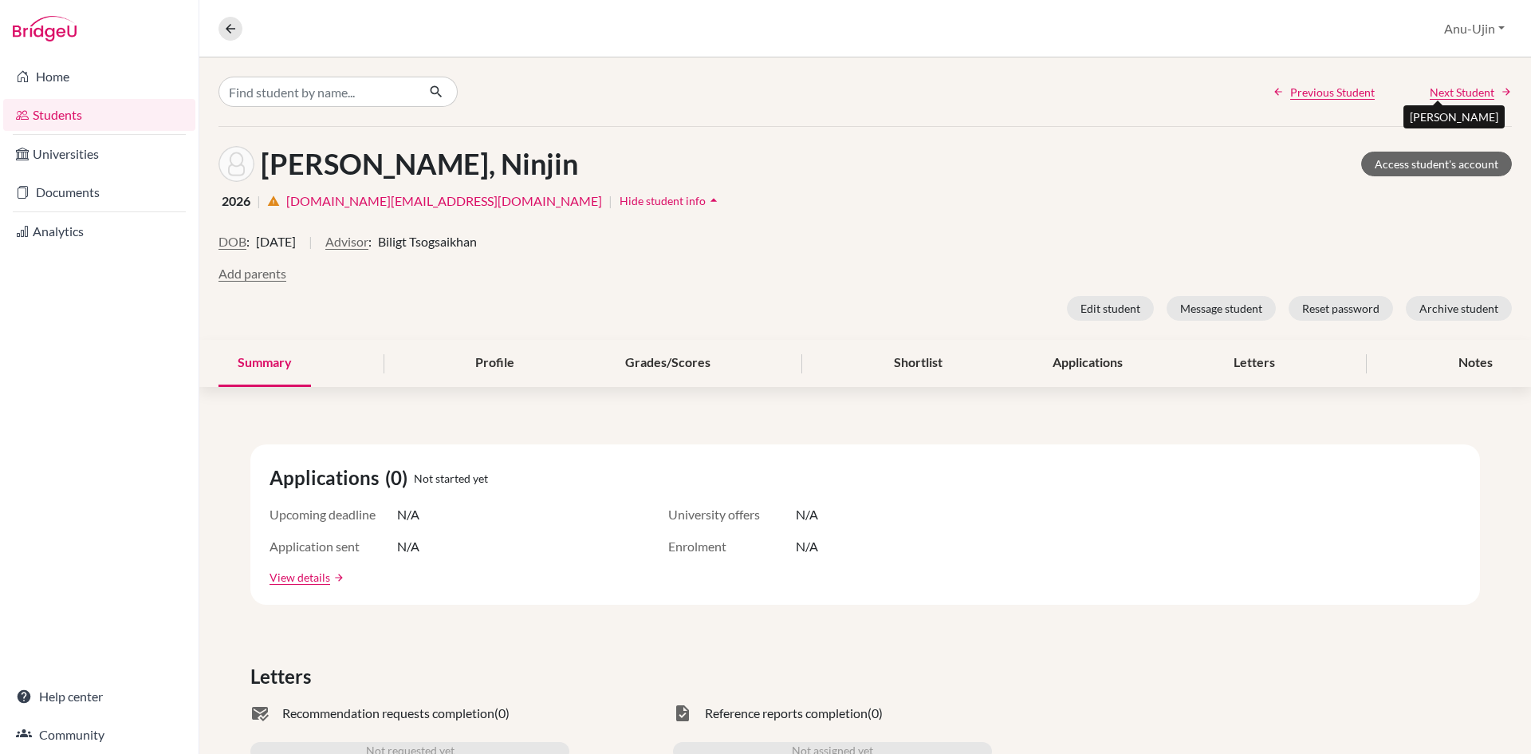
click at [1472, 93] on span "Next Student" at bounding box center [1462, 92] width 65 height 17
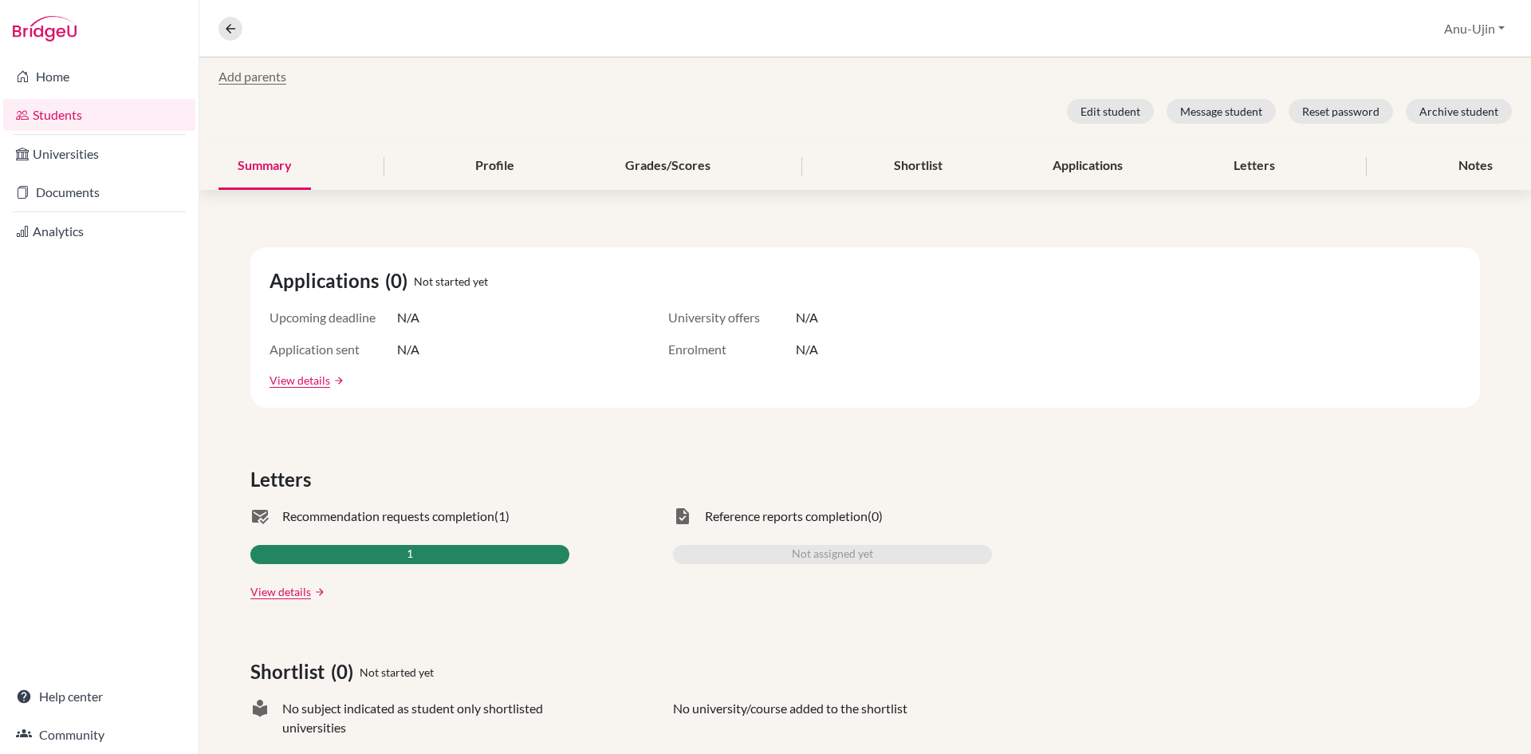
scroll to position [239, 0]
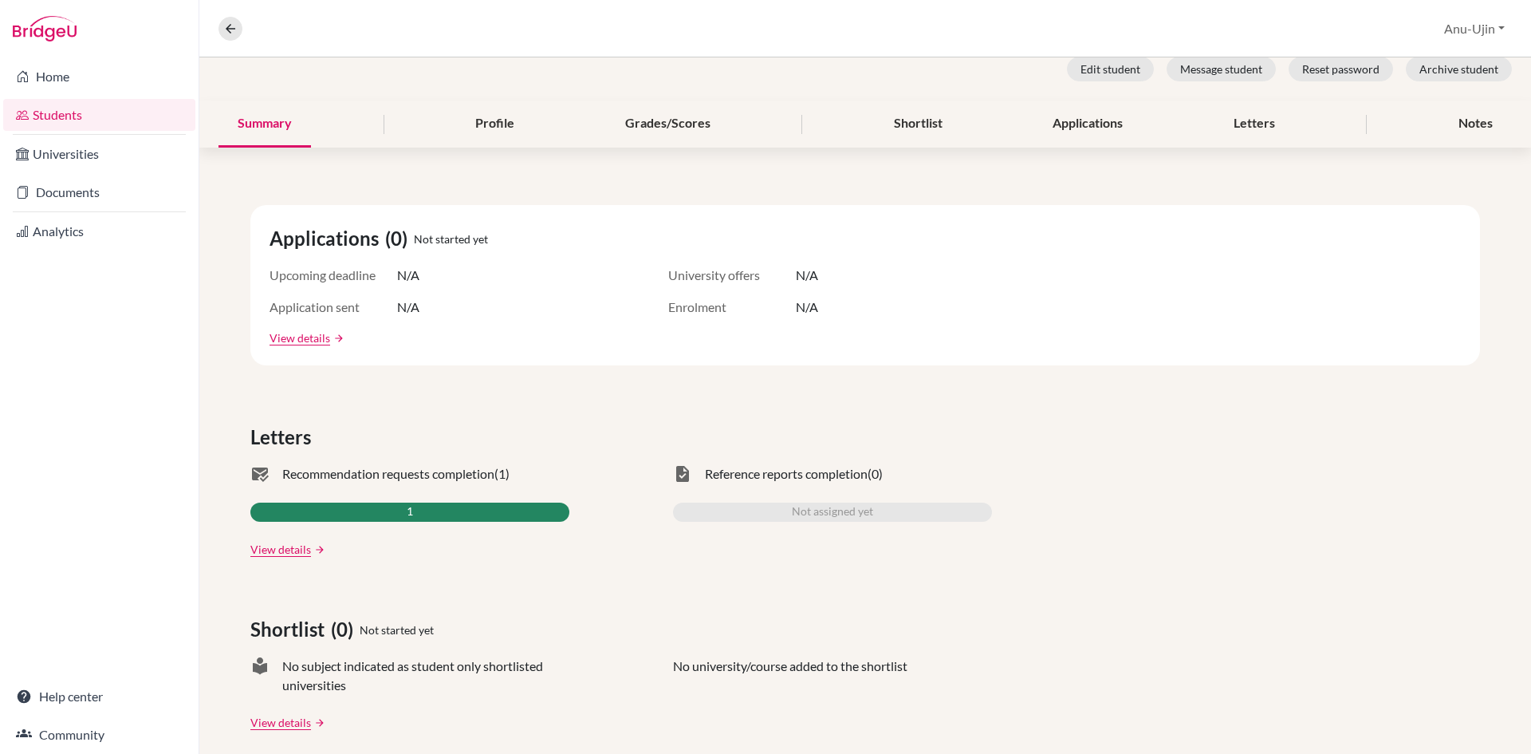
click at [387, 530] on div "mark_email_read Recommendation requests completion (1) 1 View details arrow_for…" at bounding box center [409, 510] width 319 height 93
click at [301, 555] on link "View details" at bounding box center [280, 549] width 61 height 17
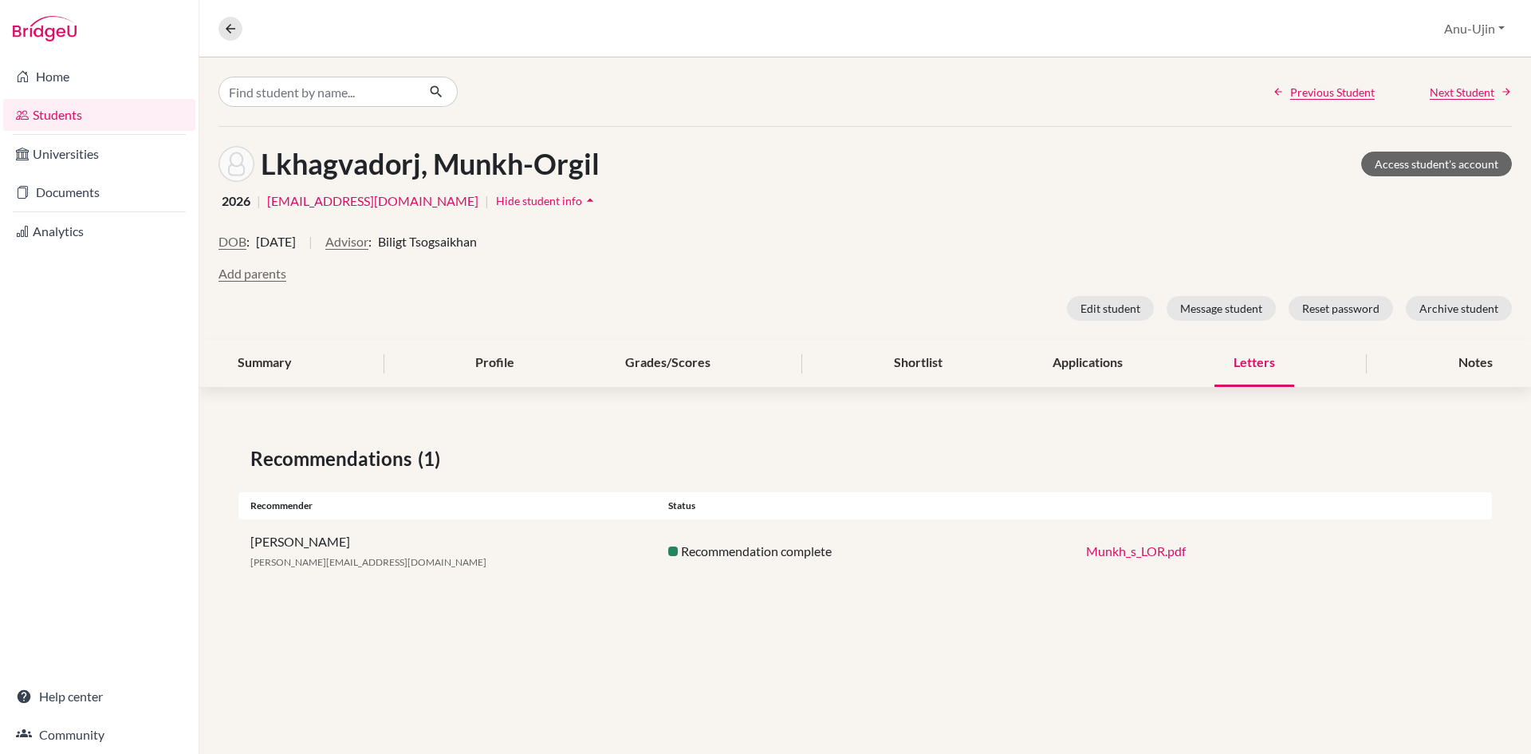
click at [1139, 549] on link "Munkh_s_LOR.pdf" at bounding box center [1136, 550] width 100 height 15
click at [1455, 89] on span "Next Student" at bounding box center [1462, 92] width 65 height 17
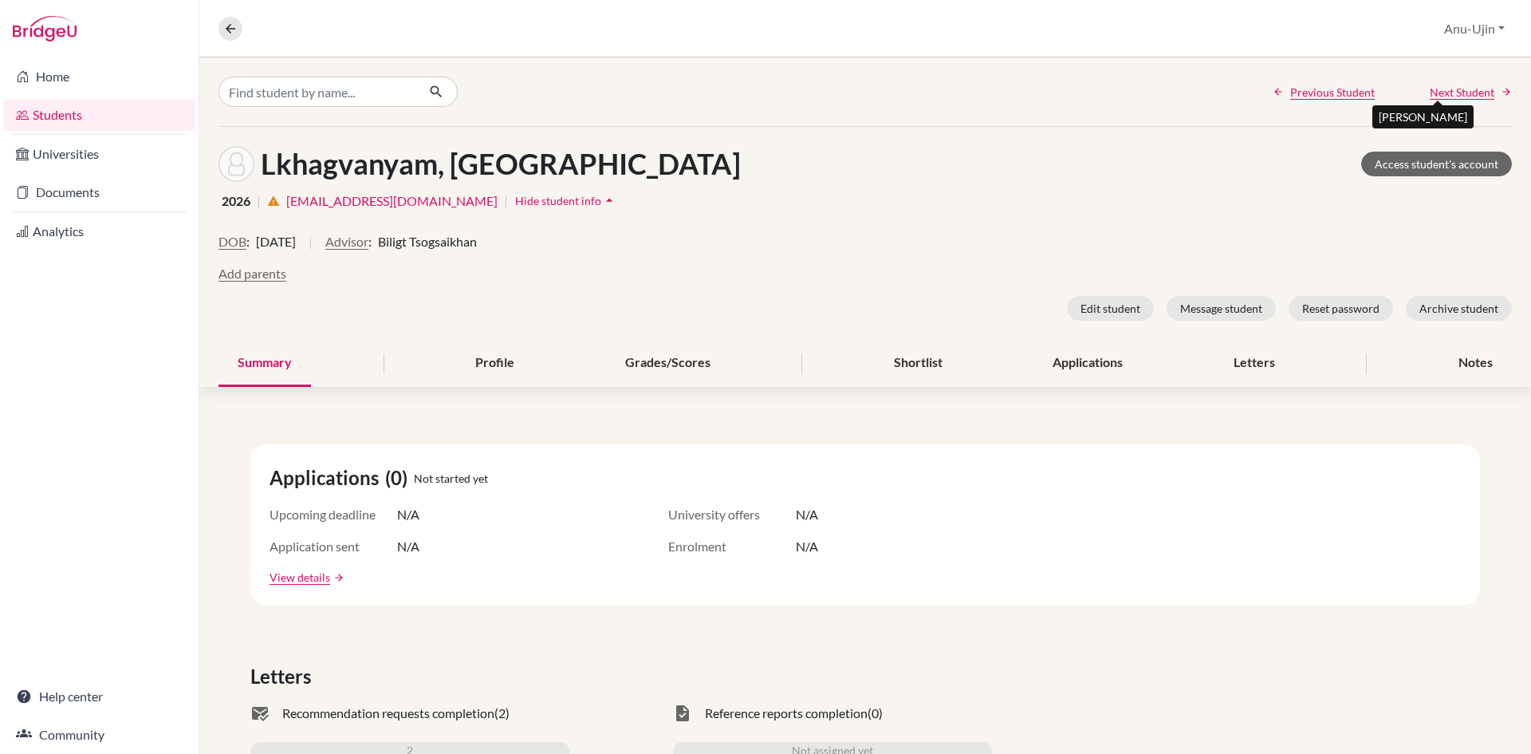
click at [1465, 96] on span "Next Student" at bounding box center [1462, 92] width 65 height 17
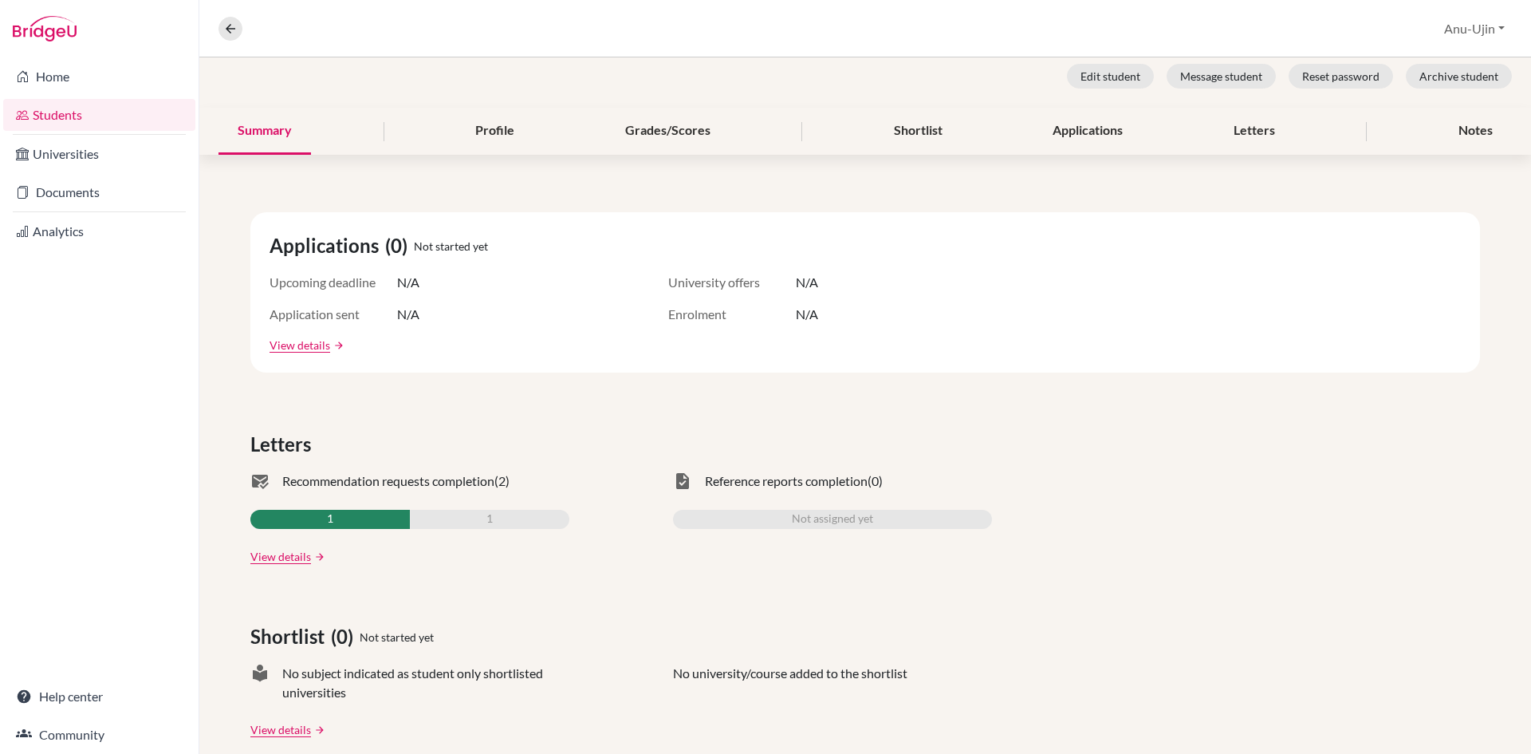
scroll to position [239, 0]
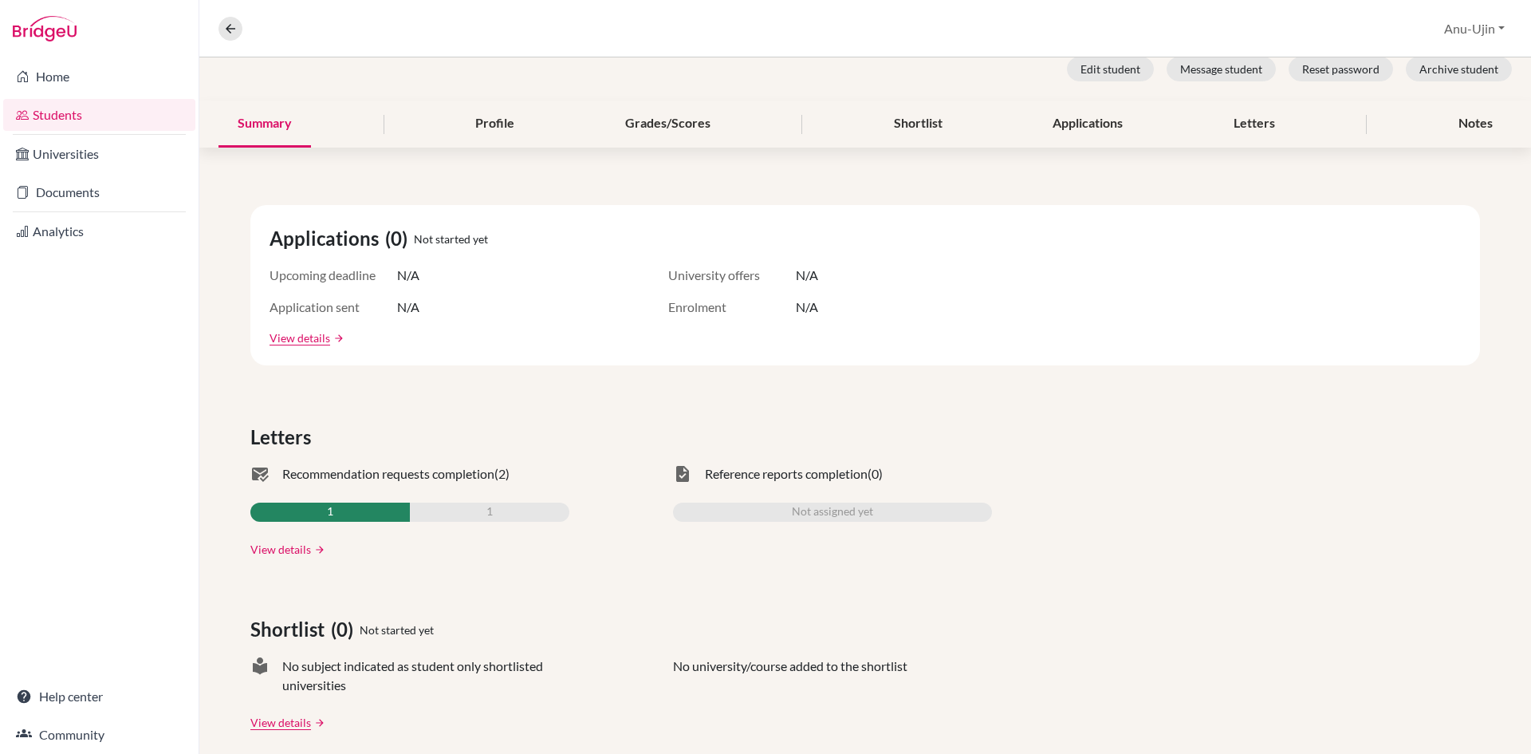
click at [271, 546] on link "View details" at bounding box center [280, 549] width 61 height 17
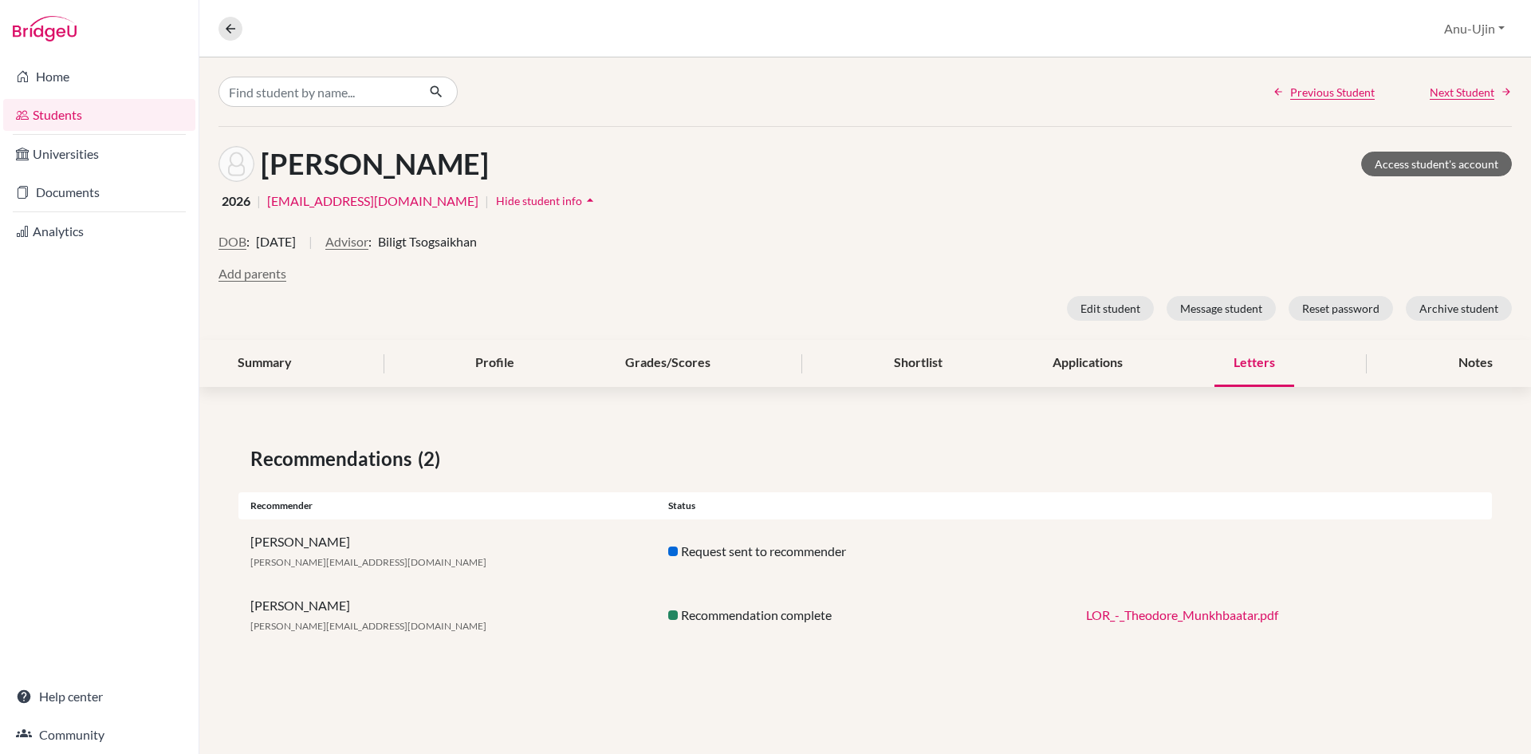
click at [1142, 613] on link "LOR_-_Theodore_Munkhbaatar.pdf" at bounding box center [1182, 614] width 192 height 15
click at [1456, 90] on span "Next Student" at bounding box center [1462, 92] width 65 height 17
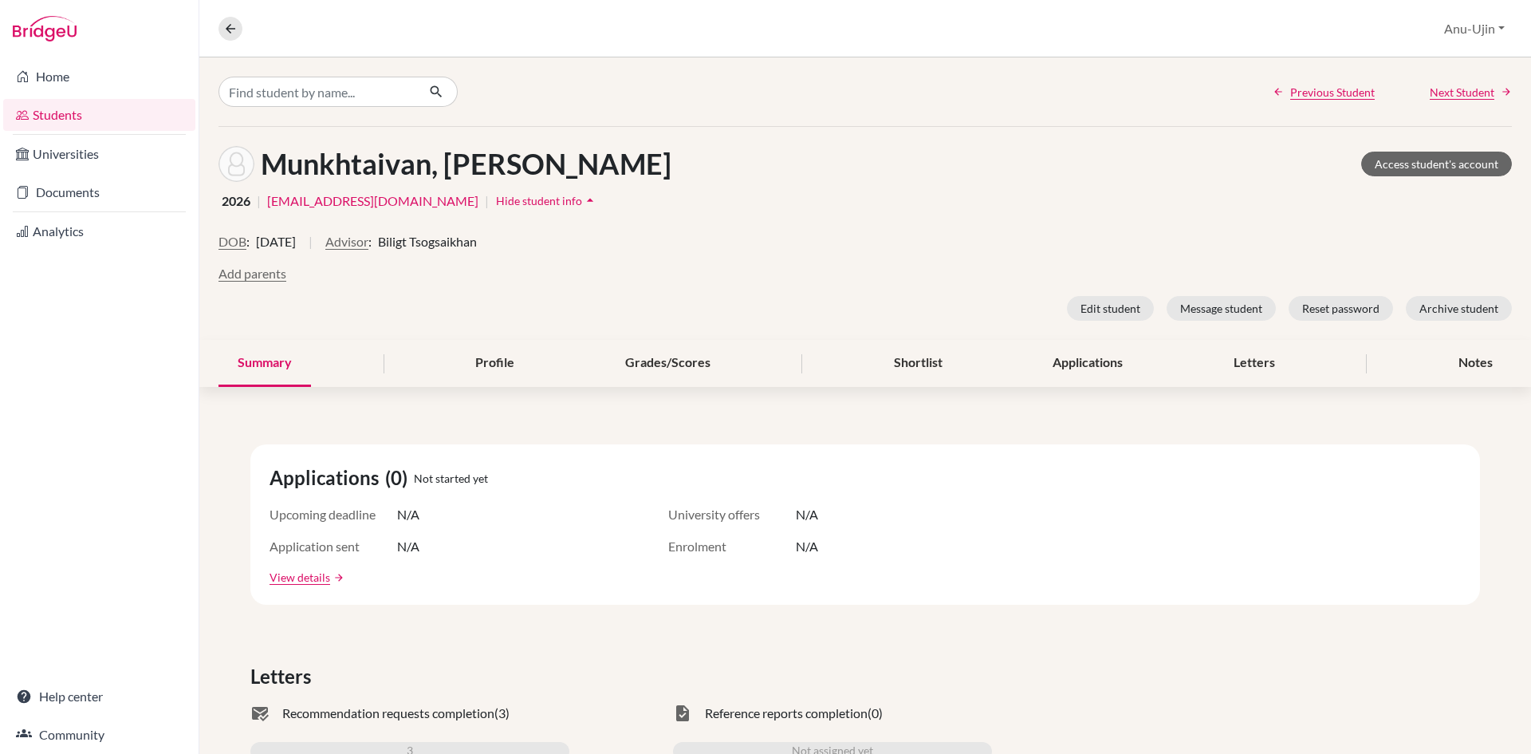
click at [1453, 100] on div "Previous Student Next Student" at bounding box center [865, 91] width 1332 height 69
click at [1456, 97] on span "Next Student" at bounding box center [1462, 92] width 65 height 17
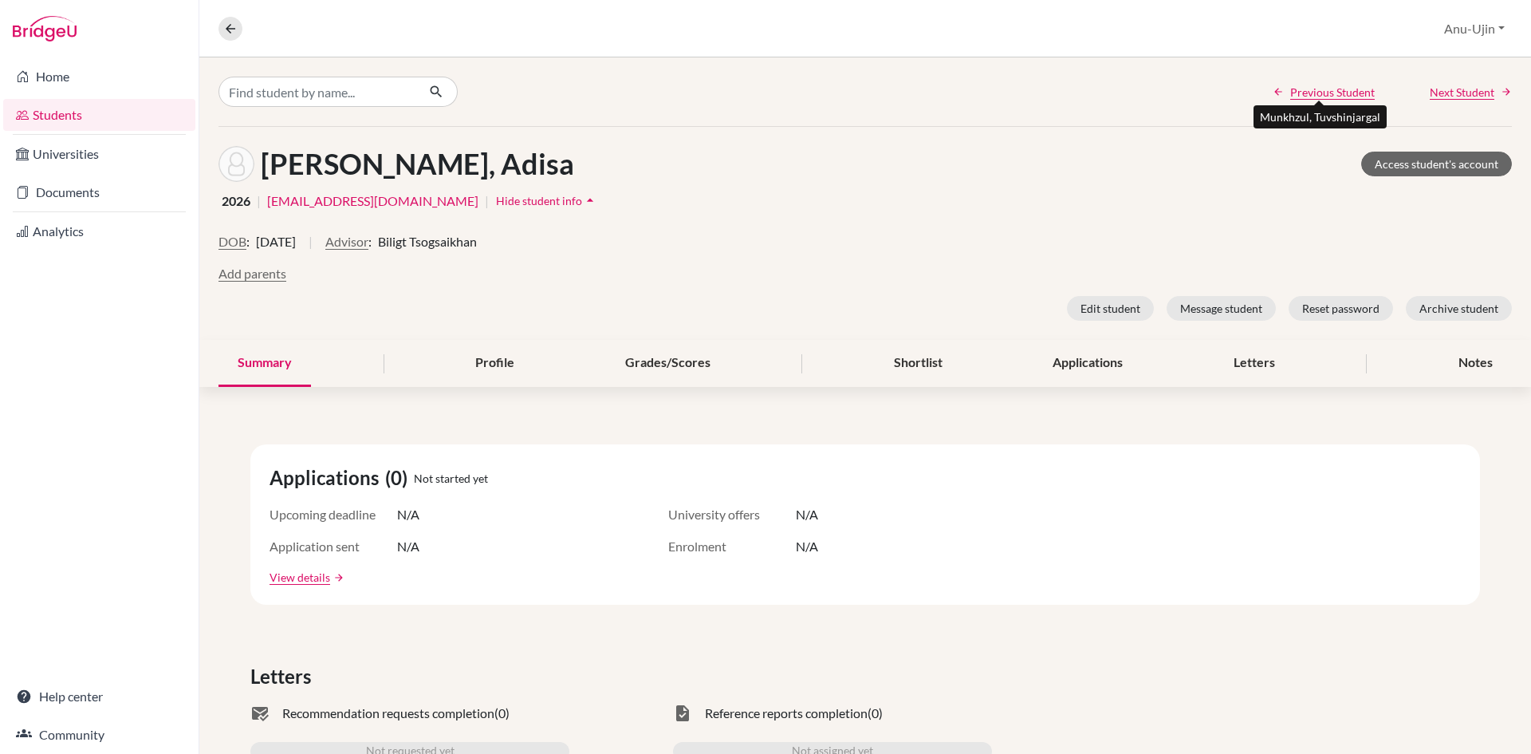
click at [1338, 96] on span "Previous Student" at bounding box center [1332, 92] width 85 height 17
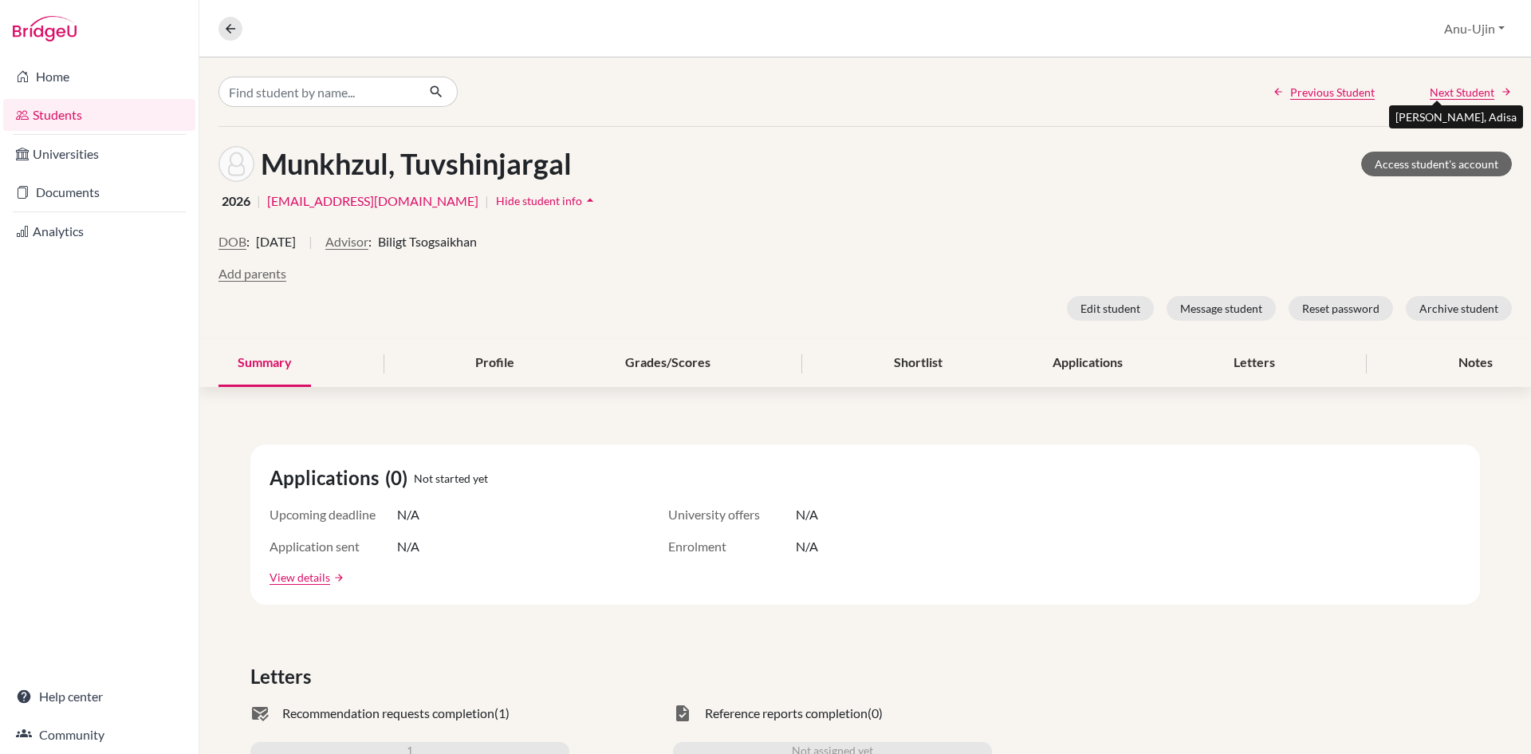
click at [1450, 97] on span "Next Student" at bounding box center [1462, 92] width 65 height 17
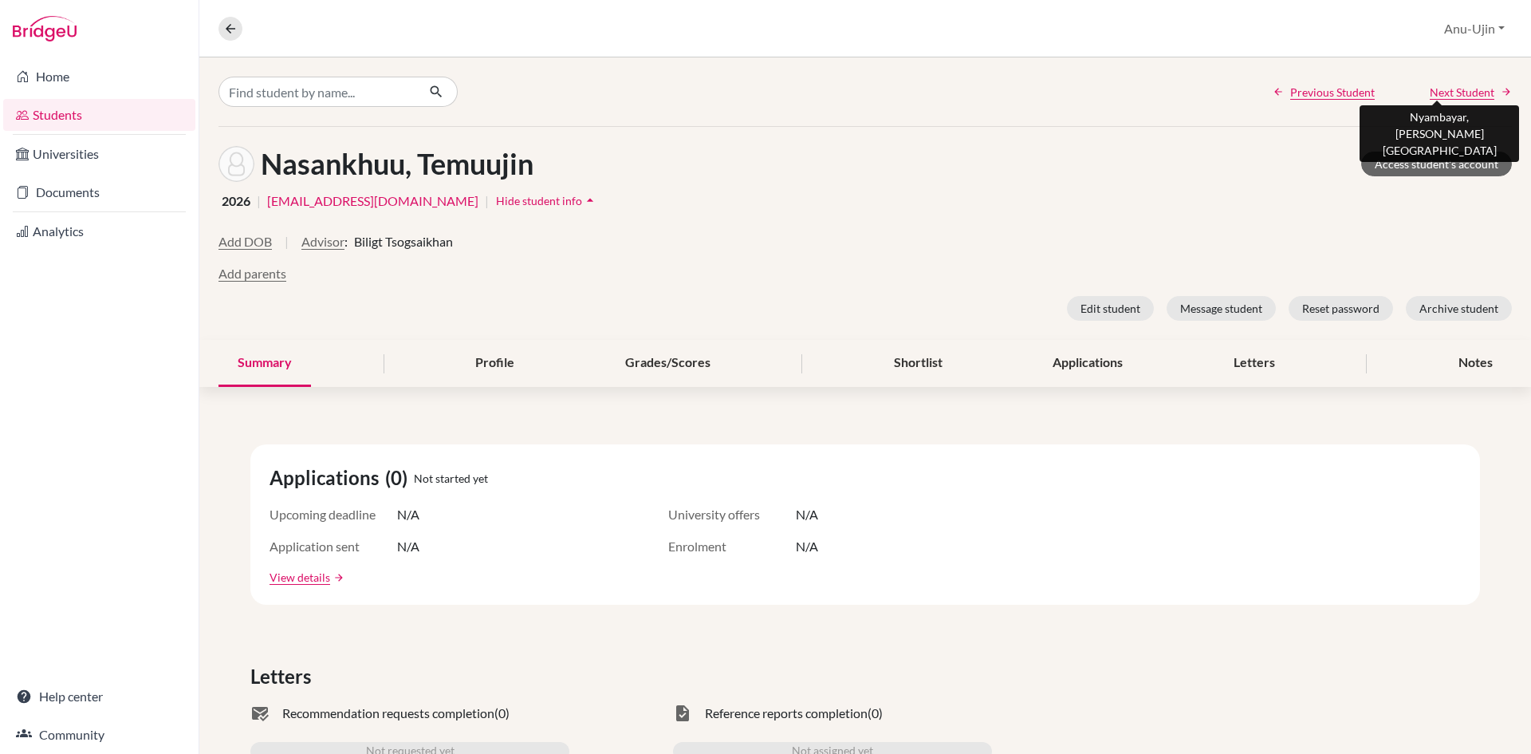
click at [1450, 97] on span "Next Student" at bounding box center [1462, 92] width 65 height 17
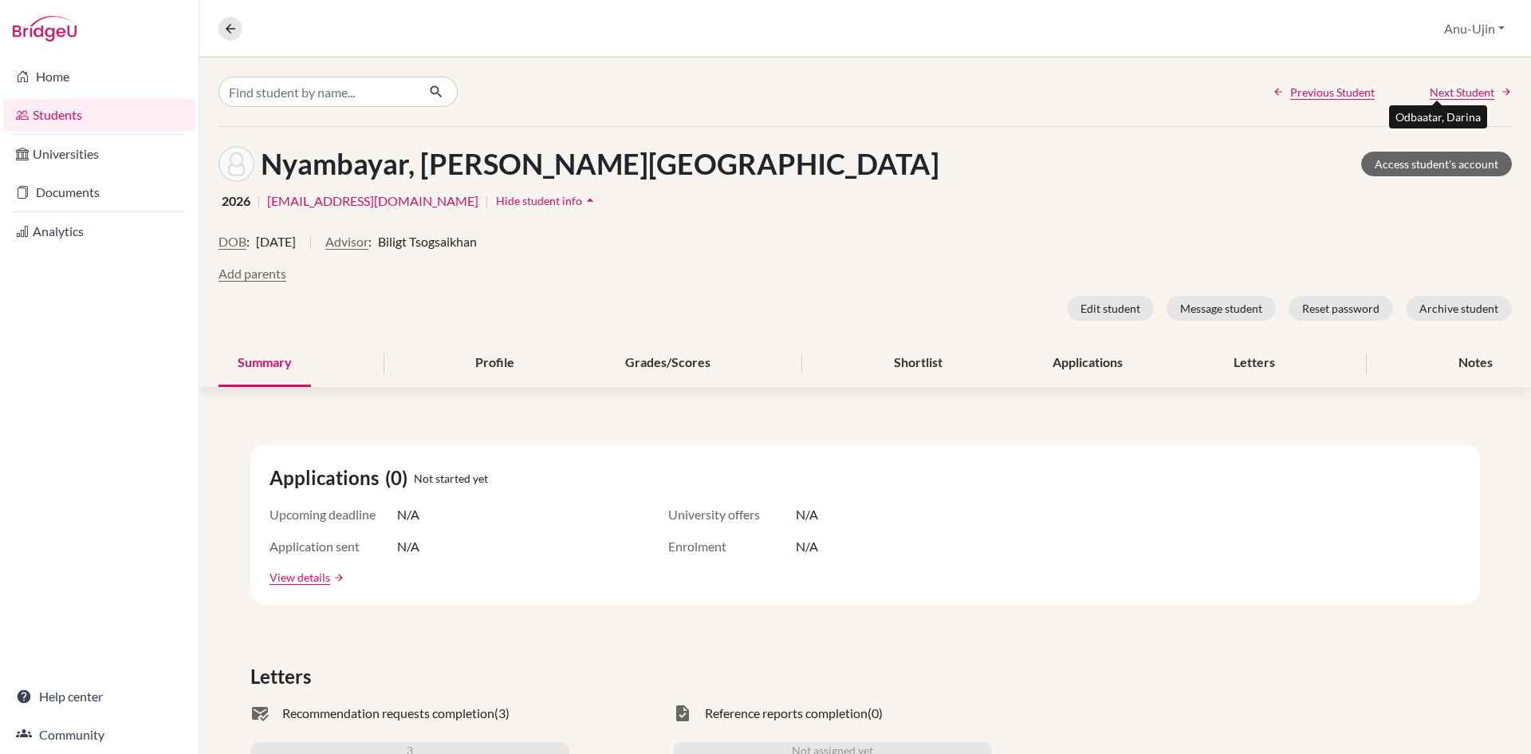
click at [1450, 97] on span "Next Student" at bounding box center [1462, 92] width 65 height 17
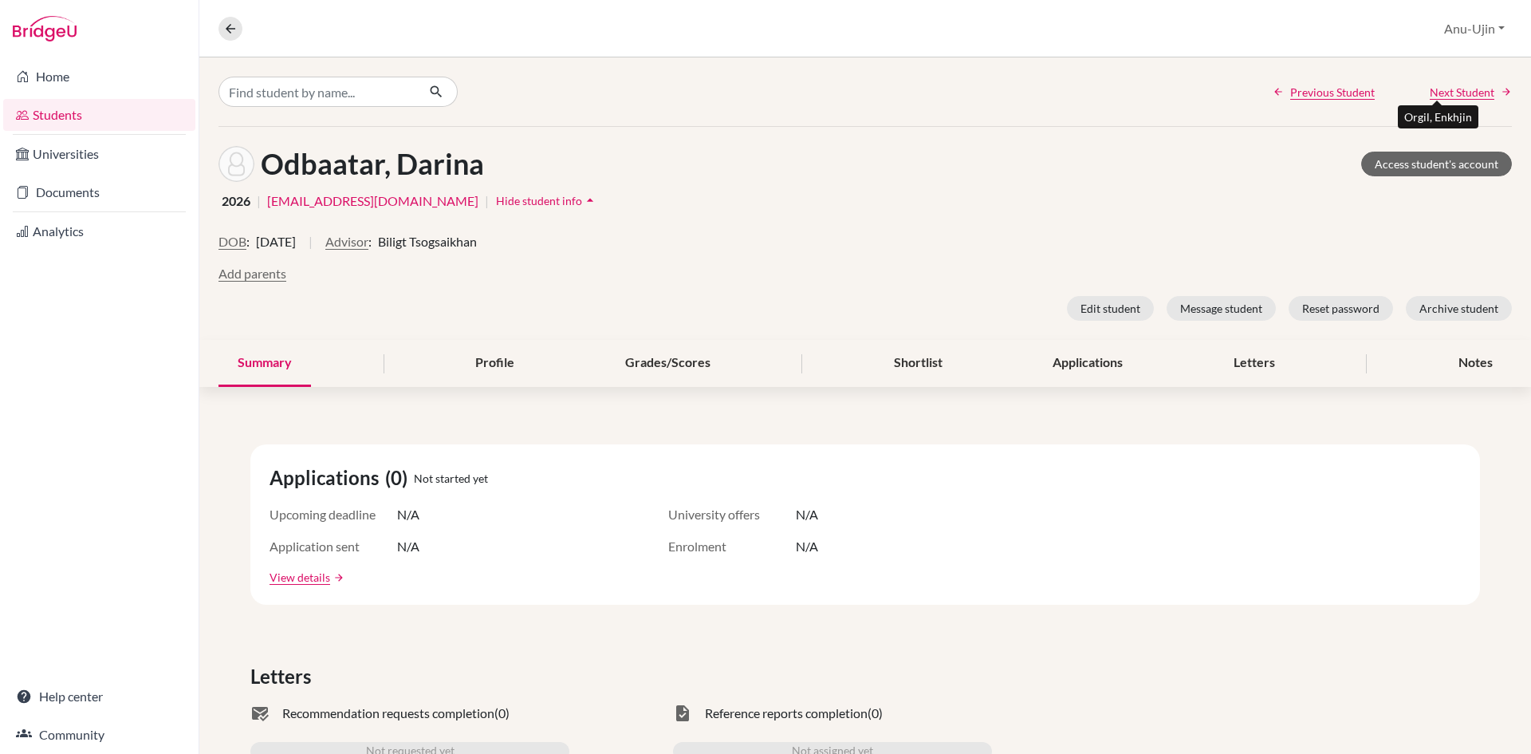
click at [1450, 97] on span "Next Student" at bounding box center [1462, 92] width 65 height 17
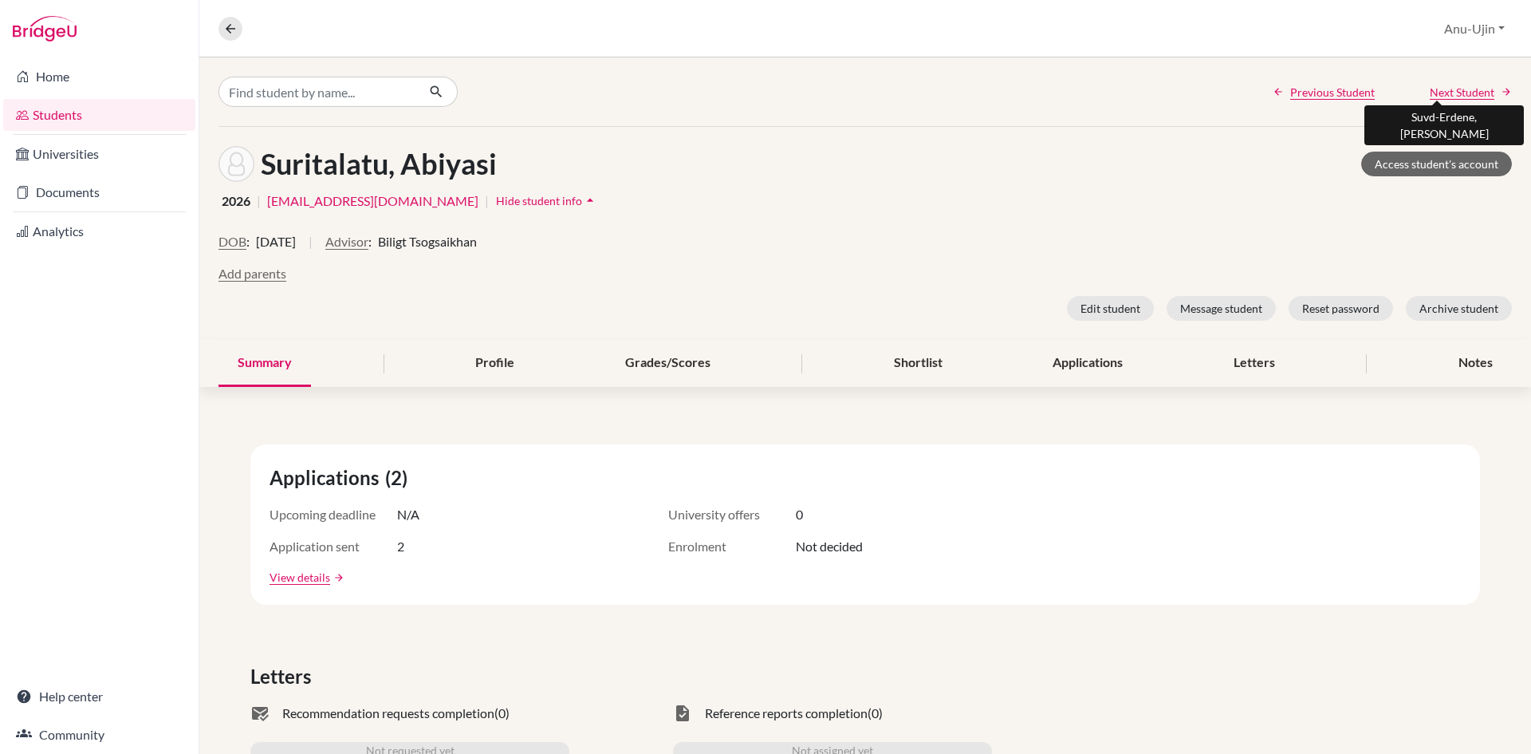
click at [1450, 97] on span "Next Student" at bounding box center [1462, 92] width 65 height 17
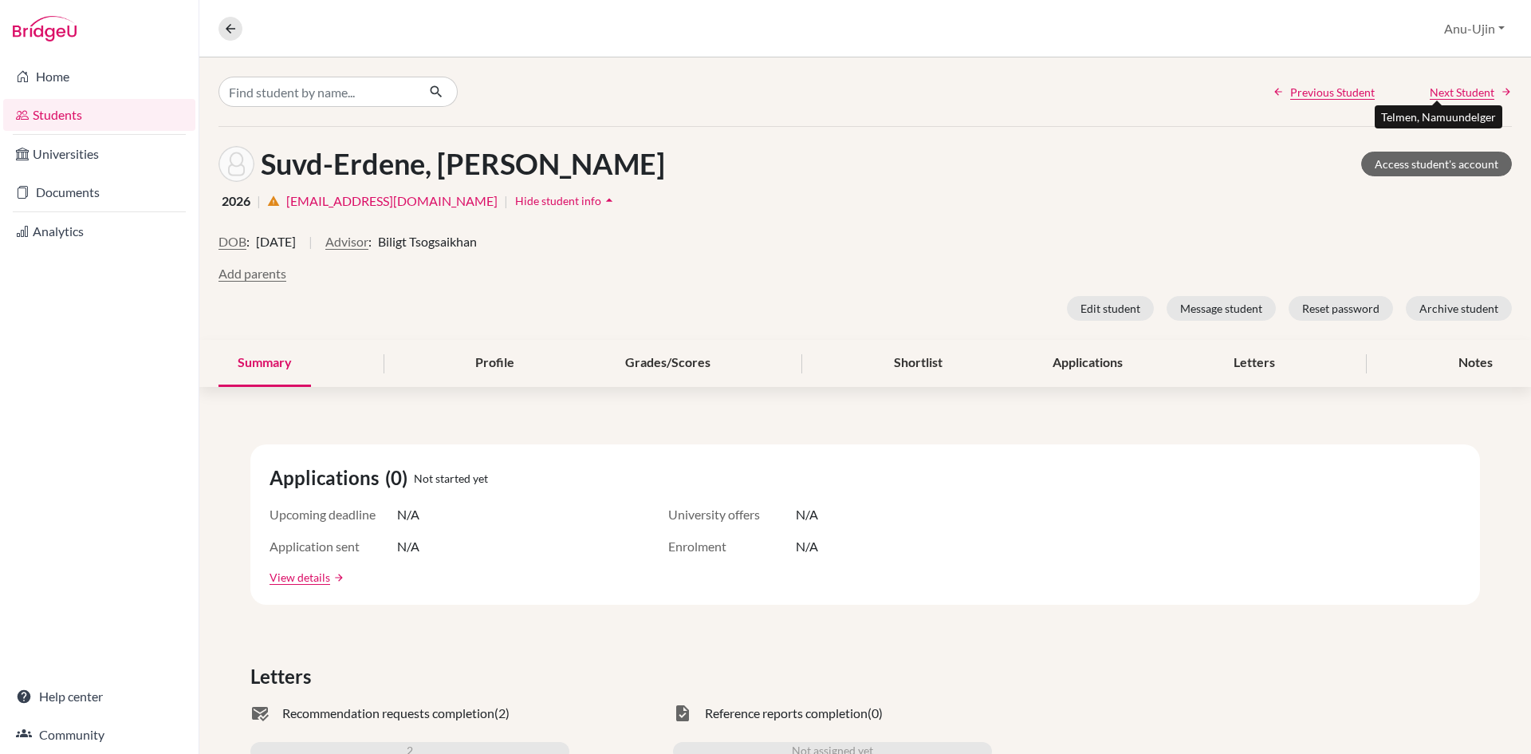
click at [1477, 87] on span "Next Student" at bounding box center [1462, 92] width 65 height 17
click at [1481, 87] on span "Next Student" at bounding box center [1462, 92] width 65 height 17
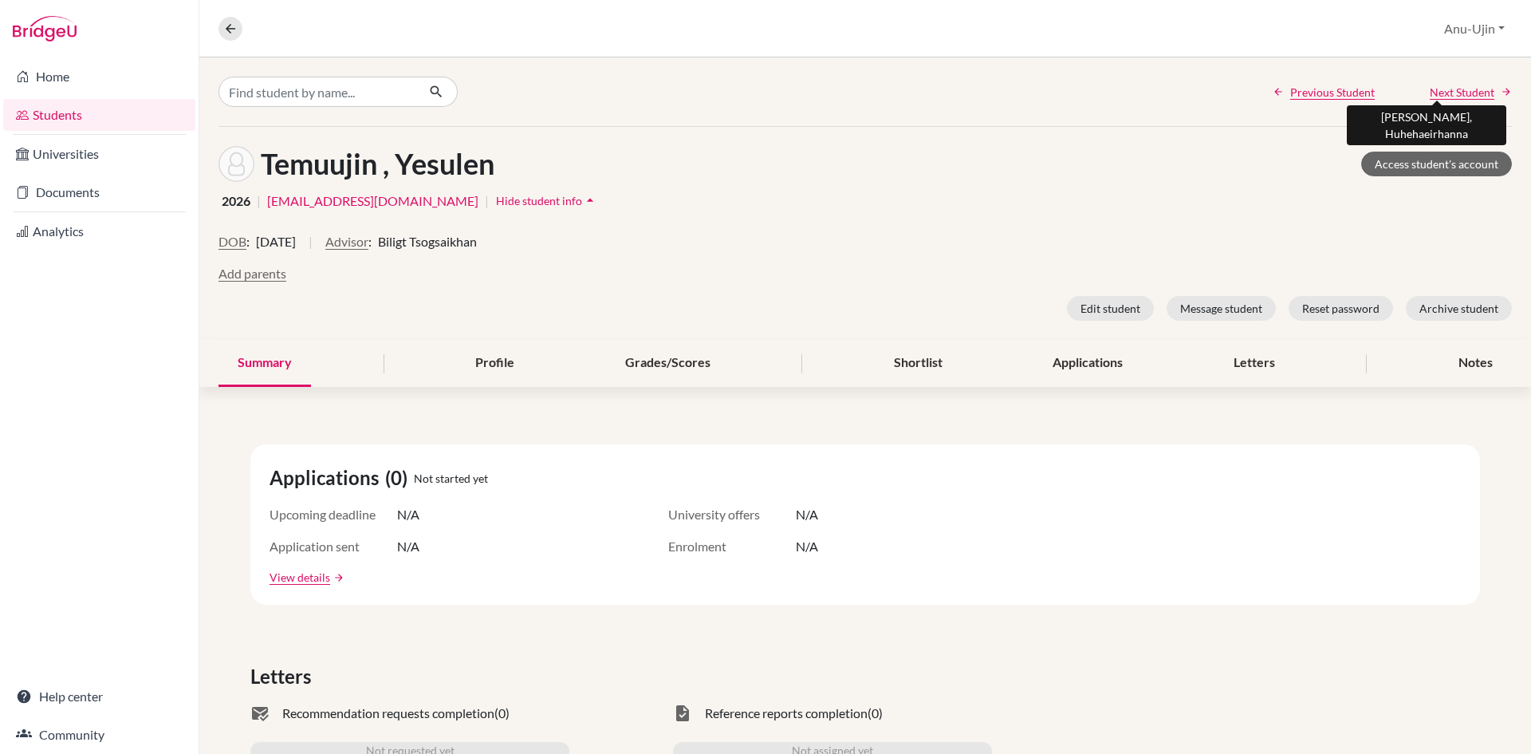
click at [1481, 87] on span "Next Student" at bounding box center [1462, 92] width 65 height 17
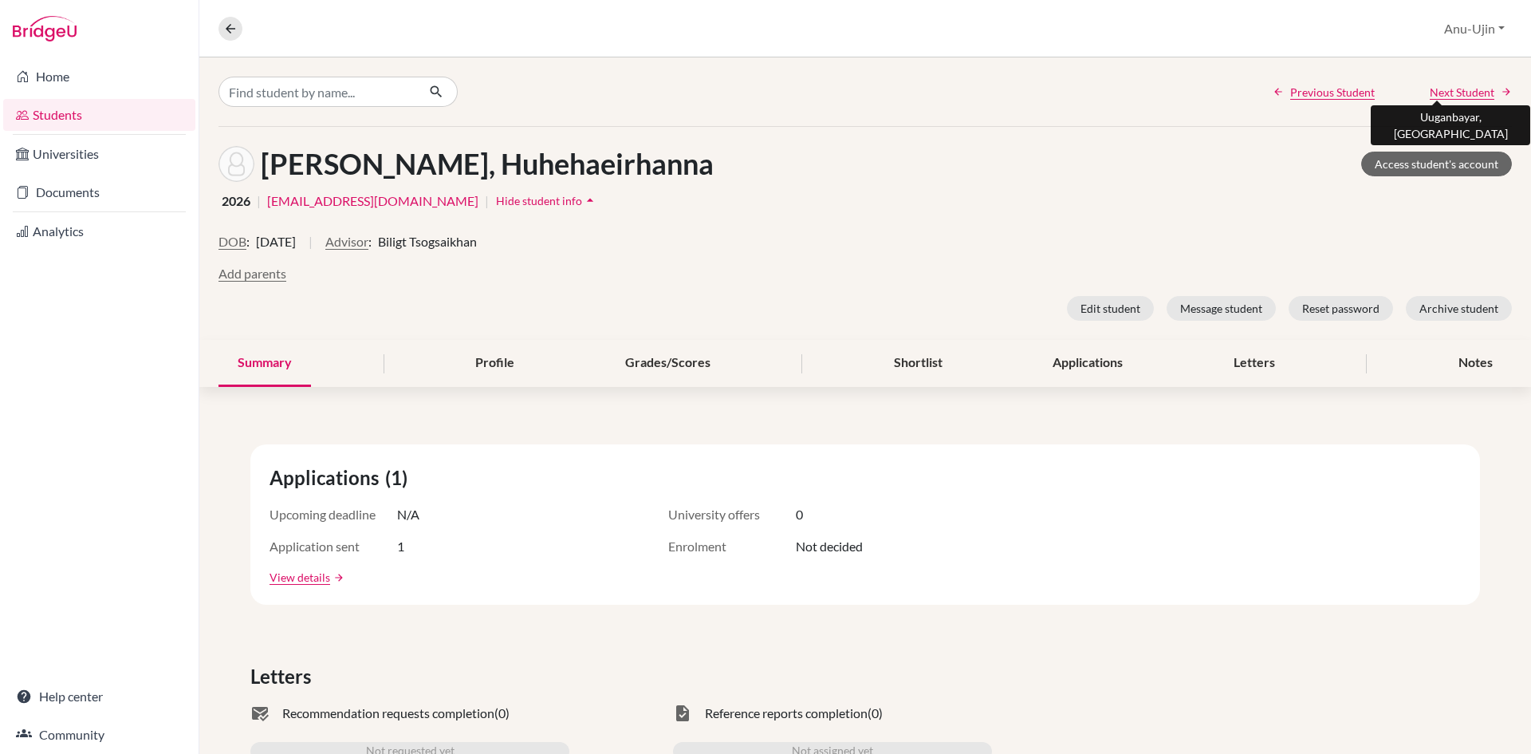
click at [1481, 87] on span "Next Student" at bounding box center [1462, 92] width 65 height 17
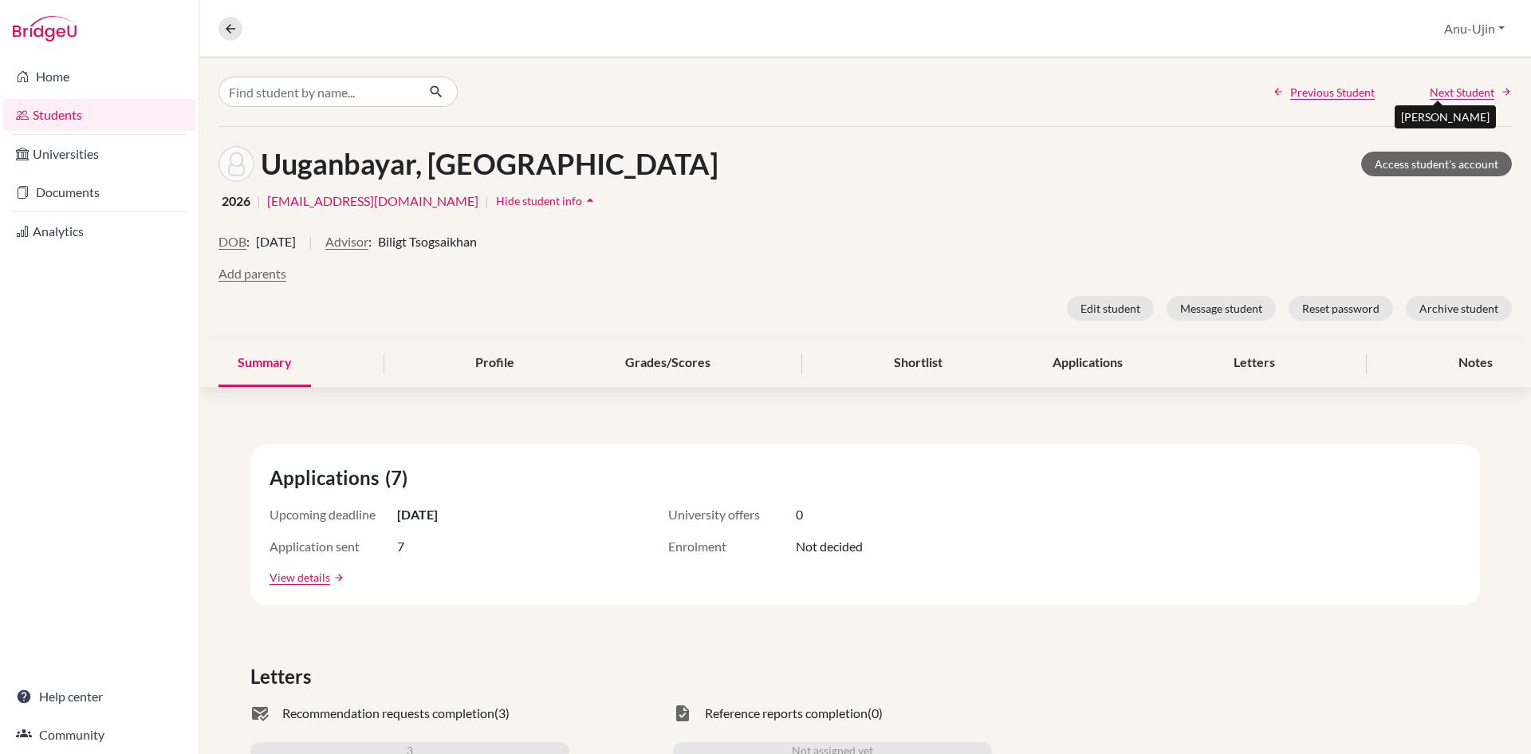
click at [1481, 87] on span "Next Student" at bounding box center [1462, 92] width 65 height 17
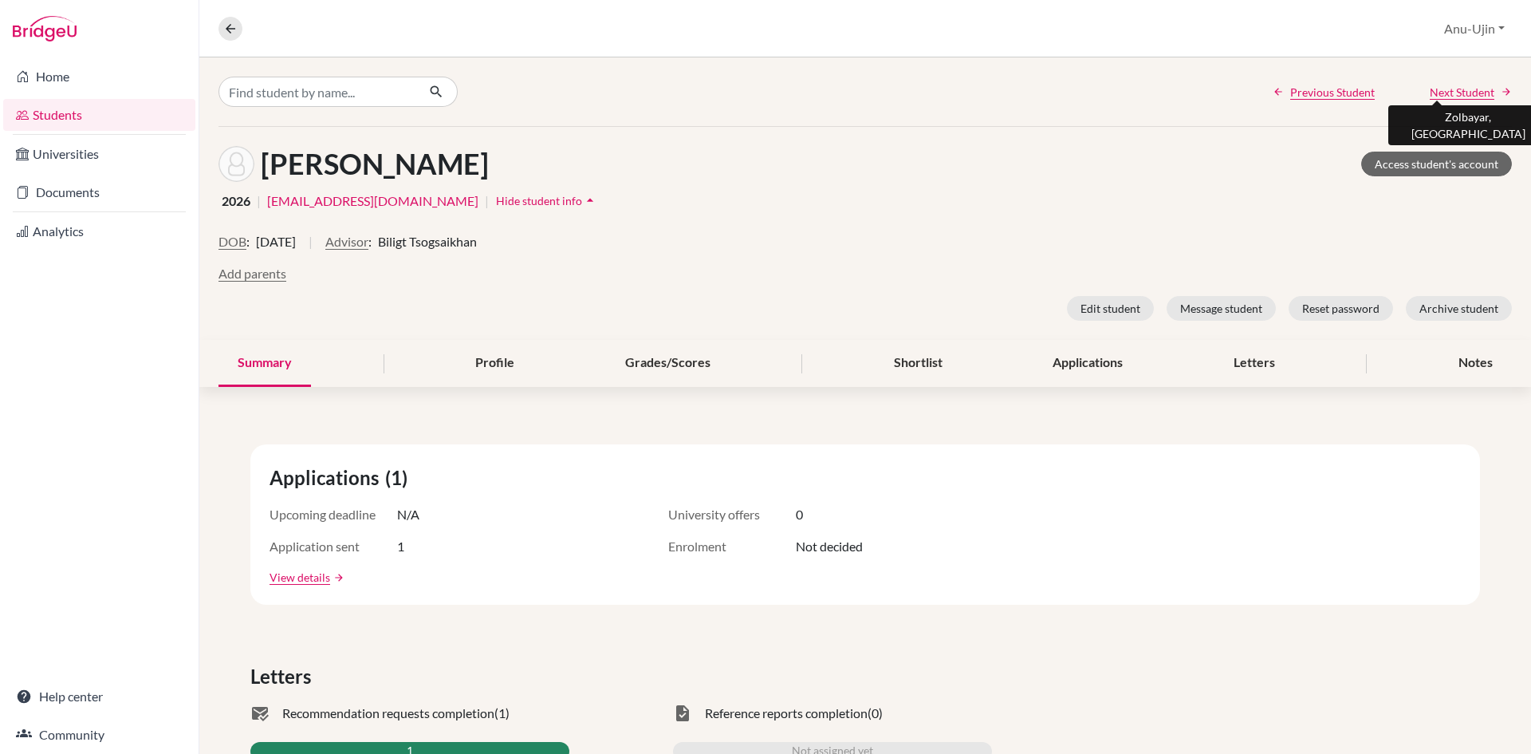
click at [1481, 87] on span "Next Student" at bounding box center [1462, 92] width 65 height 17
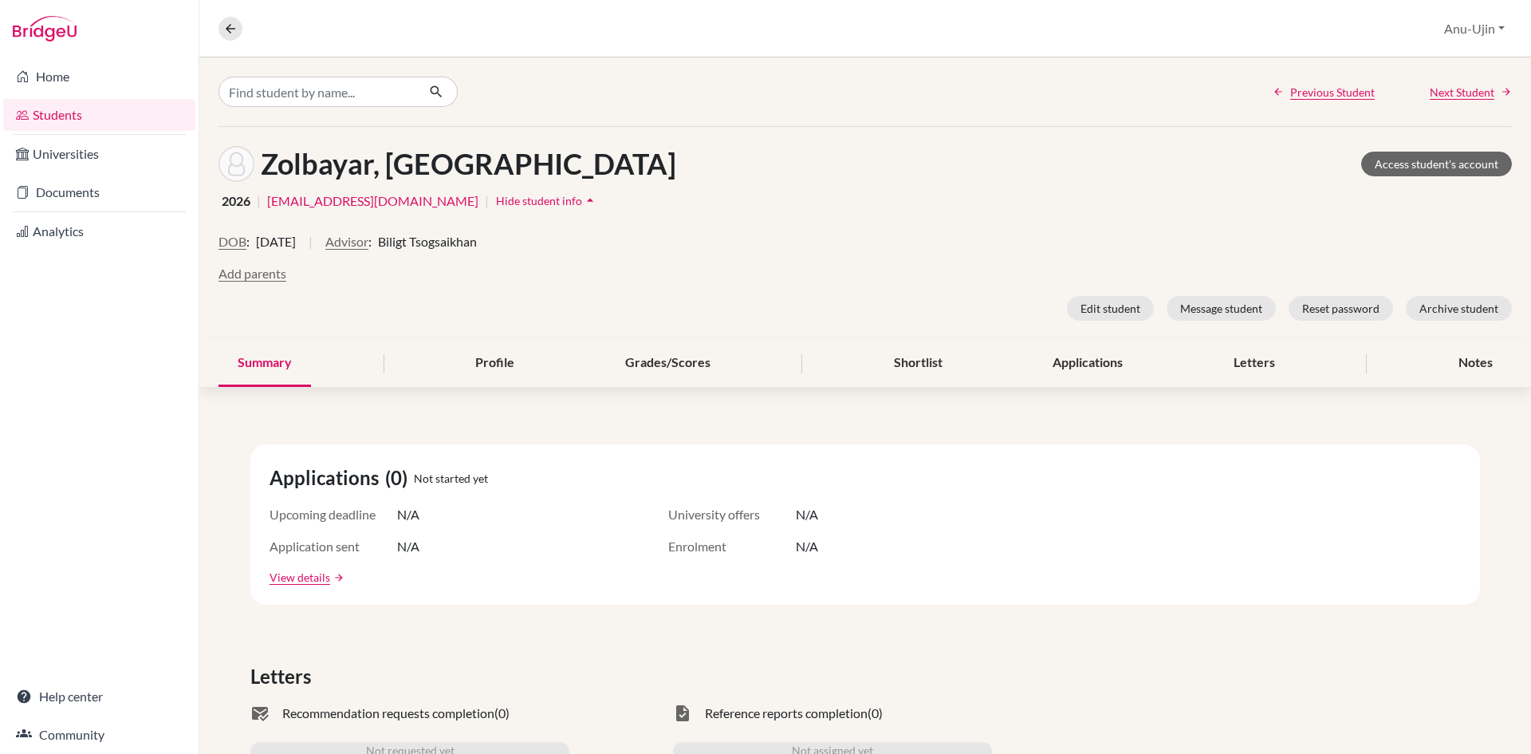
click at [1357, 94] on span "Previous Student" at bounding box center [1332, 92] width 85 height 17
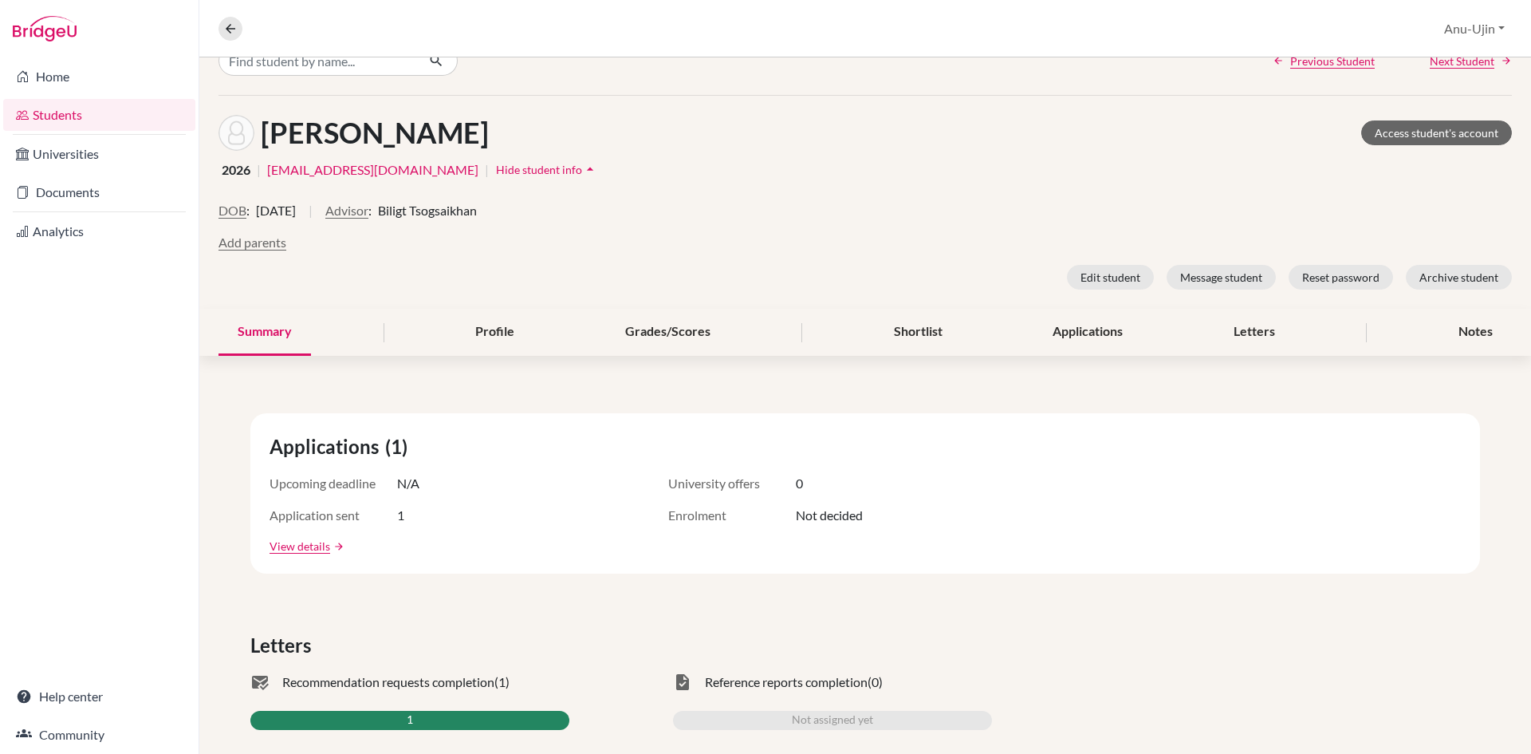
scroll to position [80, 0]
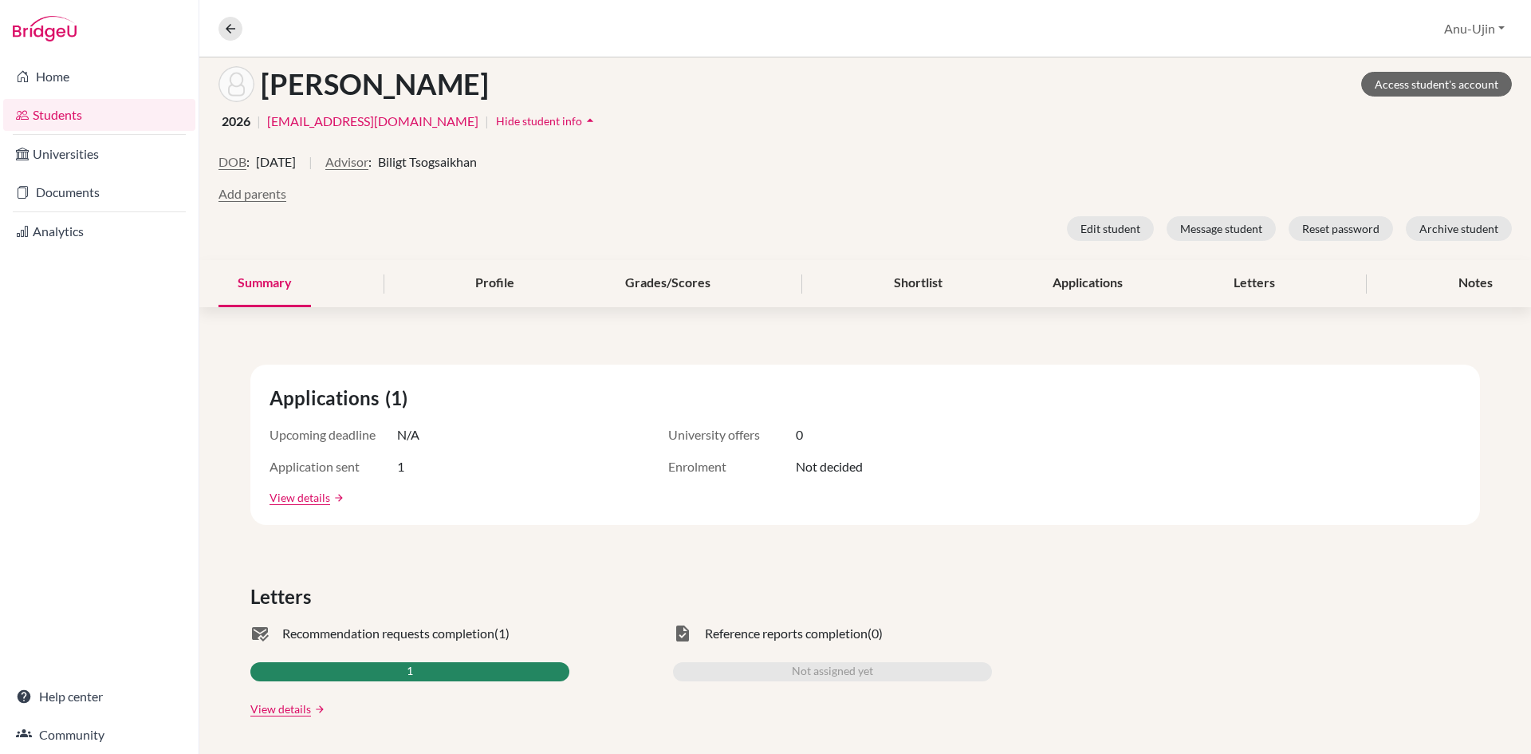
click at [333, 665] on div "1" at bounding box center [409, 671] width 319 height 19
click at [282, 699] on div "mark_email_read Recommendation requests completion (1) 1 View details arrow_for…" at bounding box center [409, 670] width 319 height 93
click at [284, 703] on link "View details" at bounding box center [280, 708] width 61 height 17
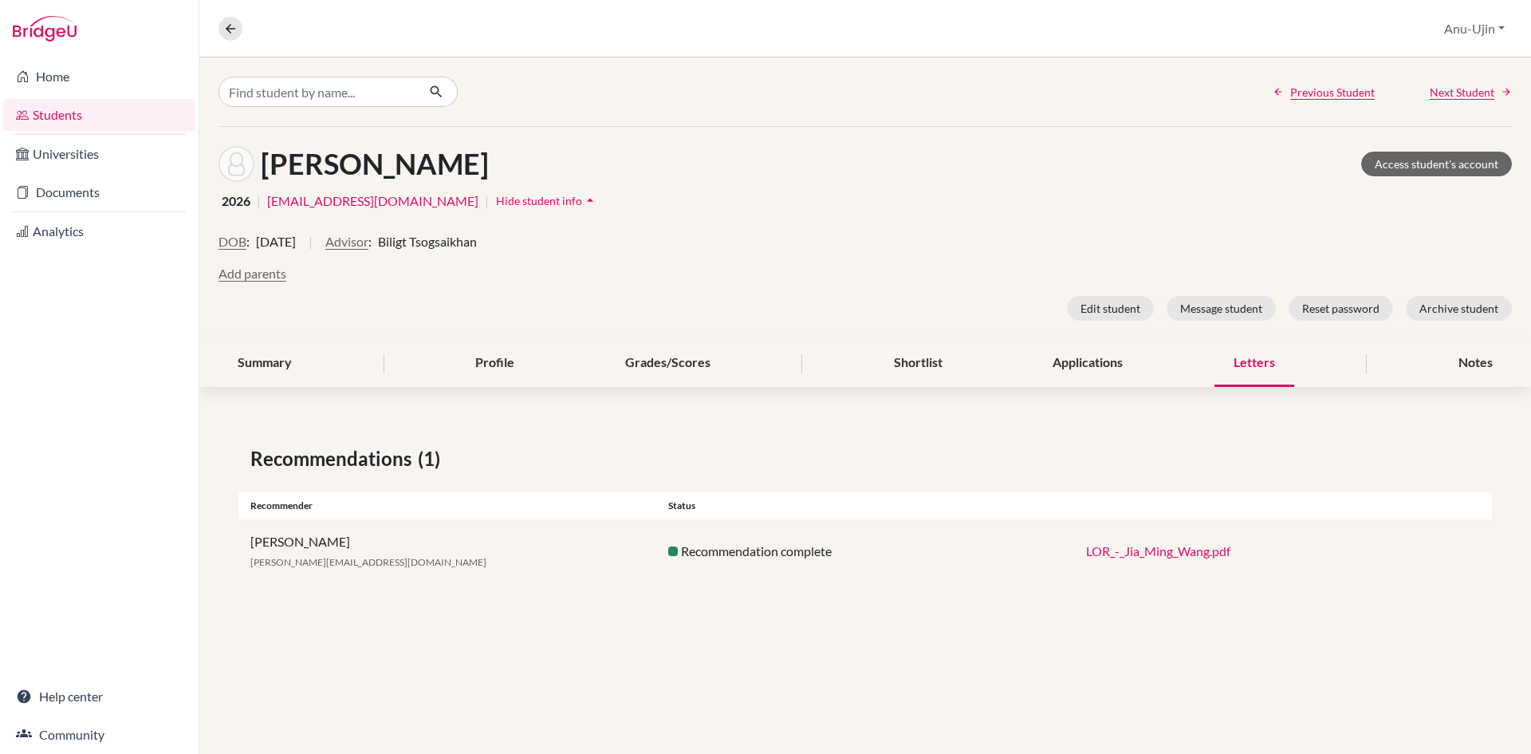
click at [1106, 550] on link "LOR_-_Jia_Ming_Wang.pdf" at bounding box center [1158, 550] width 144 height 15
click at [1465, 84] on span "Next Student" at bounding box center [1462, 92] width 65 height 17
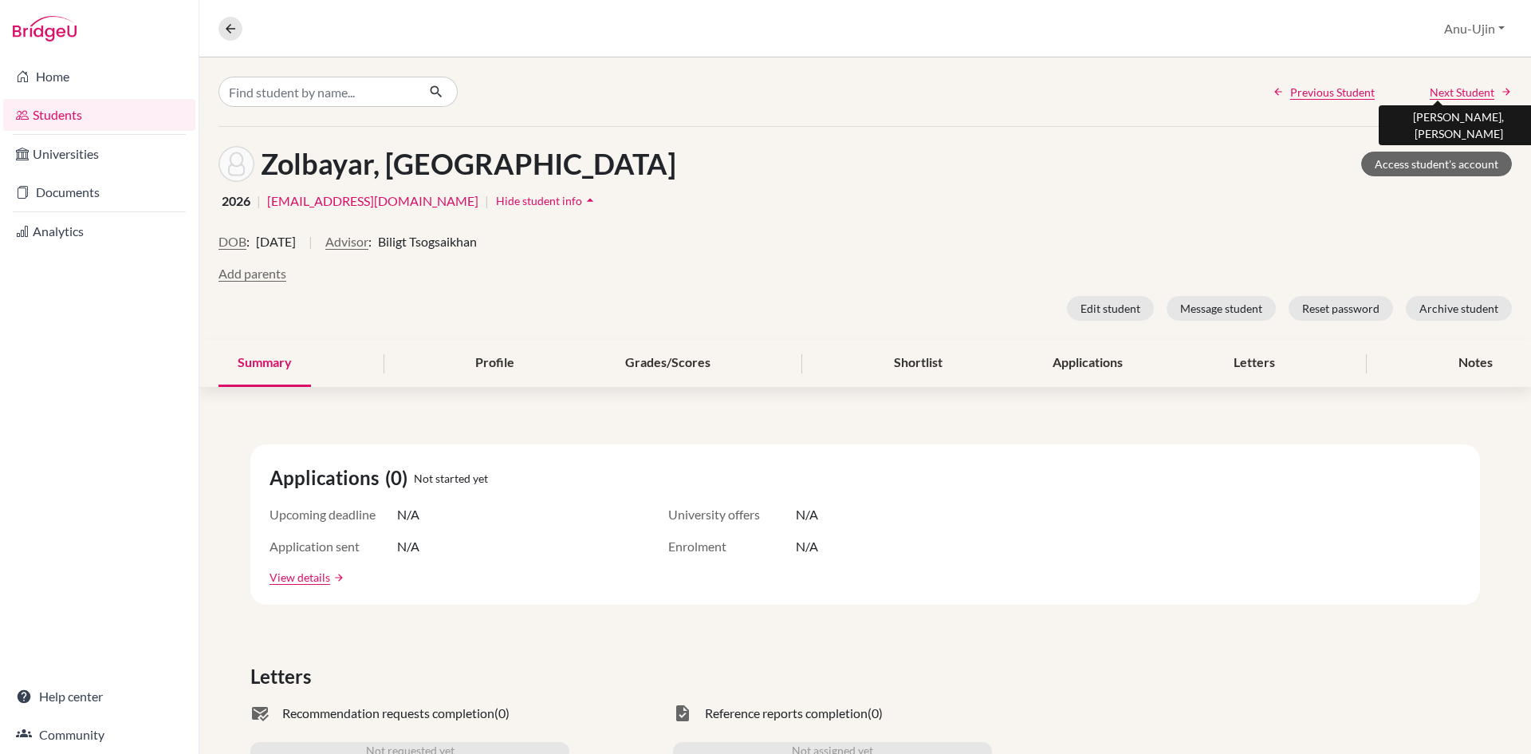
click at [1459, 98] on span "Next Student" at bounding box center [1462, 92] width 65 height 17
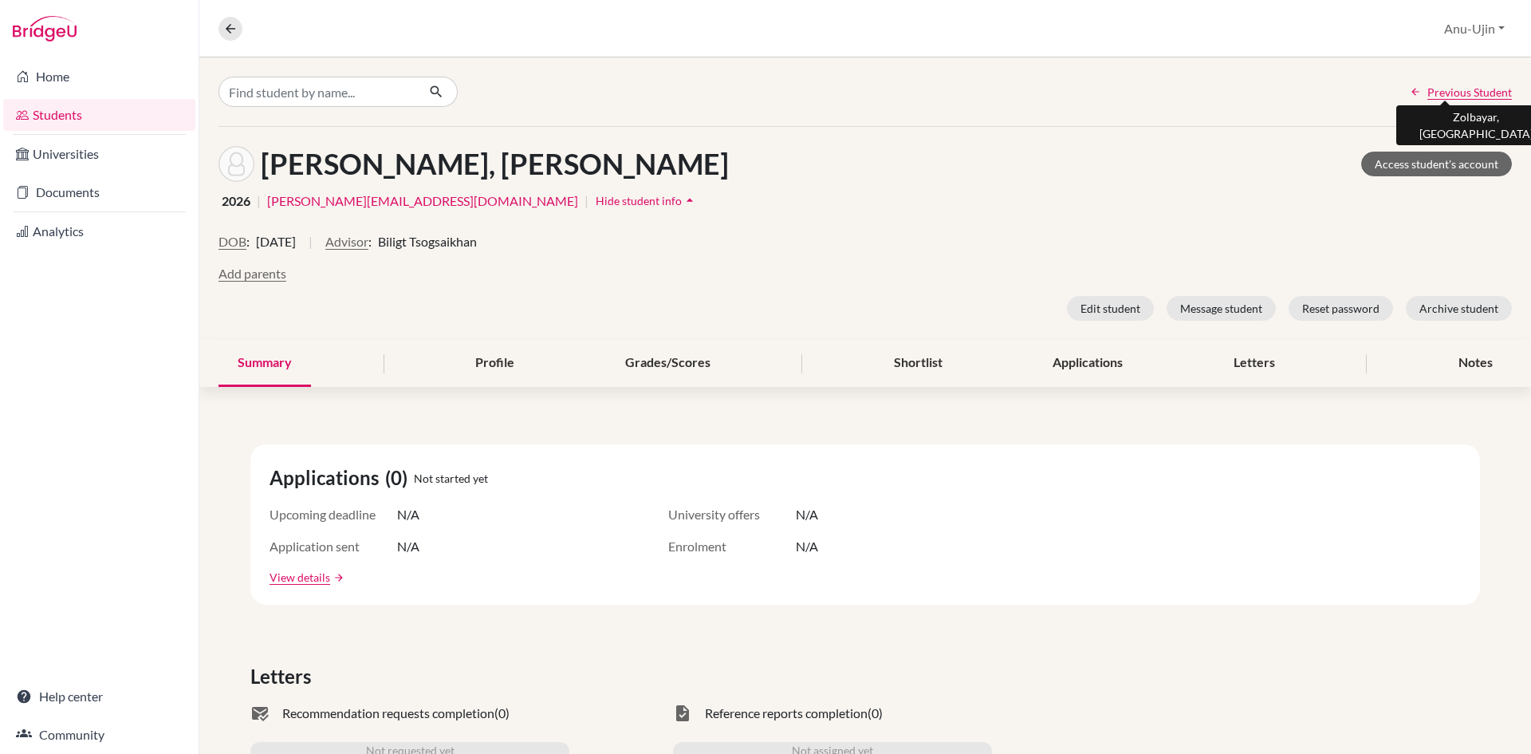
click at [1459, 98] on span "Previous Student" at bounding box center [1470, 92] width 85 height 17
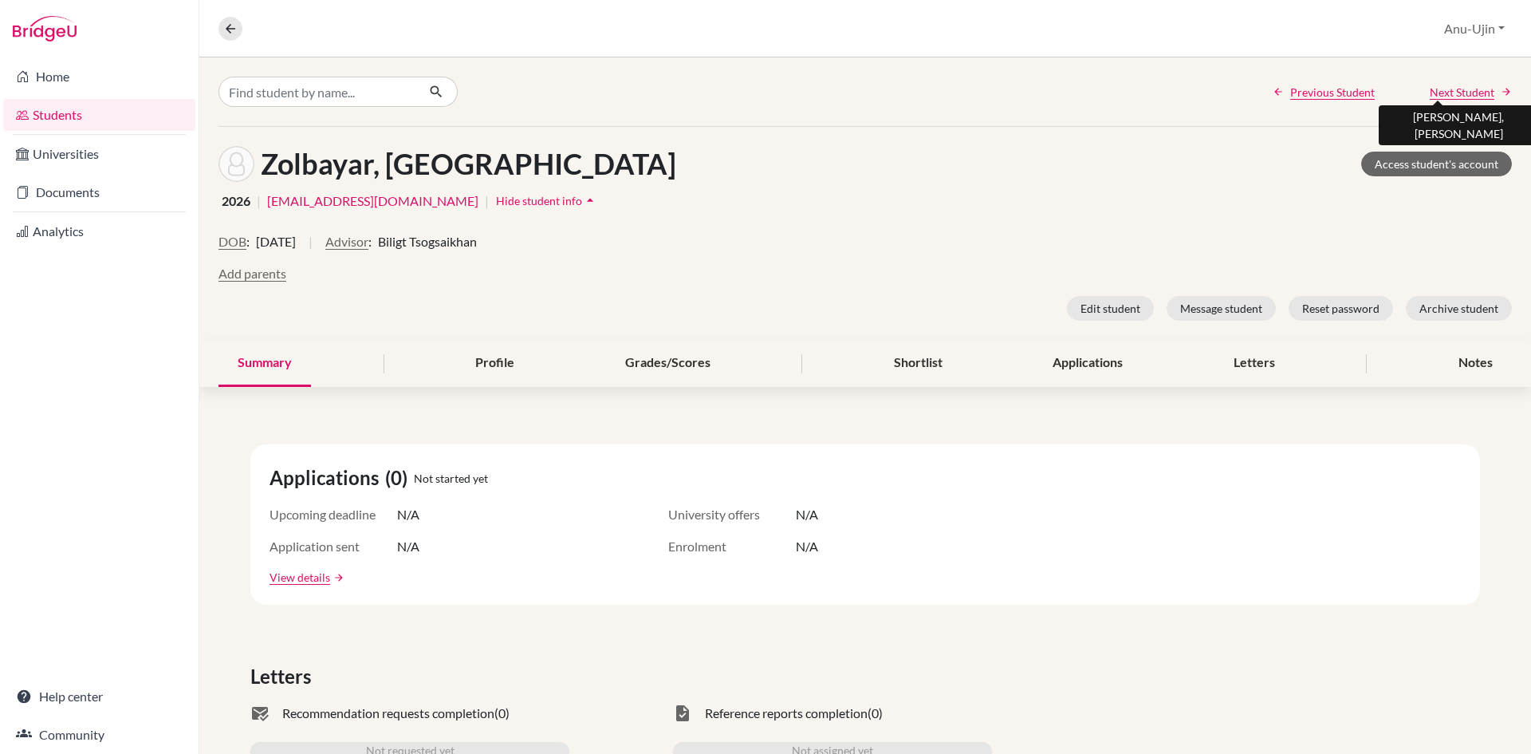
click at [1459, 98] on span "Next Student" at bounding box center [1462, 92] width 65 height 17
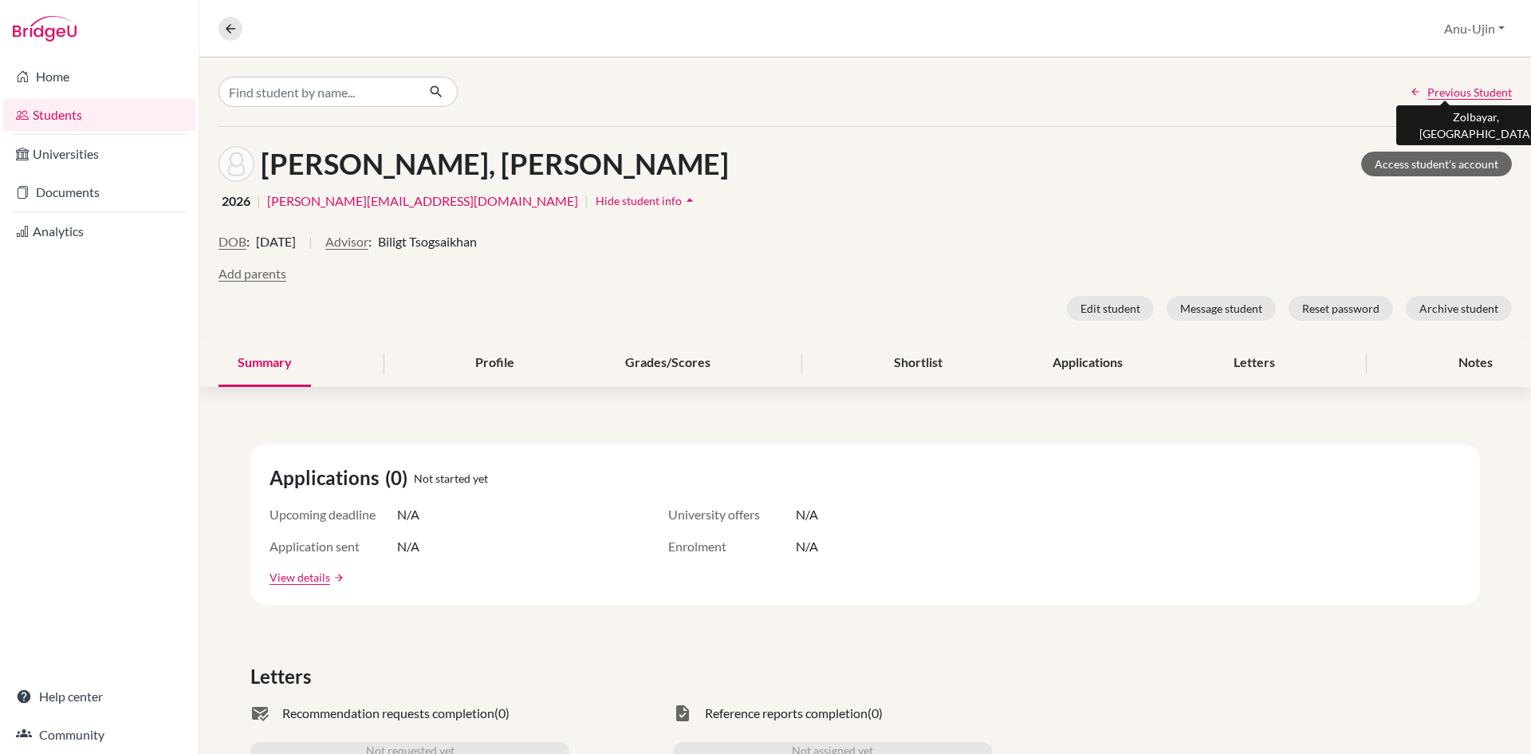
click at [1452, 94] on span "Previous Student" at bounding box center [1470, 92] width 85 height 17
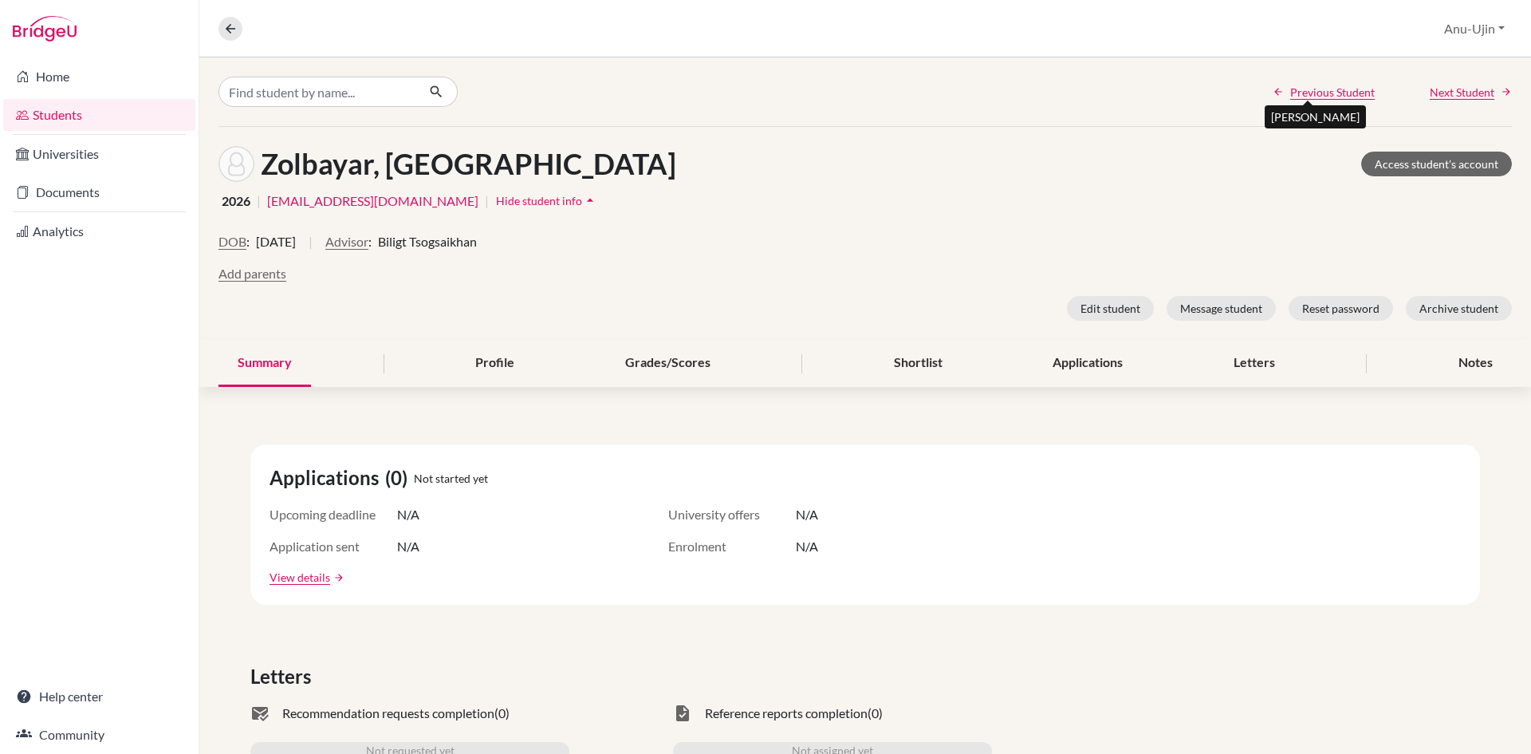
click at [234, 44] on div "Overview Student details Anu-Ujin Profile School Settings Log out" at bounding box center [865, 28] width 1332 height 57
click at [237, 33] on icon at bounding box center [230, 29] width 14 height 14
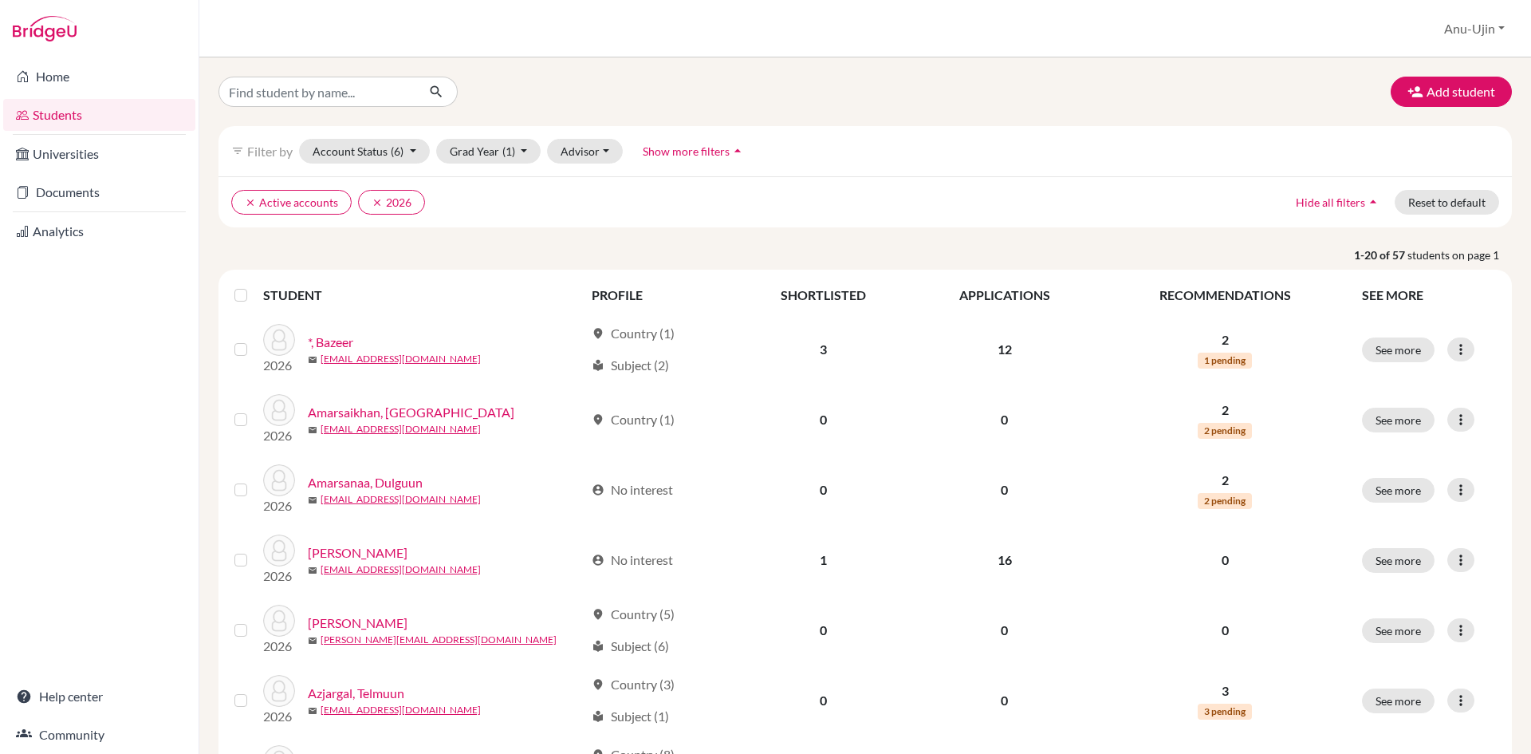
click at [254, 286] on label at bounding box center [254, 286] width 0 height 0
click at [0, 0] on input "checkbox" at bounding box center [0, 0] width 0 height 0
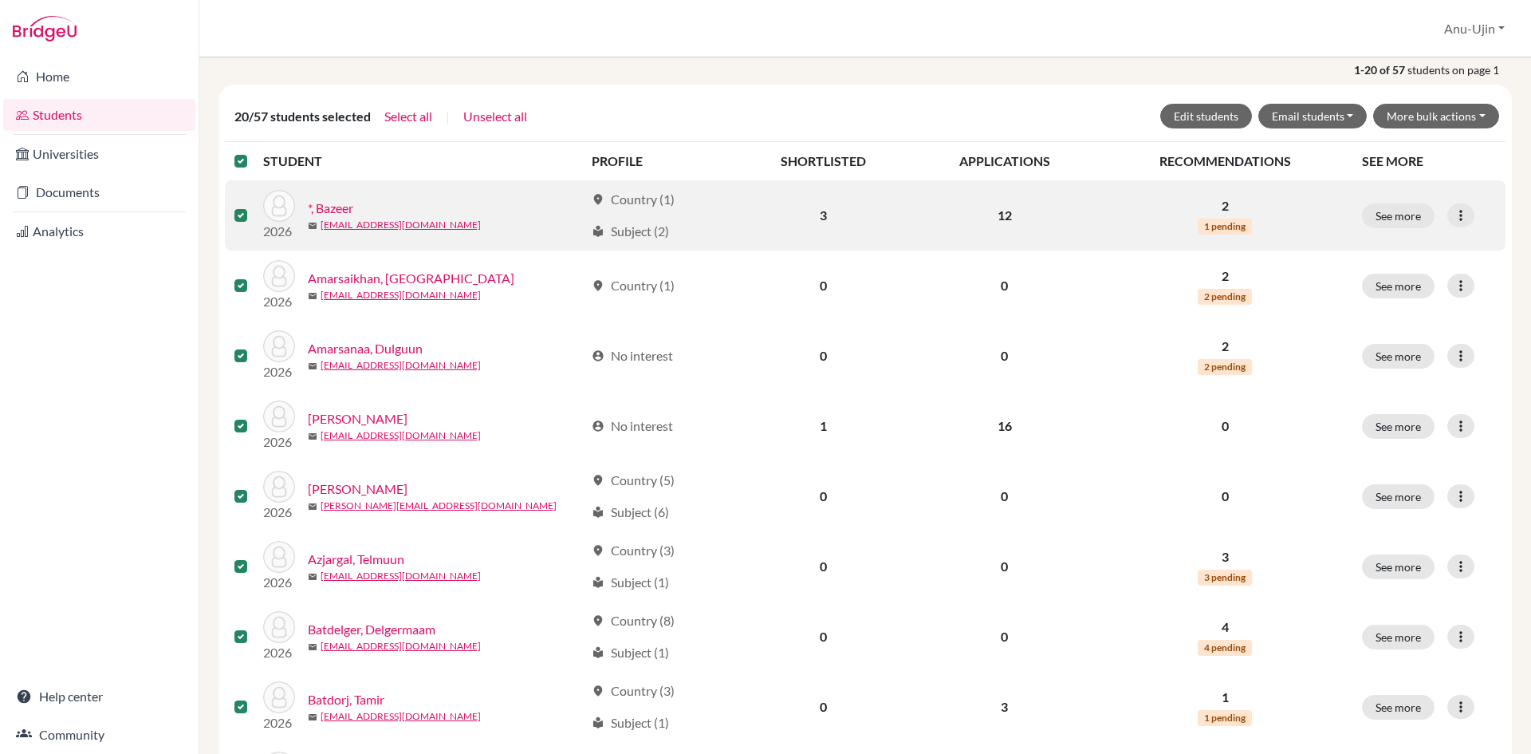
scroll to position [80, 0]
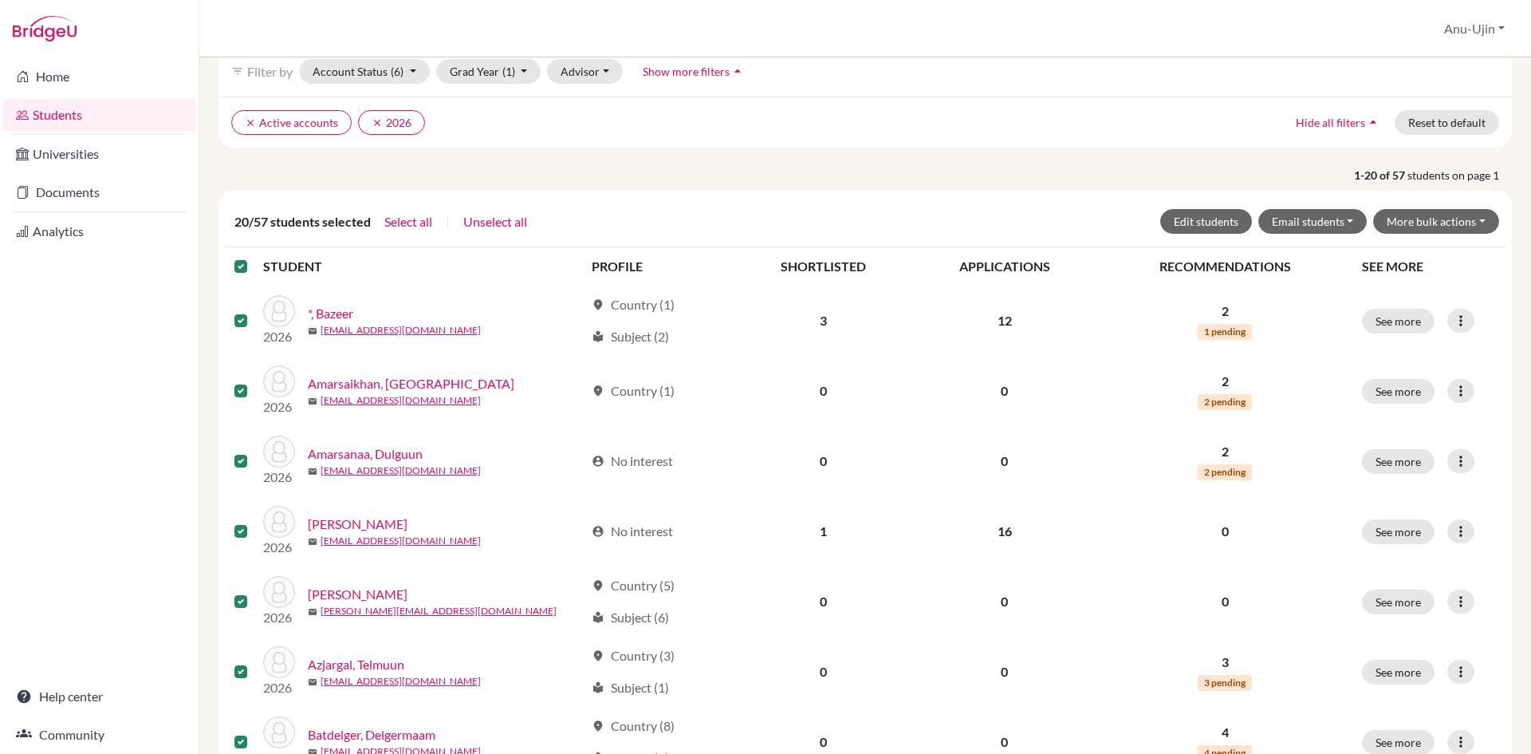
click at [254, 257] on label at bounding box center [254, 257] width 0 height 0
click at [0, 0] on input "checkbox" at bounding box center [0, 0] width 0 height 0
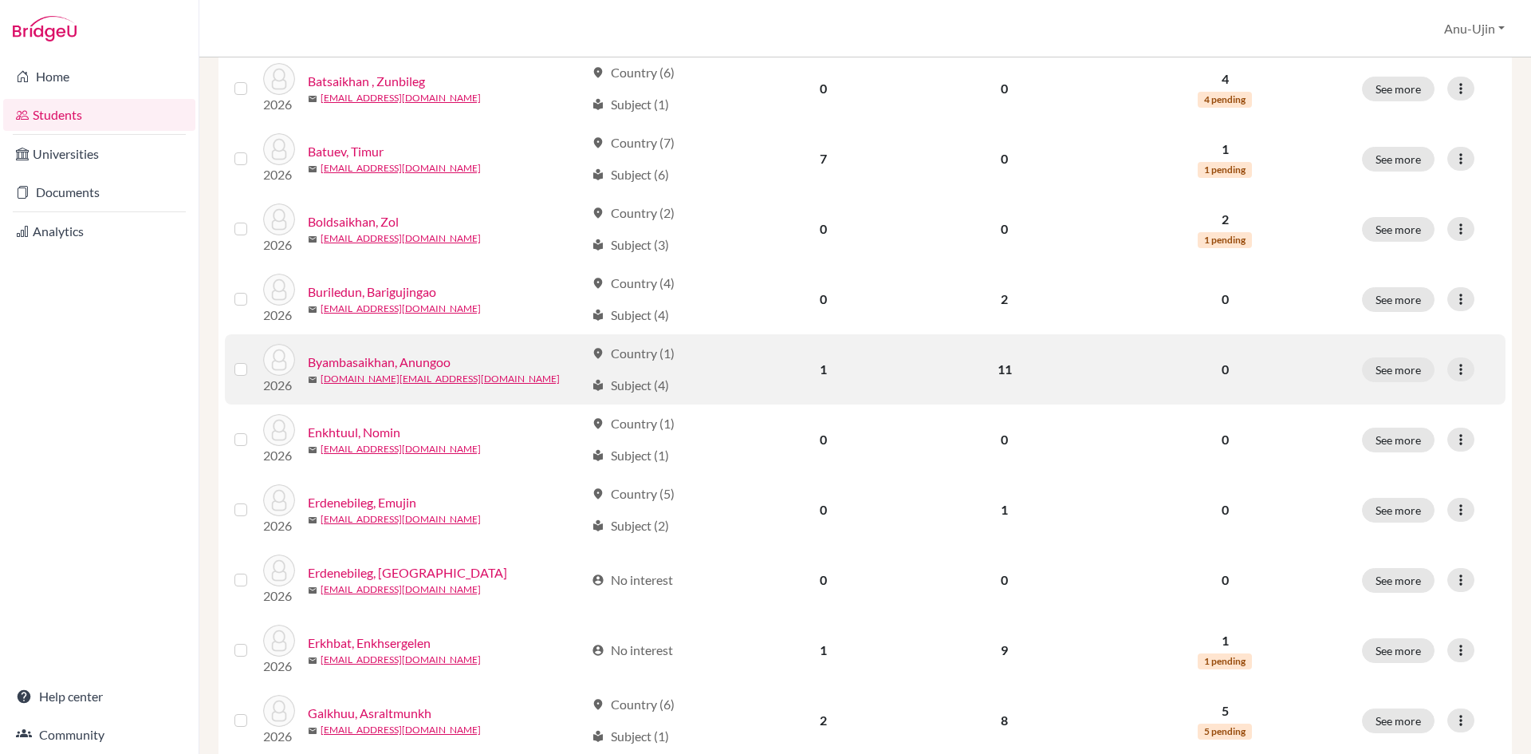
scroll to position [1037, 0]
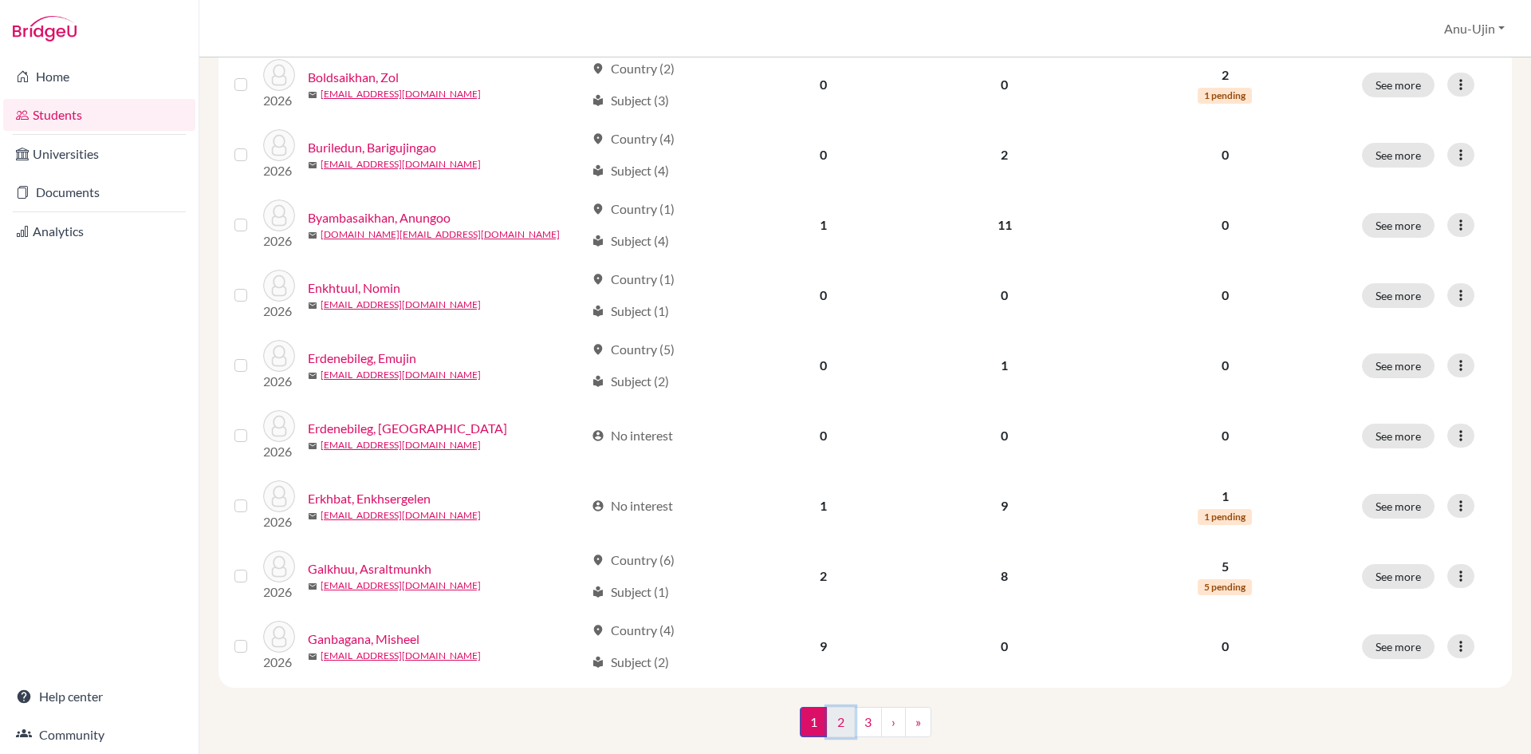
click at [829, 726] on link "2" at bounding box center [841, 722] width 28 height 30
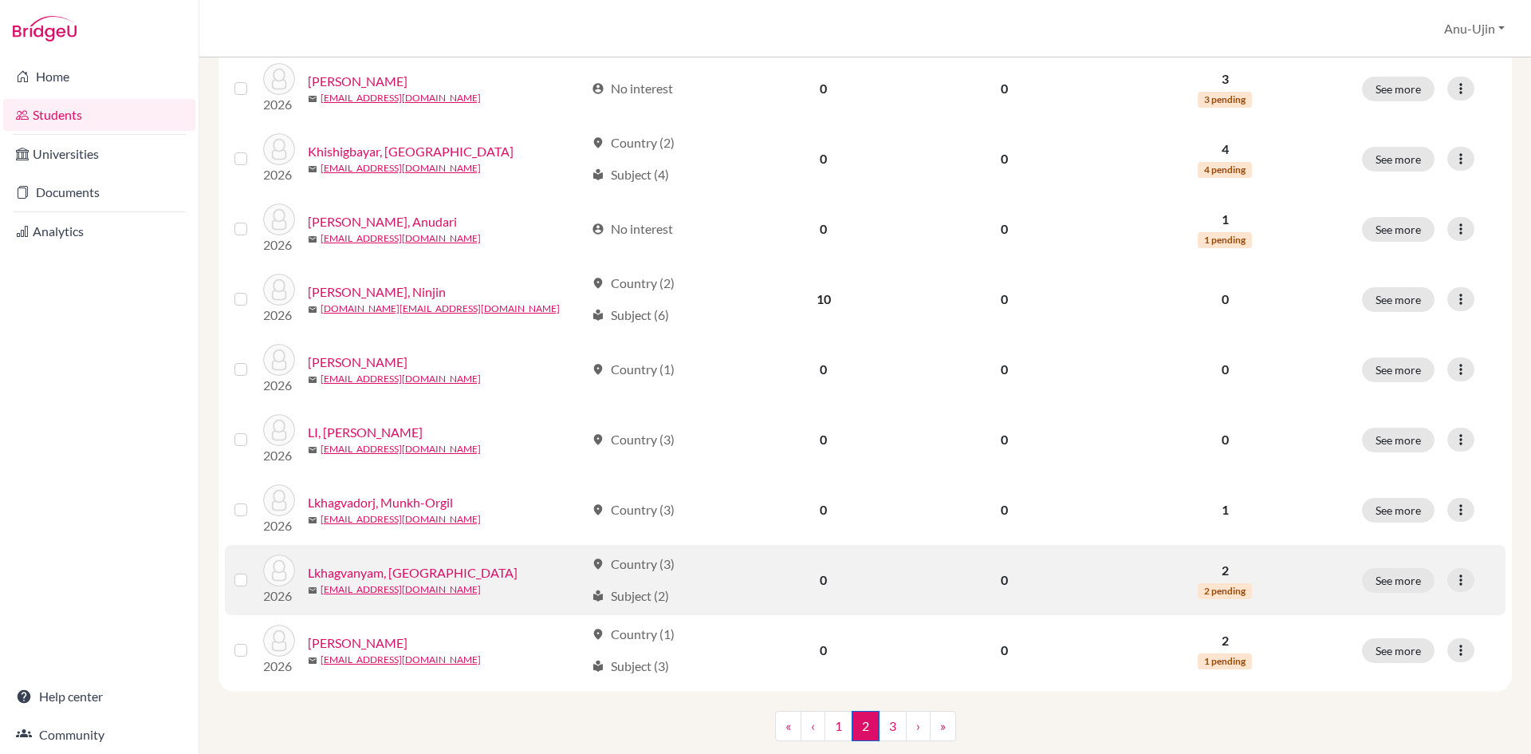
scroll to position [1037, 0]
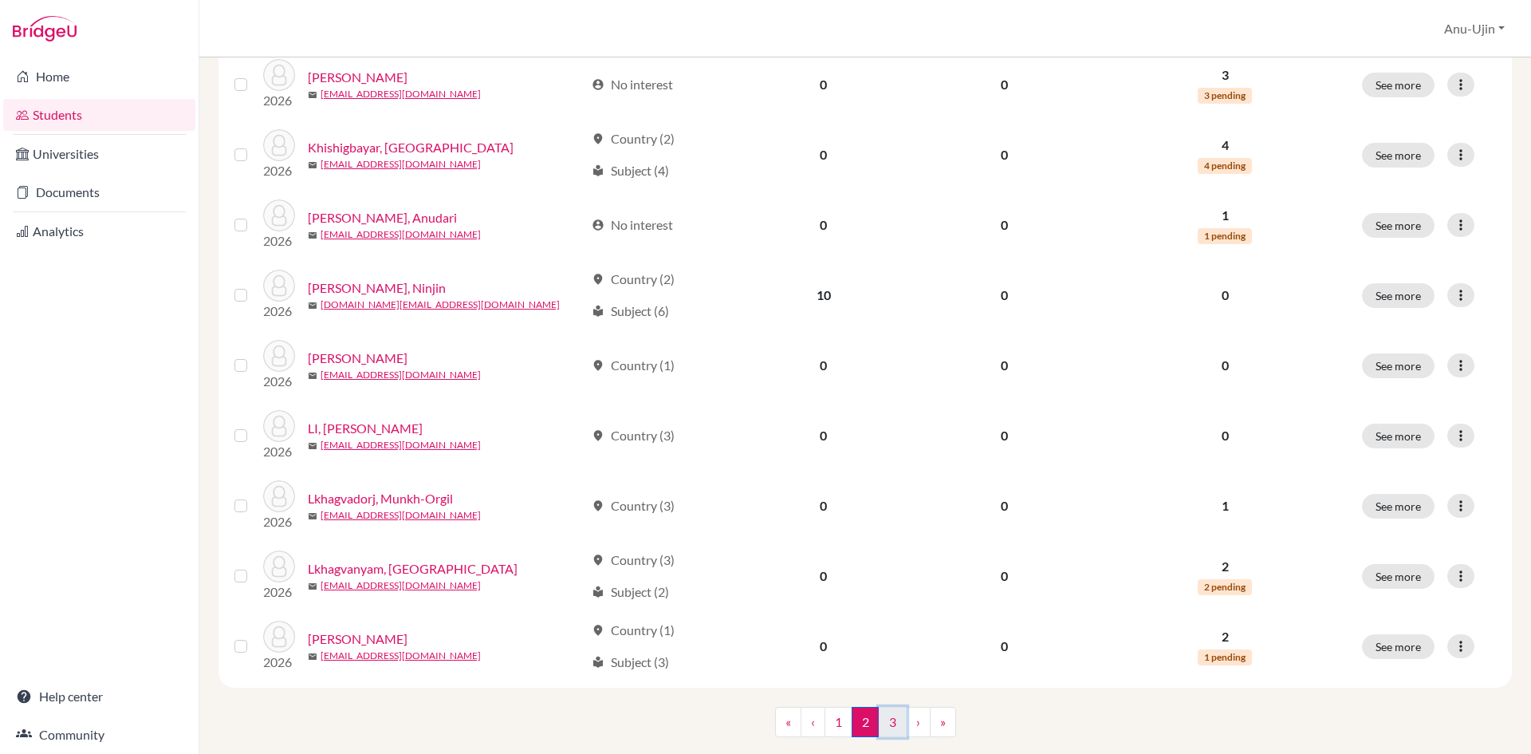
click at [884, 718] on link "3" at bounding box center [893, 722] width 28 height 30
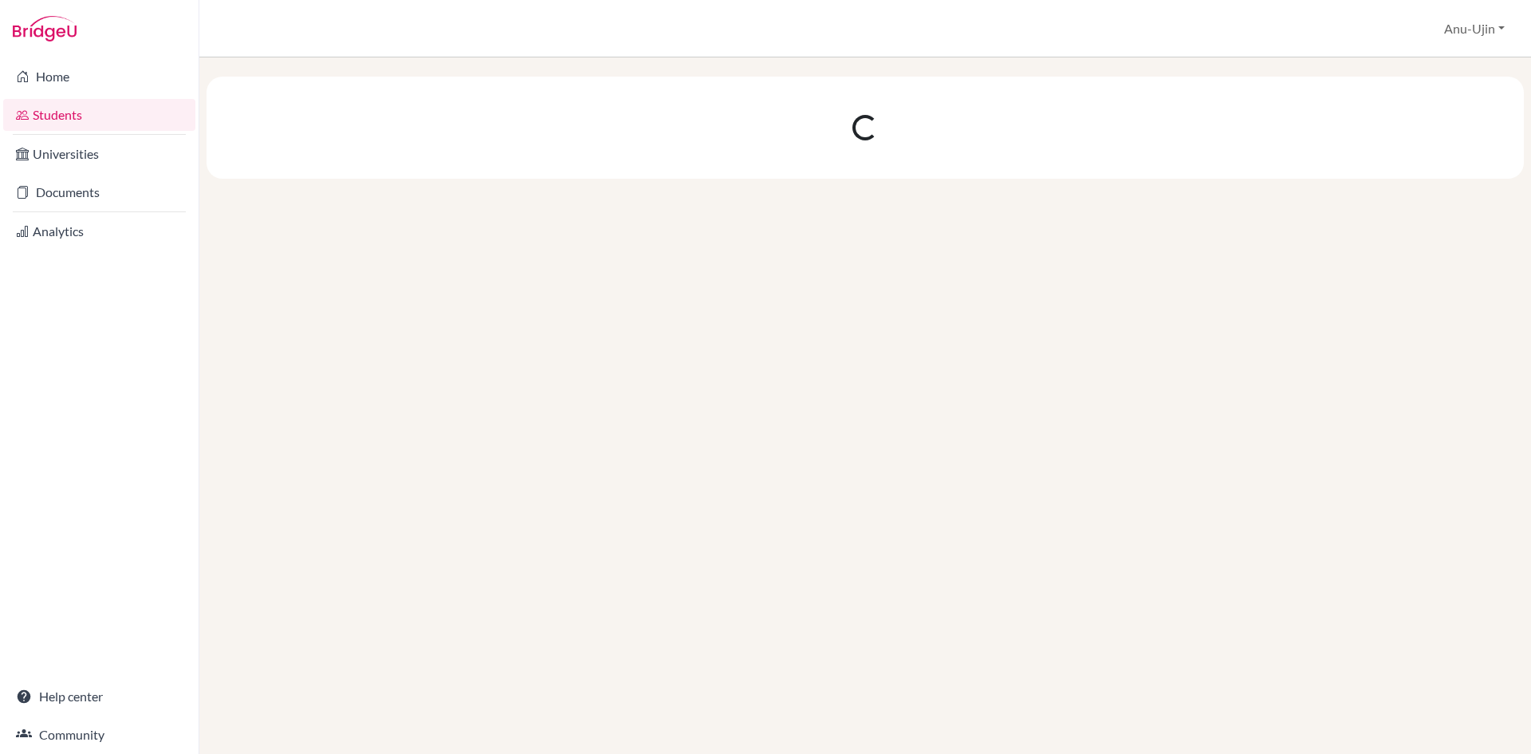
scroll to position [0, 0]
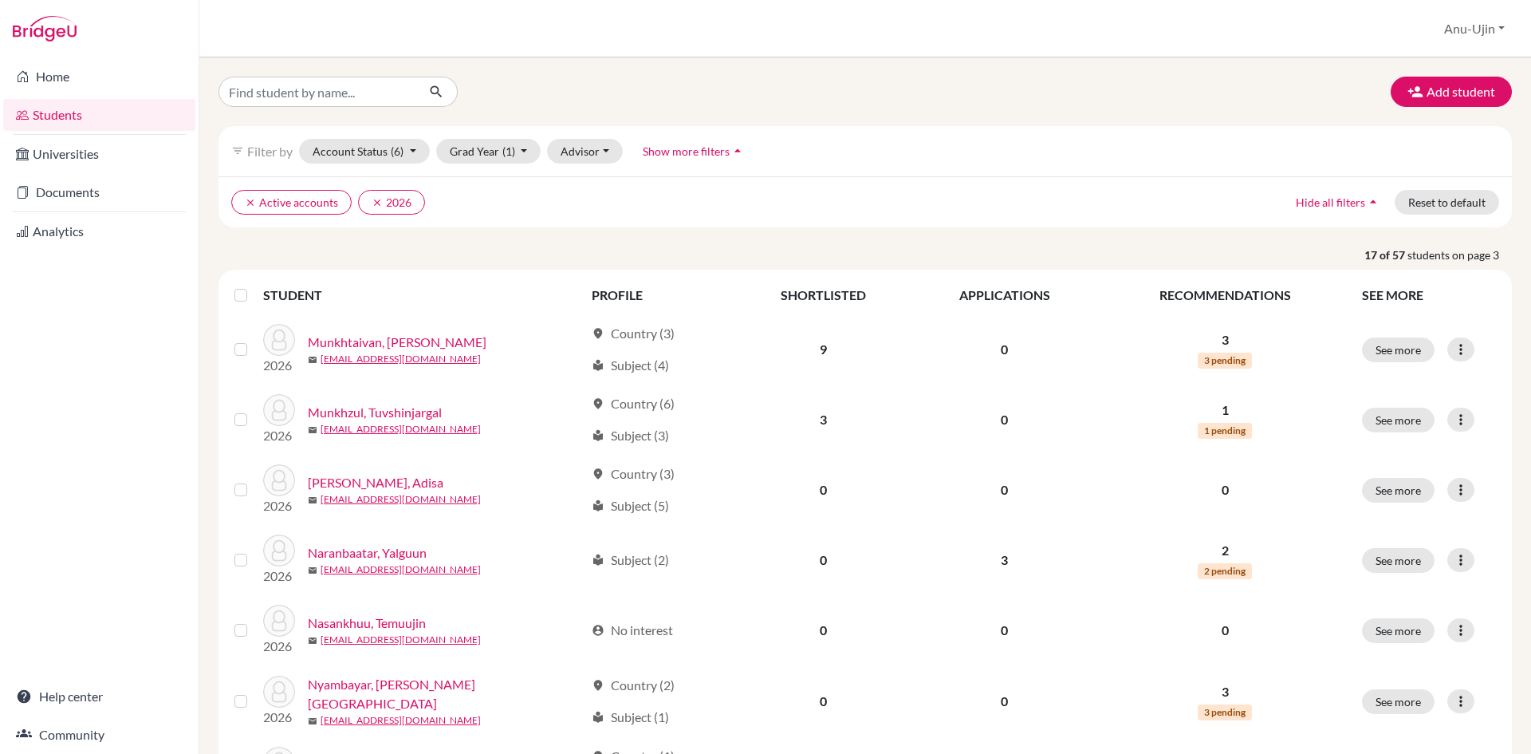
click at [120, 109] on link "Students" at bounding box center [99, 115] width 192 height 32
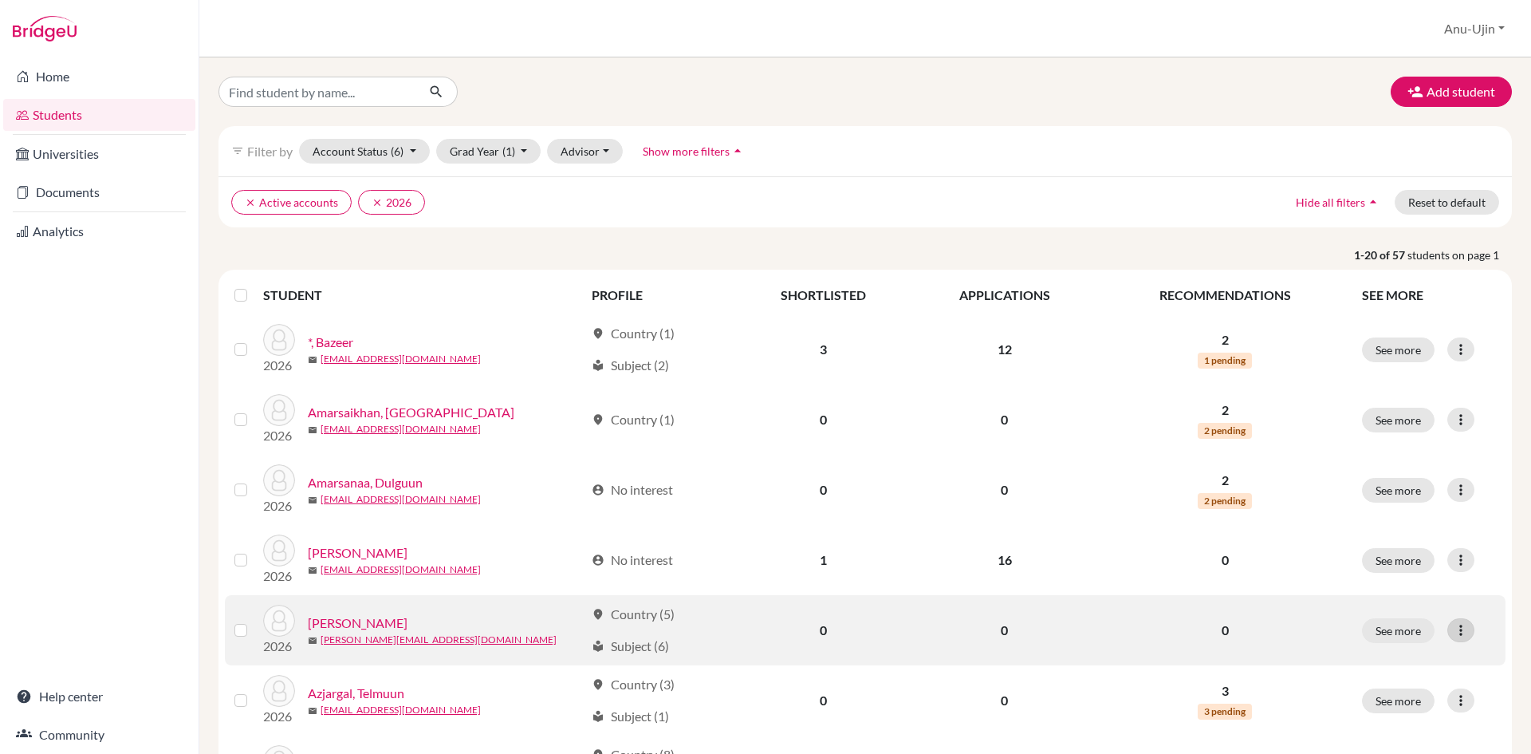
click at [1453, 625] on icon at bounding box center [1461, 630] width 16 height 16
click at [1392, 632] on button "See more" at bounding box center [1398, 630] width 73 height 25
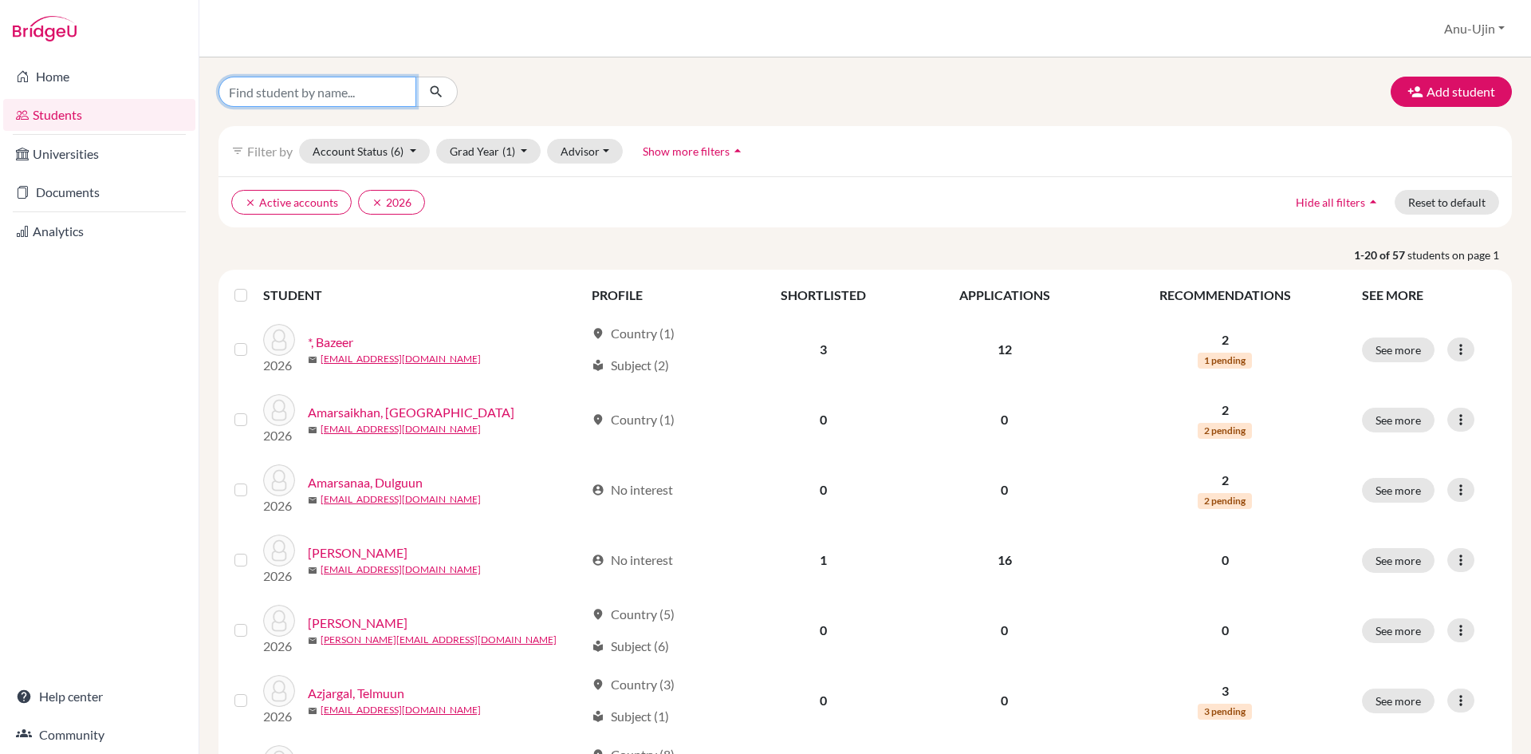
click at [338, 104] on input "Find student by name..." at bounding box center [318, 92] width 198 height 30
type input "ninjin"
click button "submit" at bounding box center [437, 92] width 42 height 30
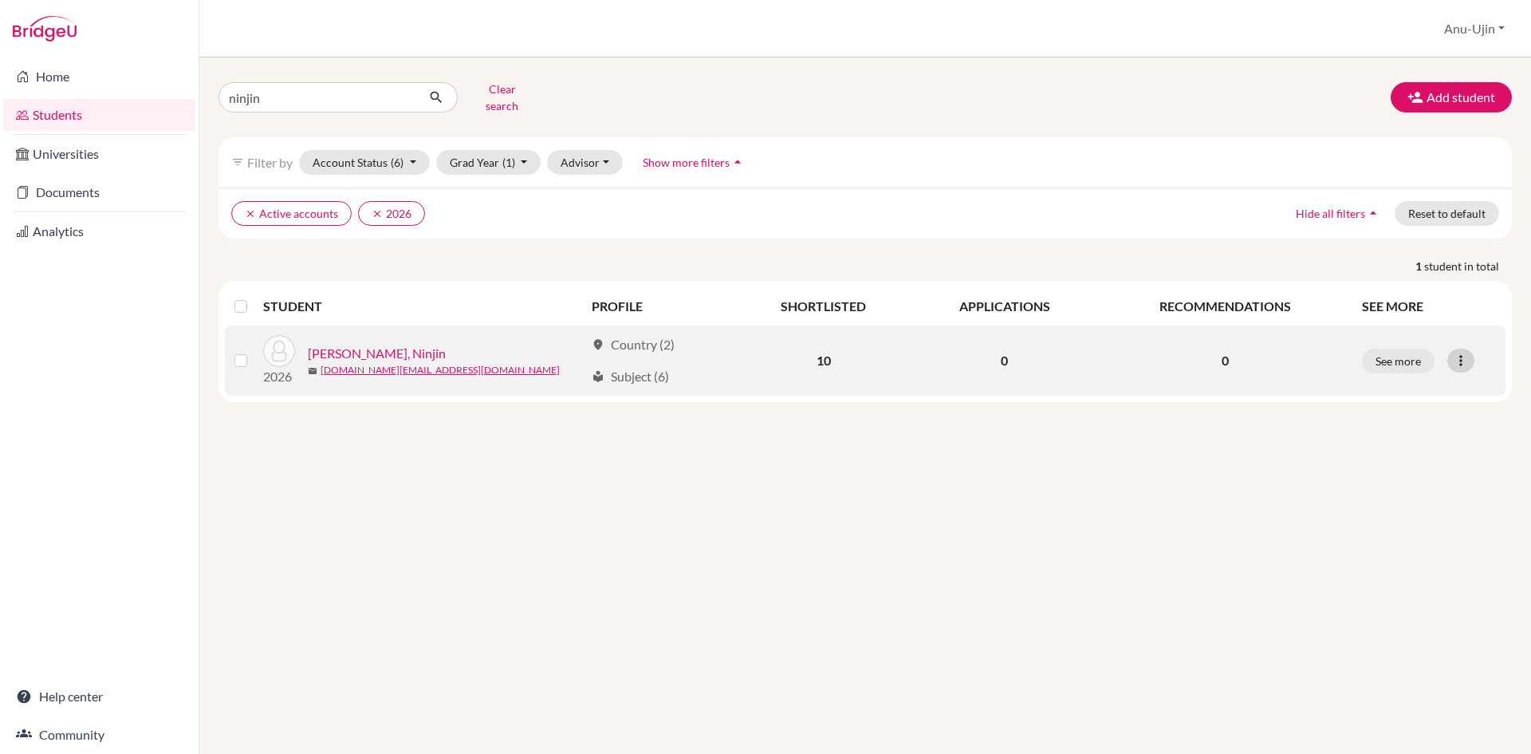
click at [1460, 353] on icon at bounding box center [1461, 361] width 16 height 16
drag, startPoint x: 424, startPoint y: 356, endPoint x: 315, endPoint y: 364, distance: 109.6
click at [315, 364] on div "mail [DOMAIN_NAME][EMAIL_ADDRESS][DOMAIN_NAME]" at bounding box center [446, 370] width 277 height 14
click at [1473, 355] on div at bounding box center [1461, 361] width 27 height 24
click at [1424, 381] on button "Edit student" at bounding box center [1392, 394] width 126 height 26
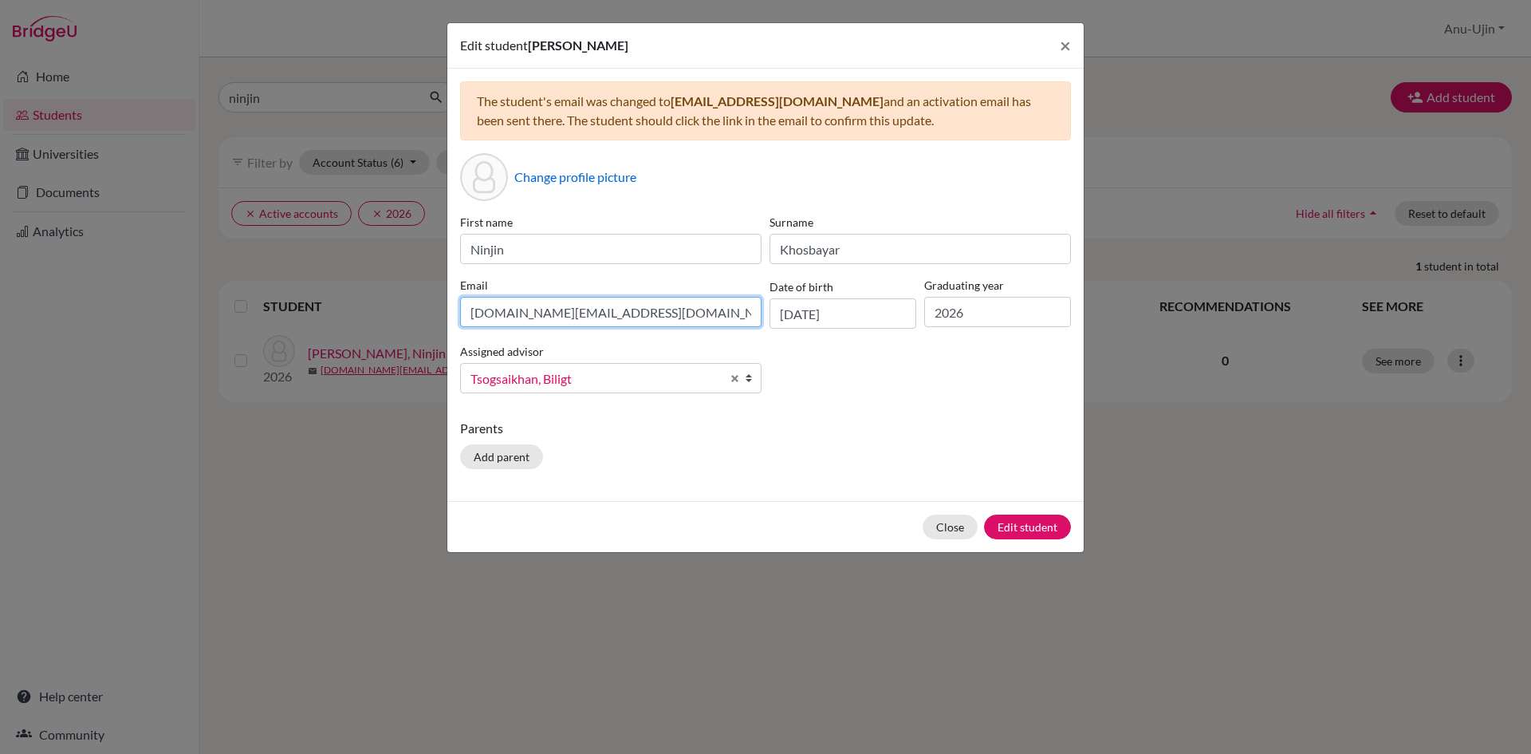
drag, startPoint x: 623, startPoint y: 302, endPoint x: 0, endPoint y: 327, distance: 623.4
click at [0, 327] on div "Edit student [PERSON_NAME] × The student's email was changed to [EMAIL_ADDRESS]…" at bounding box center [765, 377] width 1531 height 754
type input "[EMAIL_ADDRESS][DOMAIN_NAME]"
click at [1011, 525] on button "Edit student" at bounding box center [1027, 526] width 87 height 25
